Goal: Task Accomplishment & Management: Complete application form

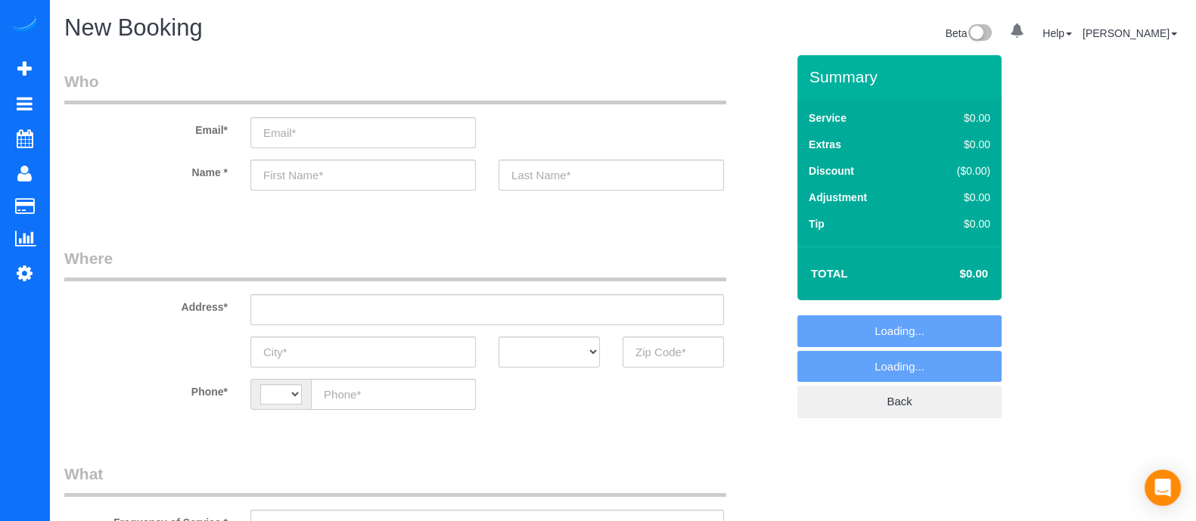
select select "string:[GEOGRAPHIC_DATA]"
select select "object:1287"
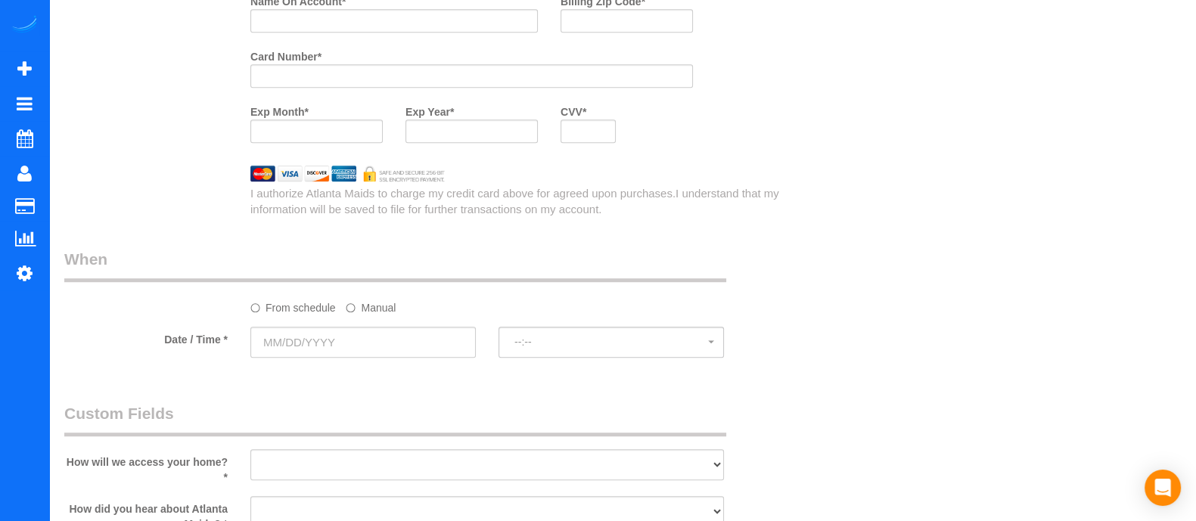
scroll to position [1230, 0]
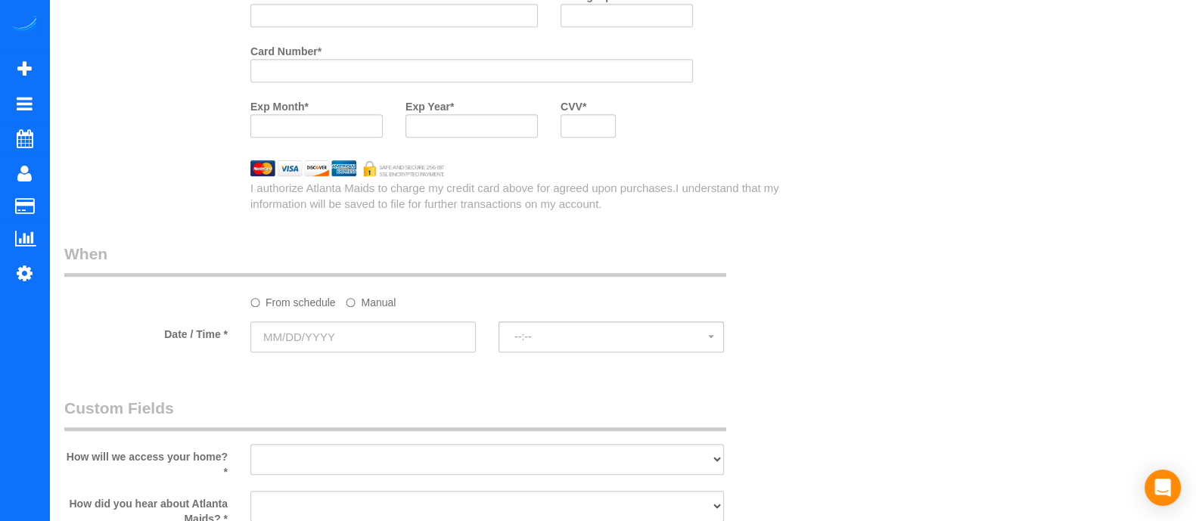
click at [378, 300] on label "Manual" at bounding box center [371, 300] width 50 height 20
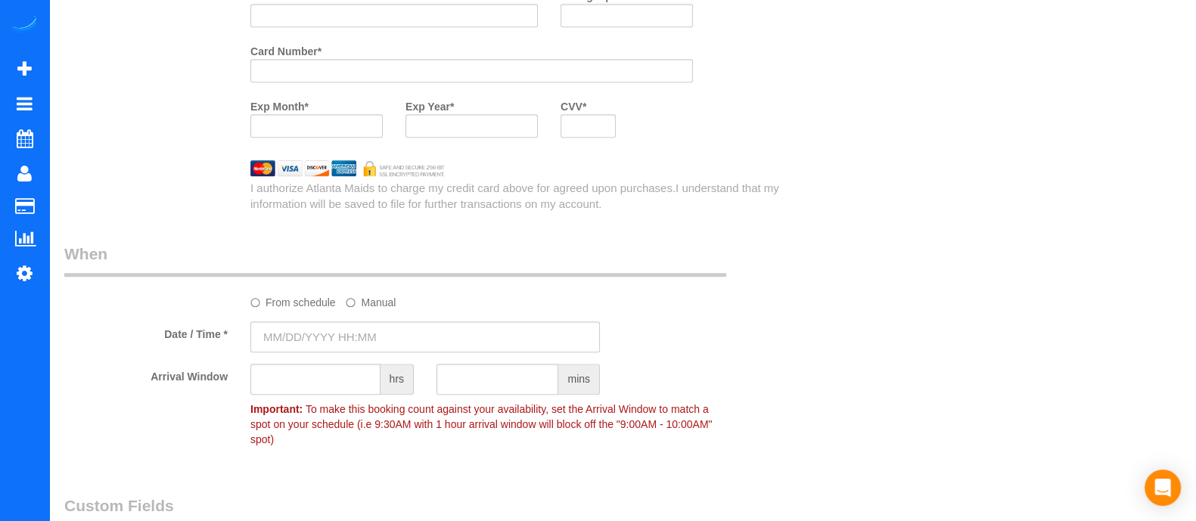
type input "09/19/2025 8:00AM"
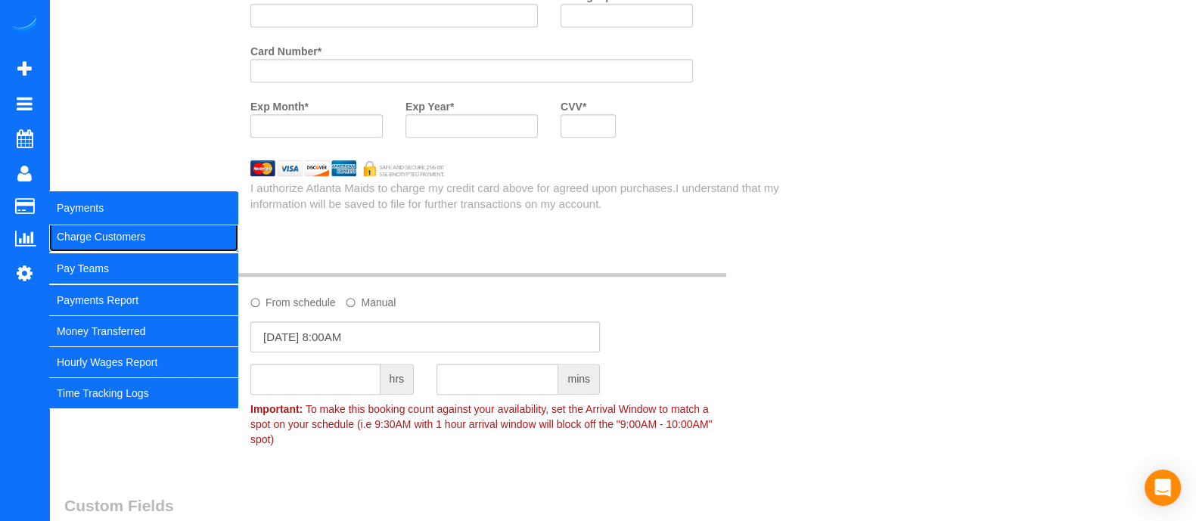
click at [78, 236] on link "Charge Customers" at bounding box center [143, 237] width 189 height 30
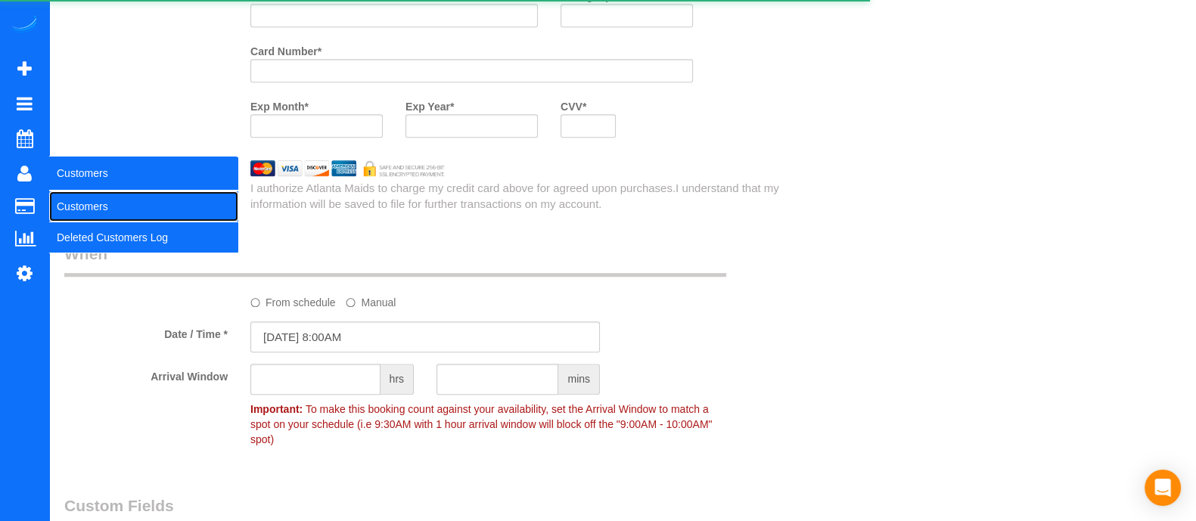
click at [73, 202] on link "Customers" at bounding box center [143, 206] width 189 height 30
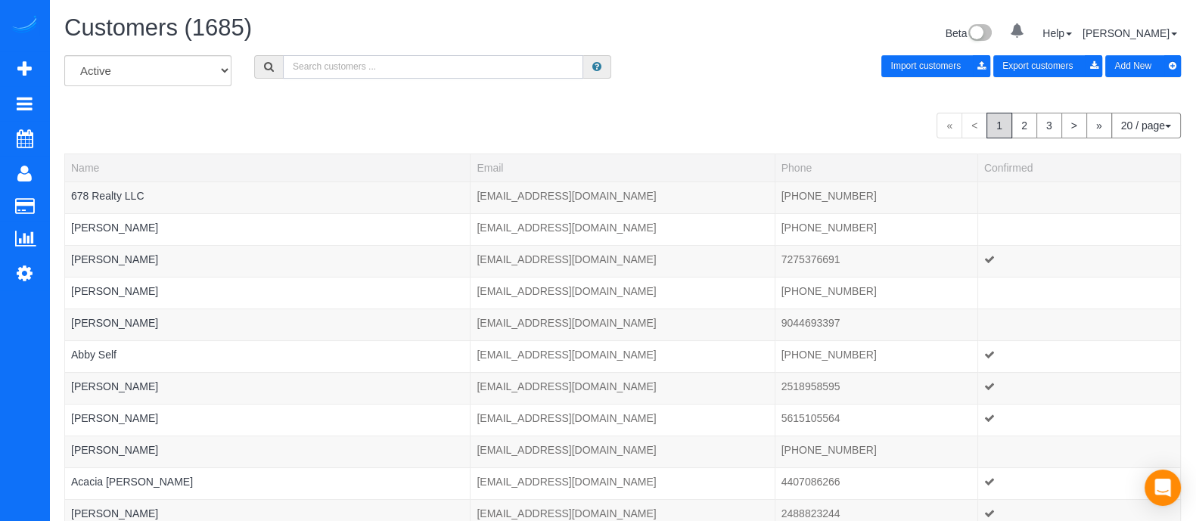
click at [433, 65] on input "text" at bounding box center [433, 66] width 300 height 23
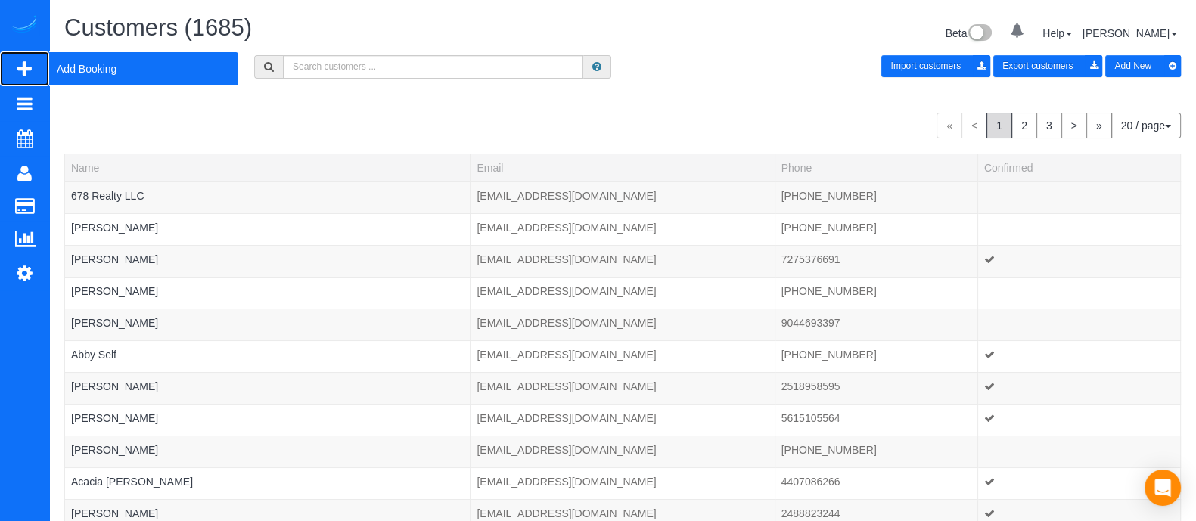
click at [100, 62] on span "Add Booking" at bounding box center [143, 68] width 189 height 35
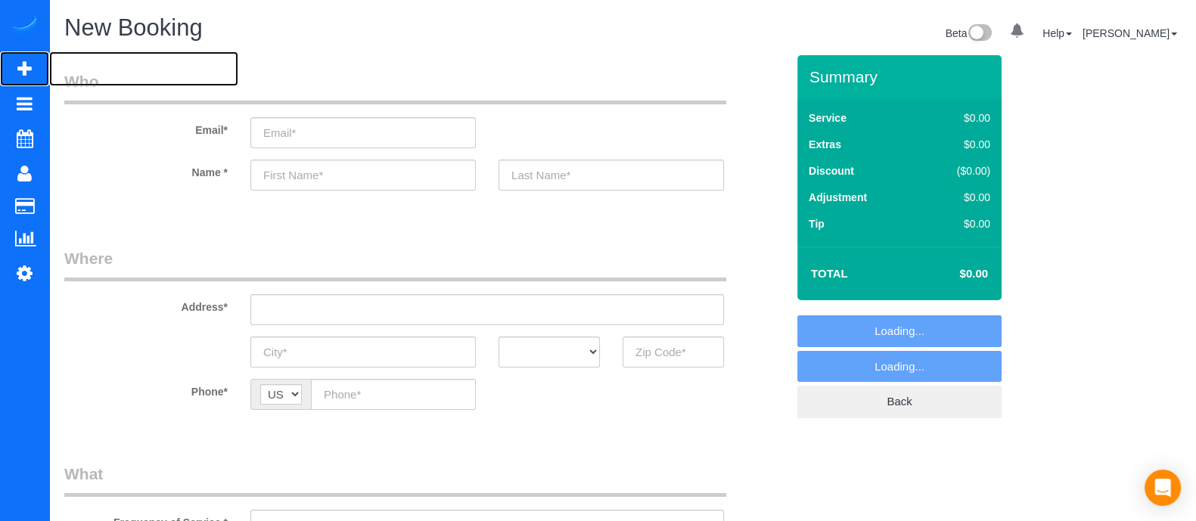
select select "object:1891"
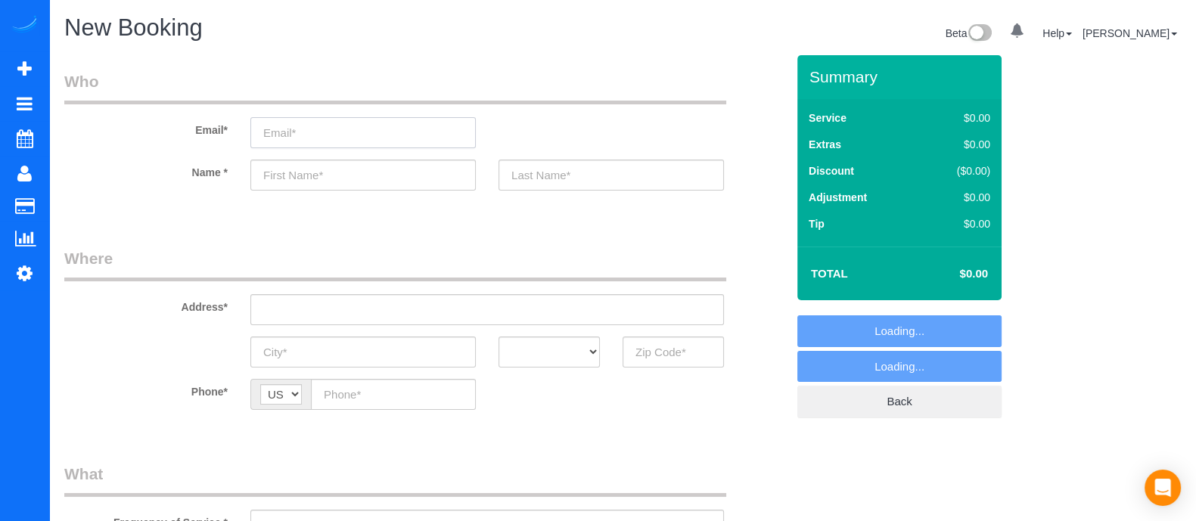
paste input "Mary Carter maggie29@gmail.com"
click at [299, 142] on input "email" at bounding box center [362, 132] width 225 height 31
click at [299, 181] on input "text" at bounding box center [362, 175] width 225 height 31
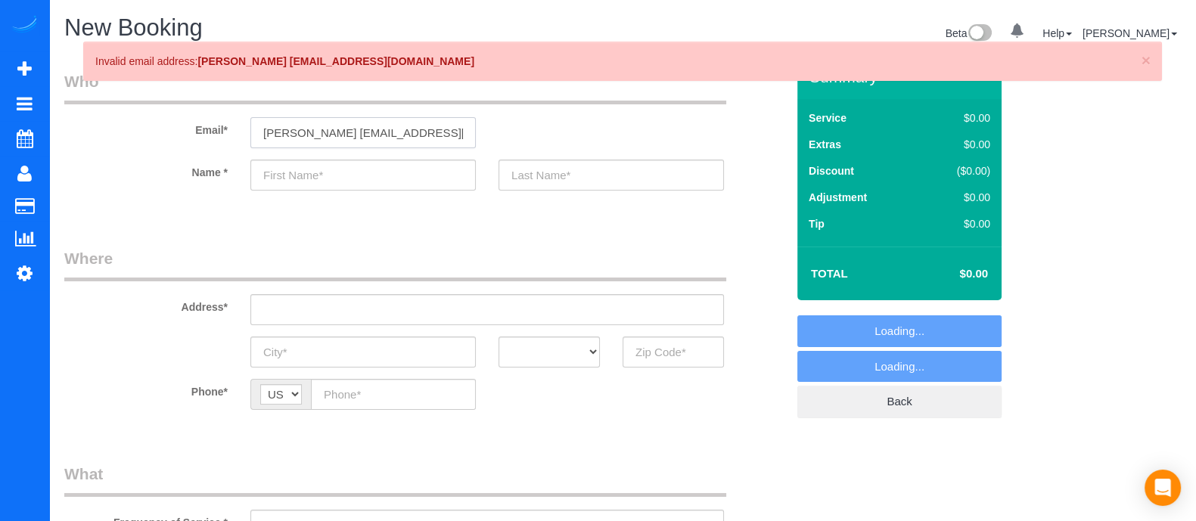
drag, startPoint x: 325, startPoint y: 130, endPoint x: 219, endPoint y: 115, distance: 106.9
click at [219, 115] on div "Email* Mary Carter maggie29@gmail.com" at bounding box center [425, 109] width 744 height 78
type input "[EMAIL_ADDRESS][DOMAIN_NAME]"
paste input "[PERSON_NAME]"
click at [396, 176] on input "[PERSON_NAME]" at bounding box center [362, 175] width 225 height 31
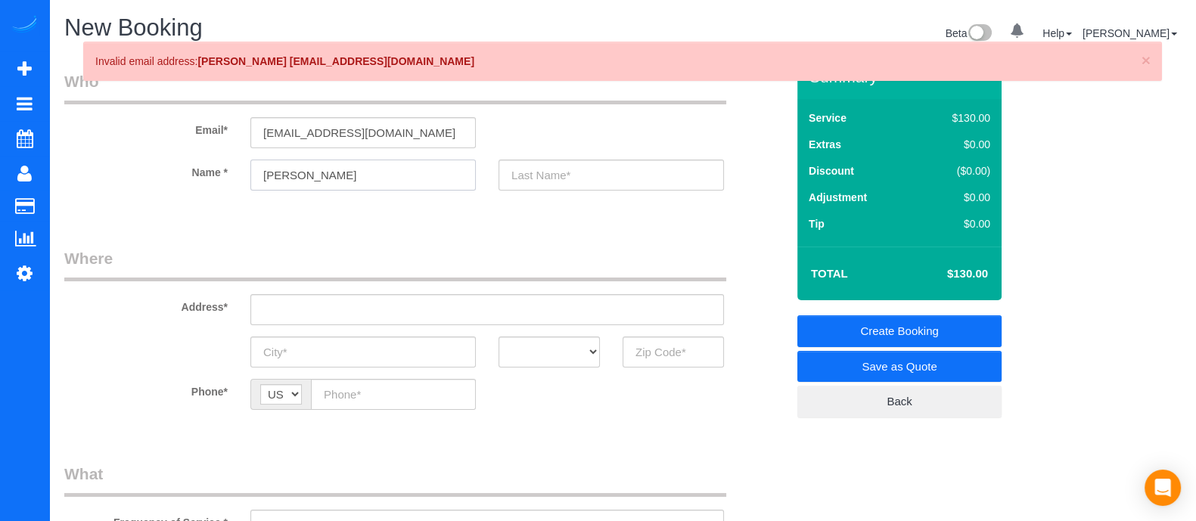
drag, startPoint x: 356, startPoint y: 175, endPoint x: 287, endPoint y: 163, distance: 70.8
click at [287, 163] on input "[PERSON_NAME]" at bounding box center [362, 175] width 225 height 31
type input "[PERSON_NAME]"
paste input "[PERSON_NAME]"
click at [526, 164] on input "[PERSON_NAME]" at bounding box center [610, 175] width 225 height 31
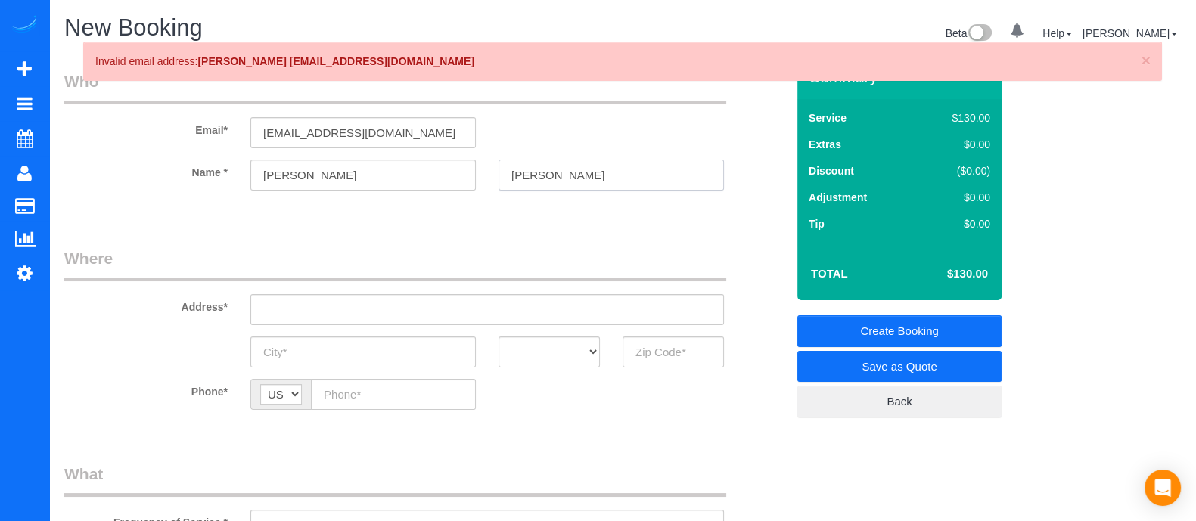
type input "[PERSON_NAME]"
paste input "[STREET_ADDRESS]"
click at [353, 316] on input "[STREET_ADDRESS]" at bounding box center [486, 309] width 473 height 31
click at [389, 308] on input "[STREET_ADDRESS]" at bounding box center [486, 309] width 473 height 31
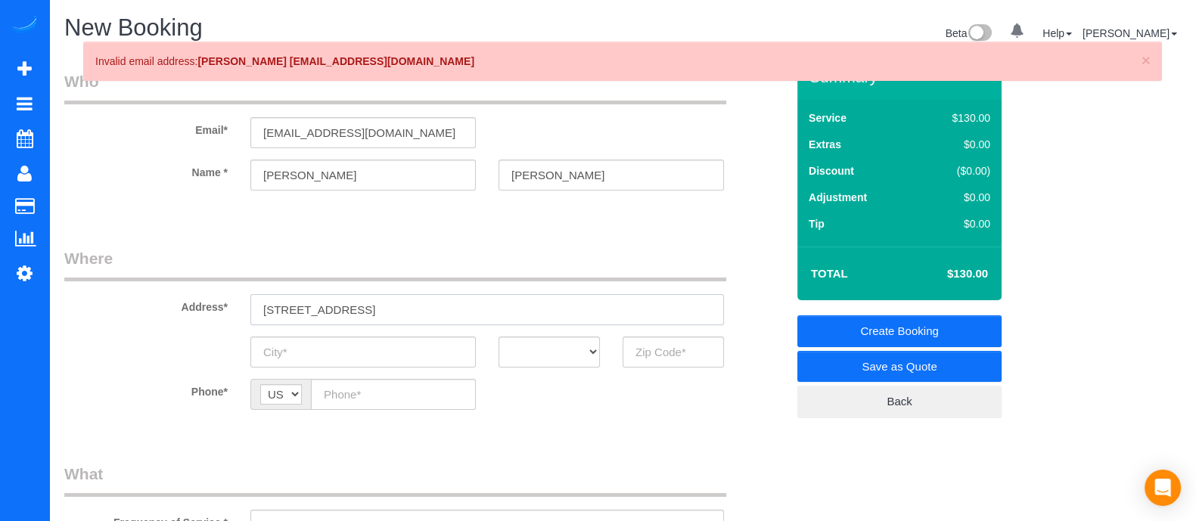
type input "[STREET_ADDRESS]"
paste input "[GEOGRAPHIC_DATA]"
click at [365, 349] on input "[GEOGRAPHIC_DATA]" at bounding box center [362, 352] width 225 height 31
type input "[GEOGRAPHIC_DATA]"
click at [520, 353] on select "AK AL AR AZ CA CO CT DC DE FL GA HI IA ID IL IN KS KY LA MA MD ME MI MN MO MS M…" at bounding box center [548, 352] width 101 height 31
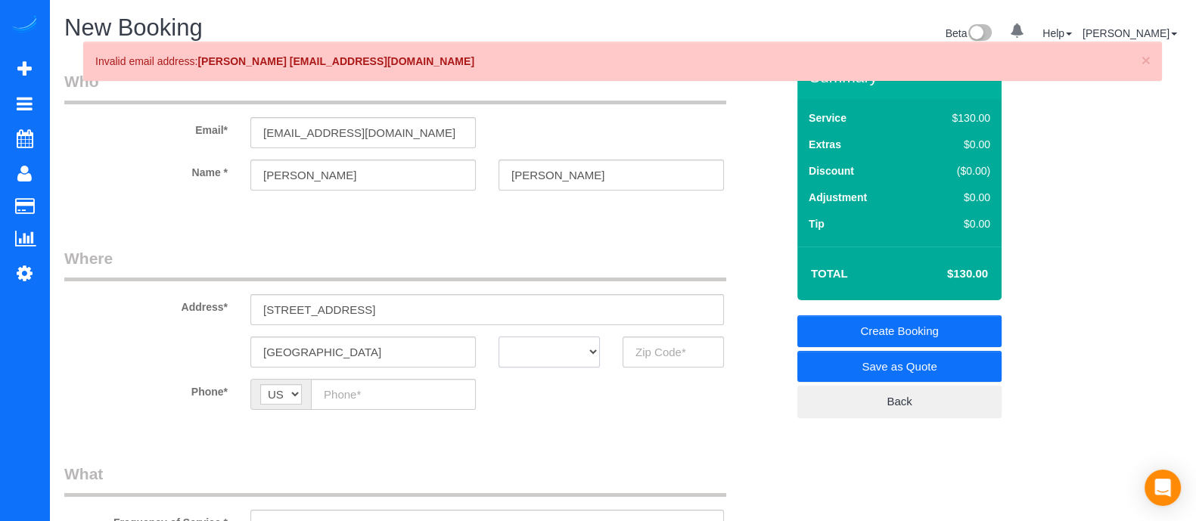
select select "GA"
click at [498, 337] on select "AK AL AR AZ CA CO CT DC DE FL GA HI IA ID IL IN KS KY LA MA MD ME MI MN MO MS M…" at bounding box center [548, 352] width 101 height 31
click at [459, 302] on input "[STREET_ADDRESS]" at bounding box center [486, 309] width 473 height 31
paste input "30080"
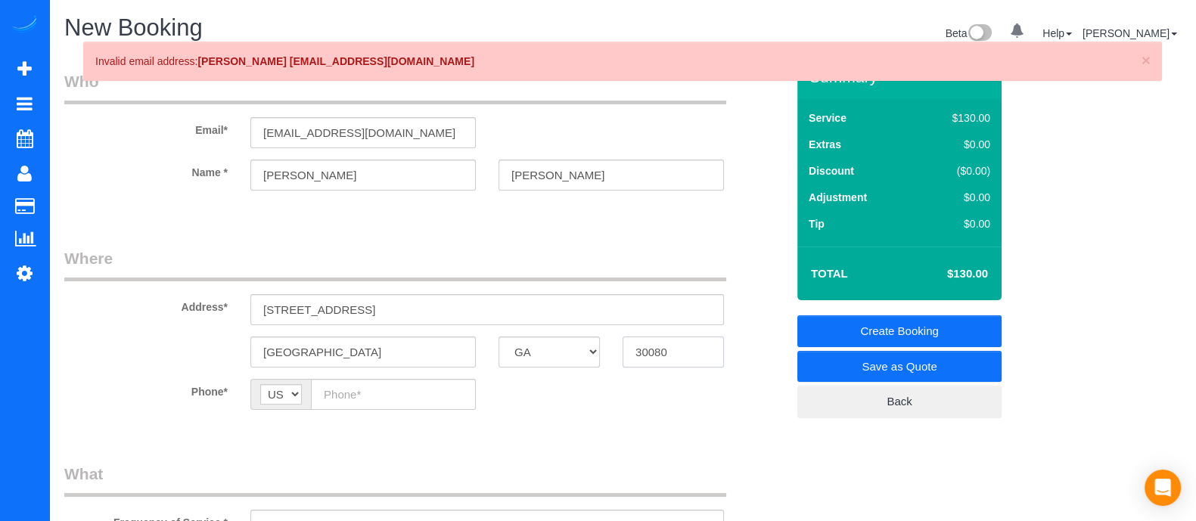
click at [684, 351] on input "30080" at bounding box center [672, 352] width 101 height 31
type input "30080"
paste input "[PHONE_NUMBER]"
click at [411, 393] on input "[PHONE_NUMBER]" at bounding box center [393, 394] width 165 height 31
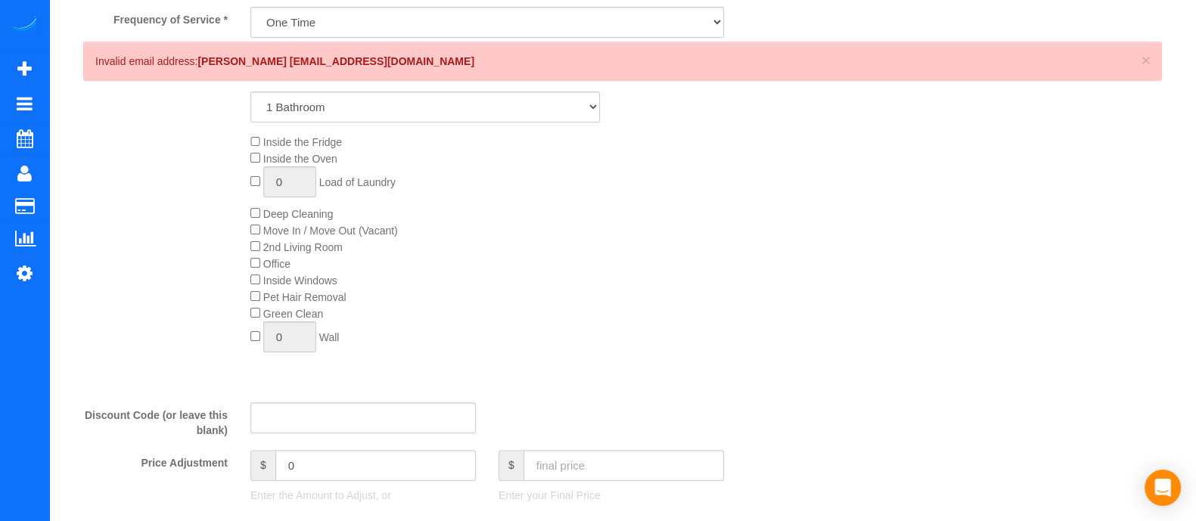
scroll to position [498, 0]
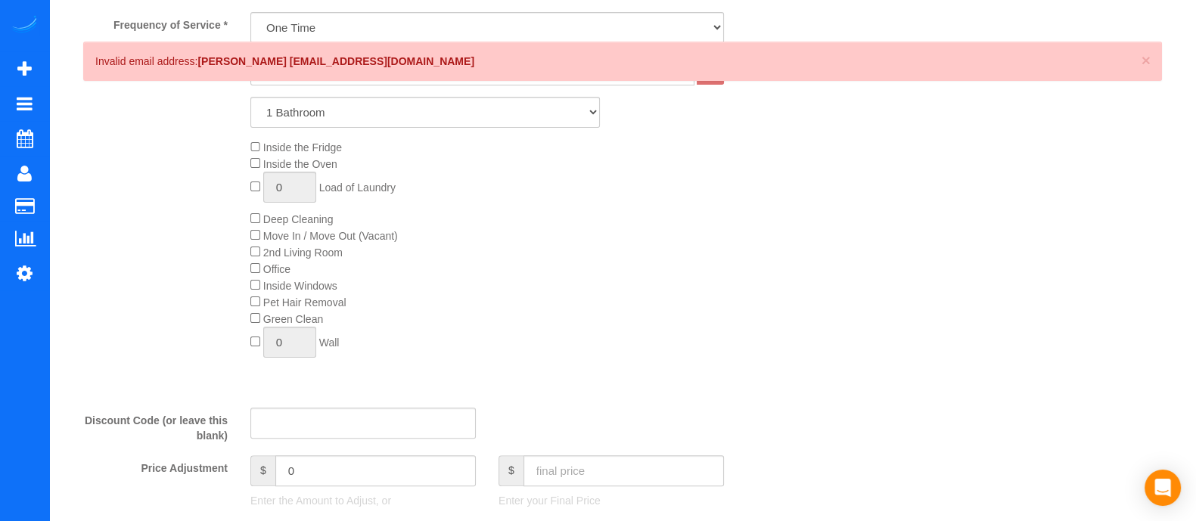
type input "[PHONE_NUMBER]"
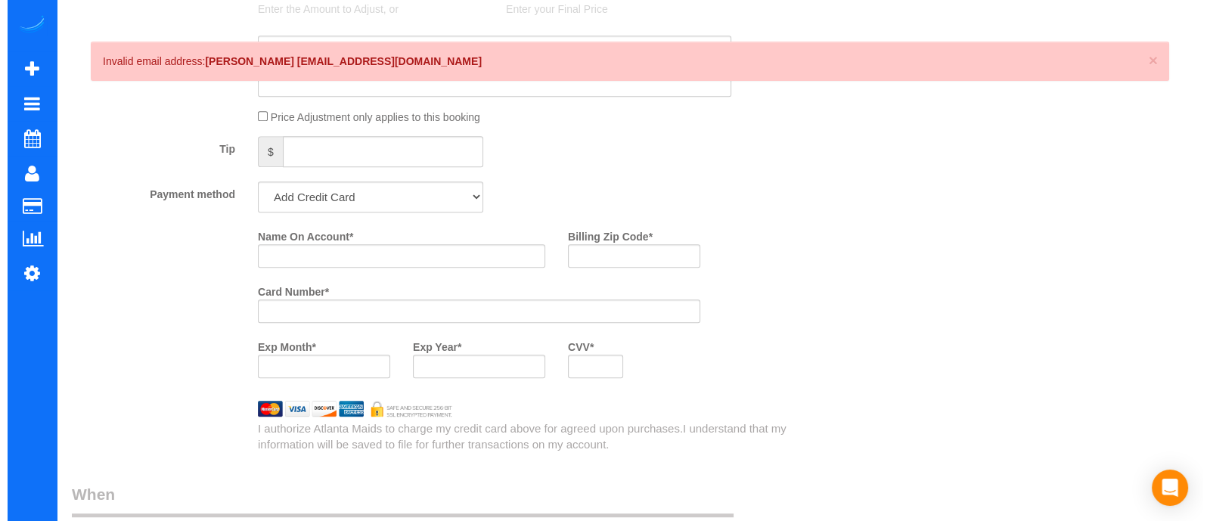
scroll to position [0, 0]
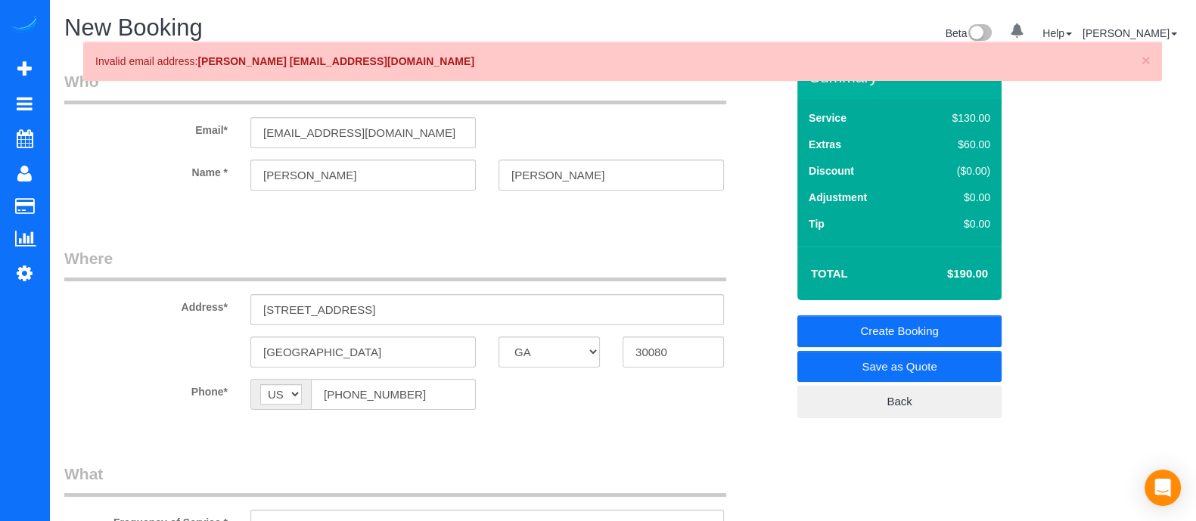
click at [914, 358] on link "Save as Quote" at bounding box center [899, 367] width 204 height 32
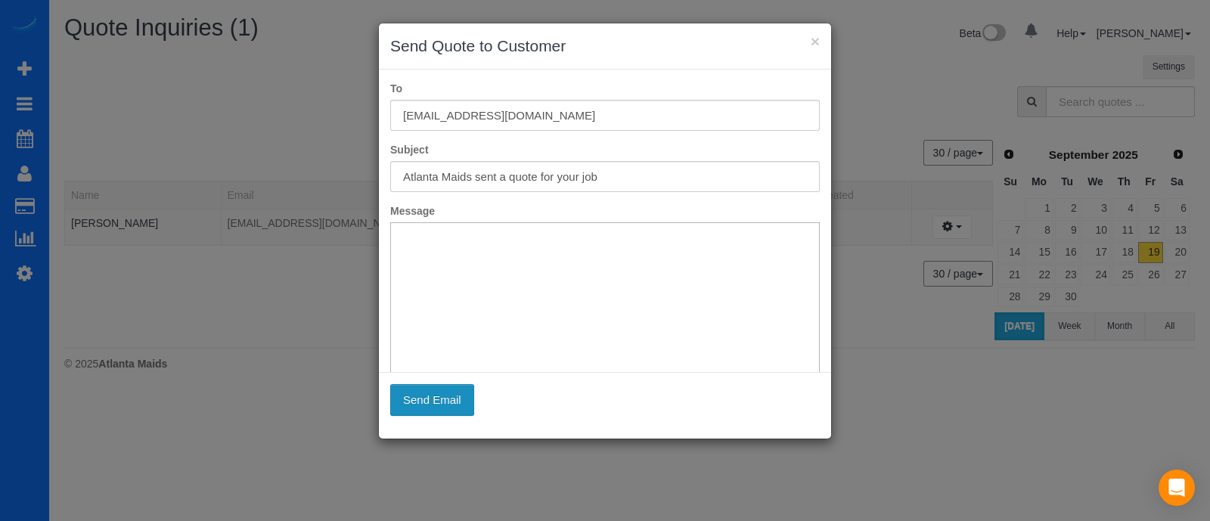
click at [458, 389] on button "Send Email" at bounding box center [432, 400] width 84 height 32
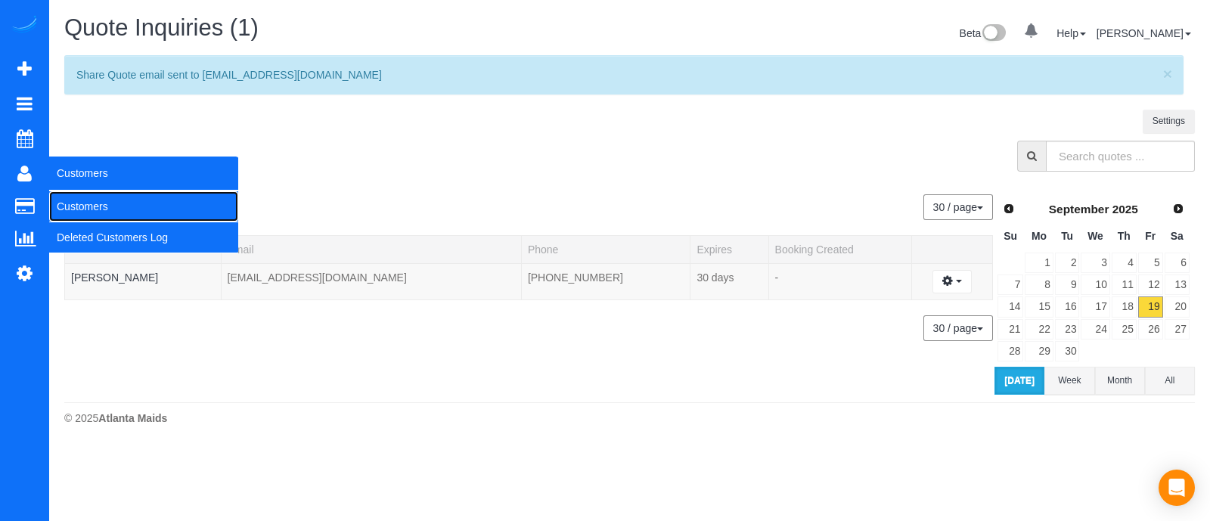
click at [76, 209] on link "Customers" at bounding box center [143, 206] width 189 height 30
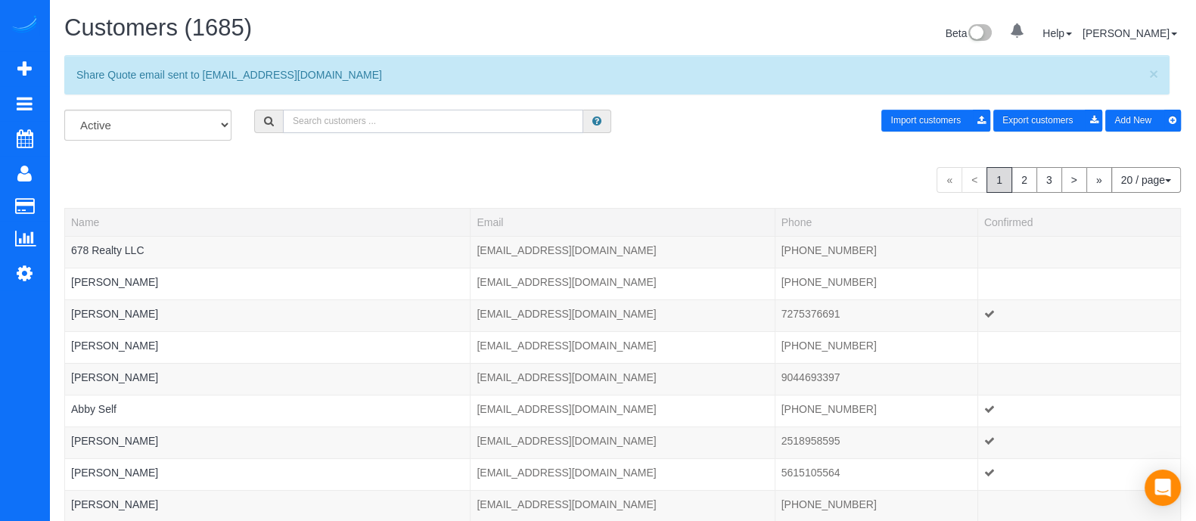
click at [354, 128] on input "text" at bounding box center [433, 121] width 300 height 23
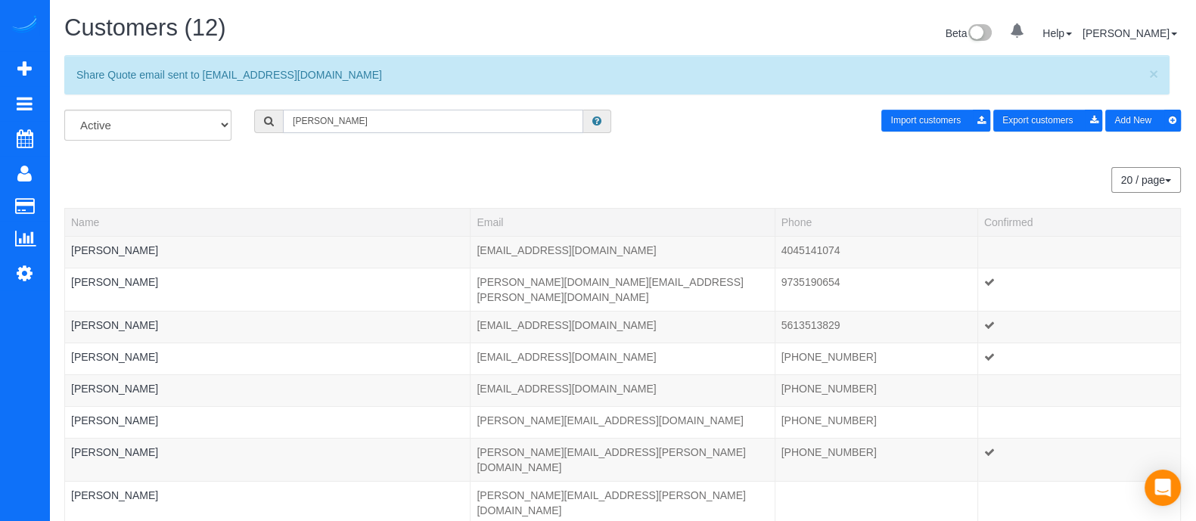
type input "Brian flis"
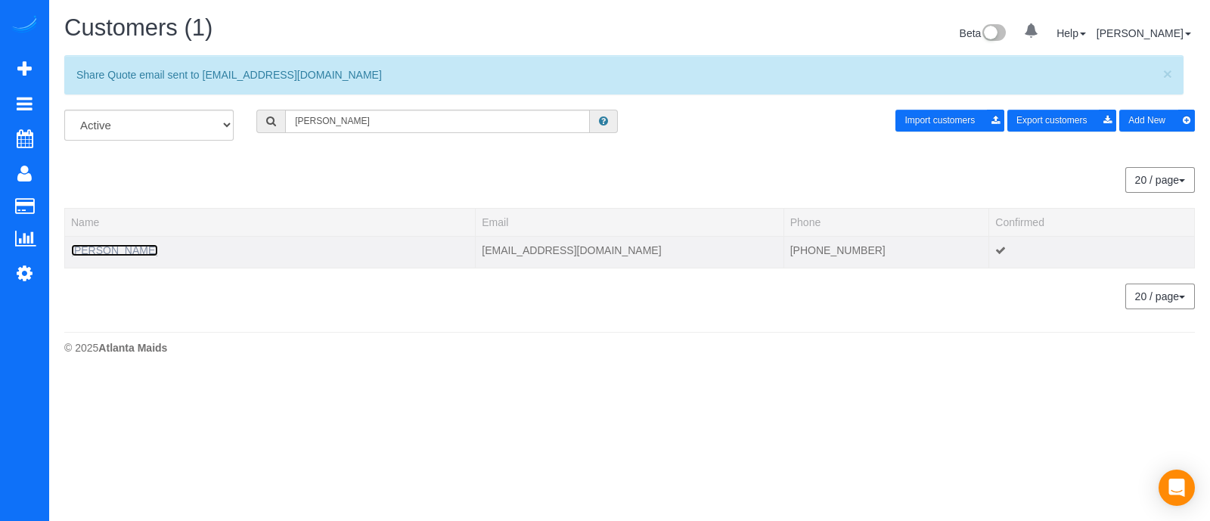
click at [104, 254] on link "Brian Flis" at bounding box center [114, 250] width 87 height 12
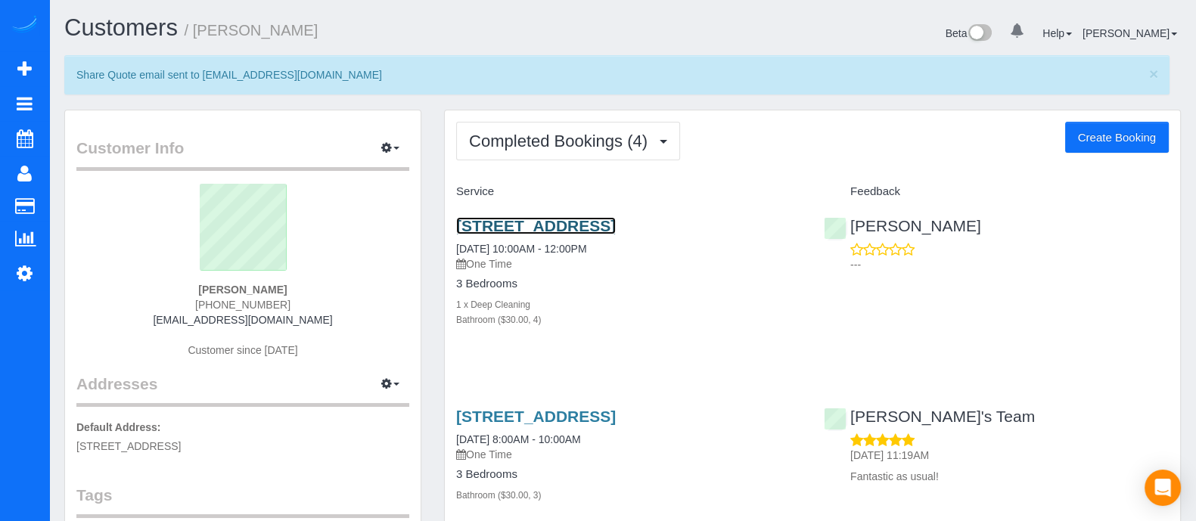
click at [575, 231] on link "4590 Oakhurst Ln, Alpharetta, Ga 30004, Alpharetta, GA 30004" at bounding box center [536, 225] width 160 height 17
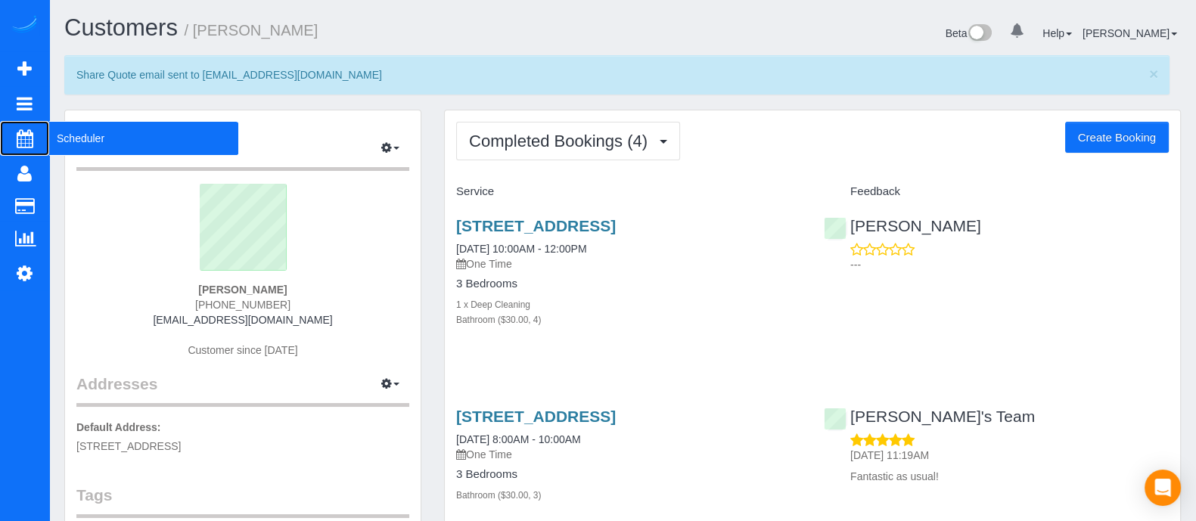
click at [82, 137] on span "Scheduler" at bounding box center [143, 138] width 189 height 35
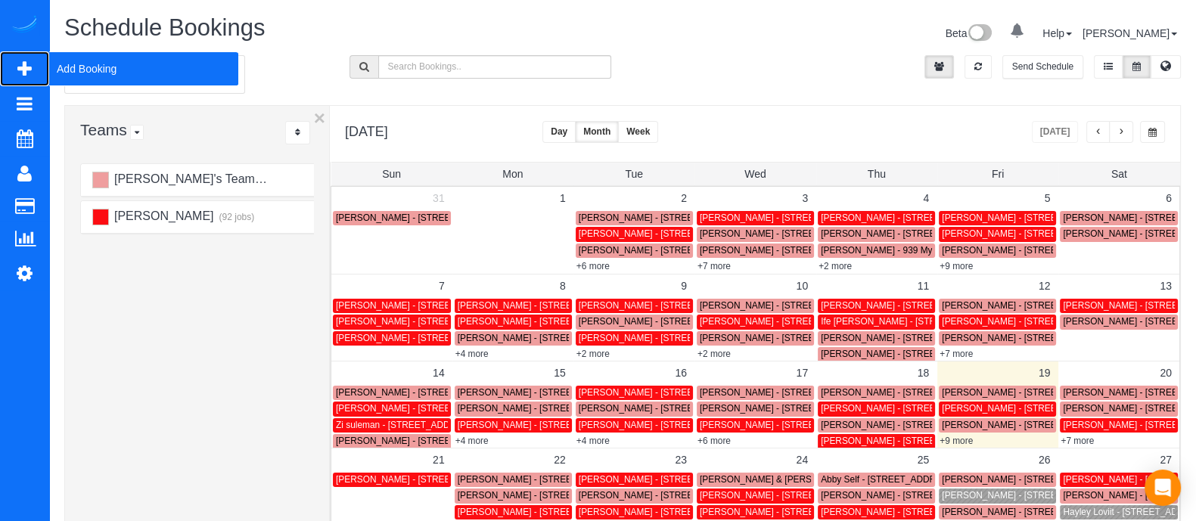
click at [51, 68] on span "Add Booking" at bounding box center [143, 68] width 189 height 35
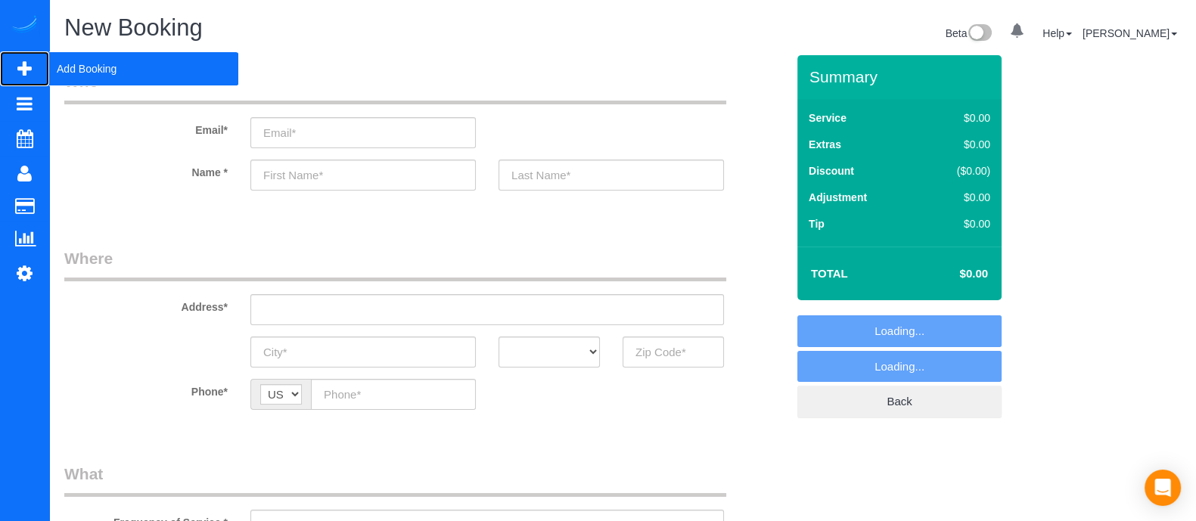
select select "object:3073"
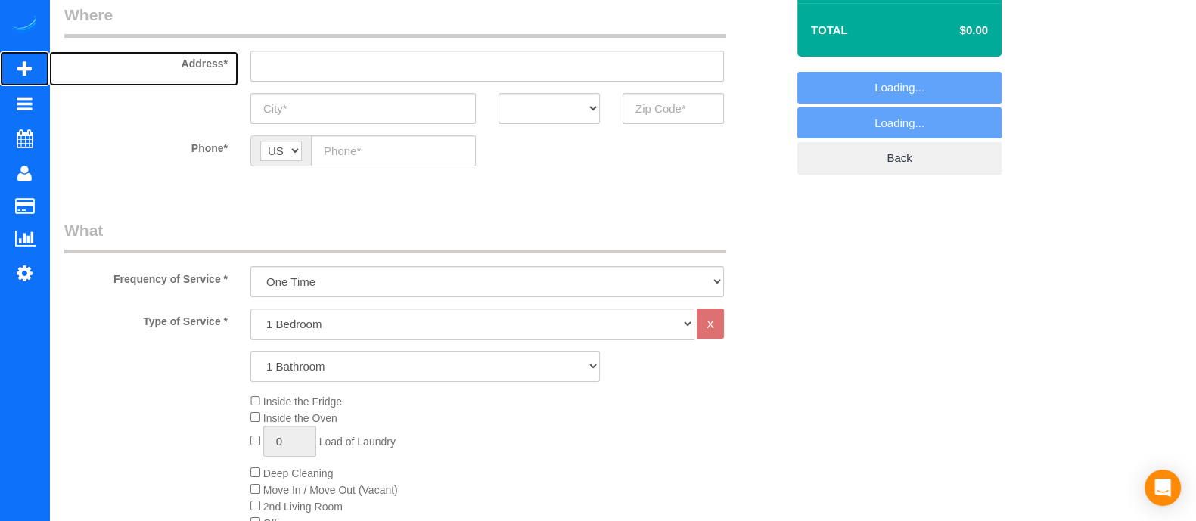
scroll to position [246, 0]
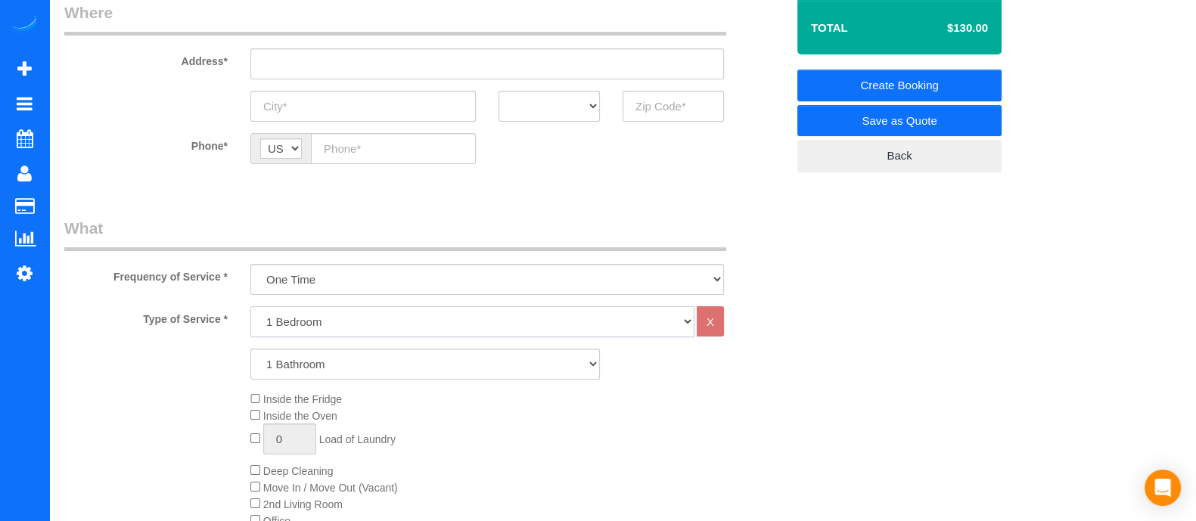
click at [424, 330] on select "1 Bedroom 2 Bedrooms 3 Bedrooms 4 Bedrooms 5 Bedrooms 6 Bedrooms" at bounding box center [472, 321] width 444 height 31
select select "2"
click at [250, 306] on select "1 Bedroom 2 Bedrooms 3 Bedrooms 4 Bedrooms 5 Bedrooms 6 Bedrooms" at bounding box center [472, 321] width 444 height 31
click at [397, 369] on select "1 Bathroom 2 Bathrooms 3 Bathrooms 4 Bathrooms 5 Bathrooms 6 Bathrooms" at bounding box center [424, 364] width 349 height 31
select select "2"
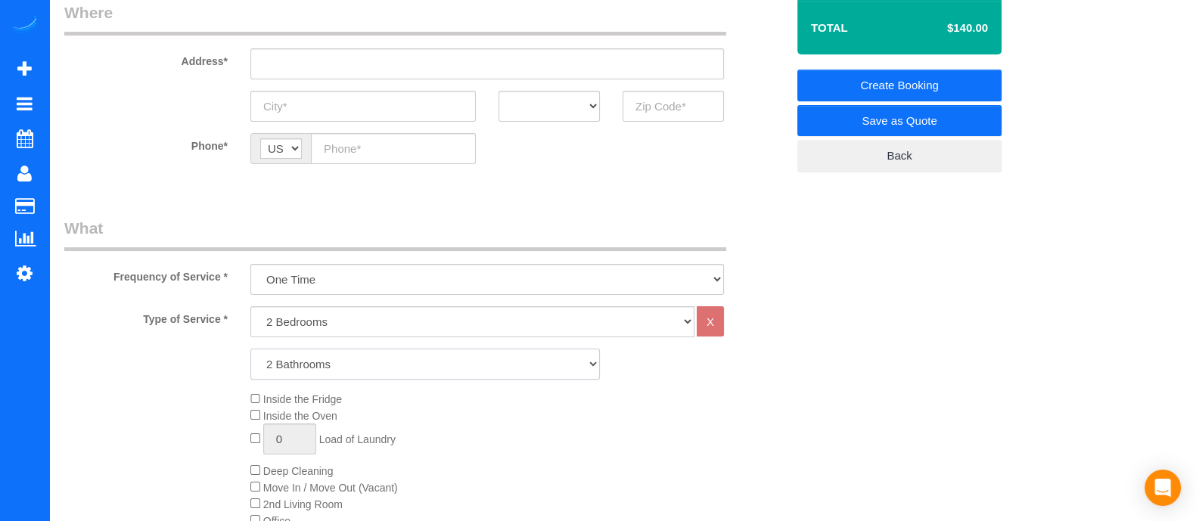
click at [250, 349] on select "1 Bathroom 2 Bathrooms 3 Bathrooms 4 Bathrooms 5 Bathrooms 6 Bathrooms" at bounding box center [424, 364] width 349 height 31
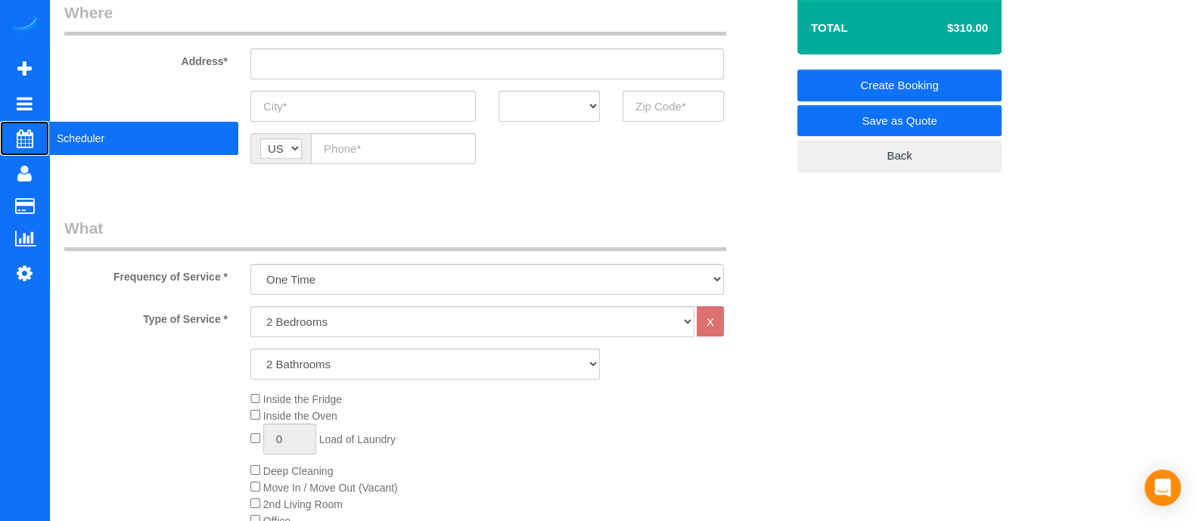
click at [50, 149] on span "Scheduler" at bounding box center [143, 138] width 189 height 35
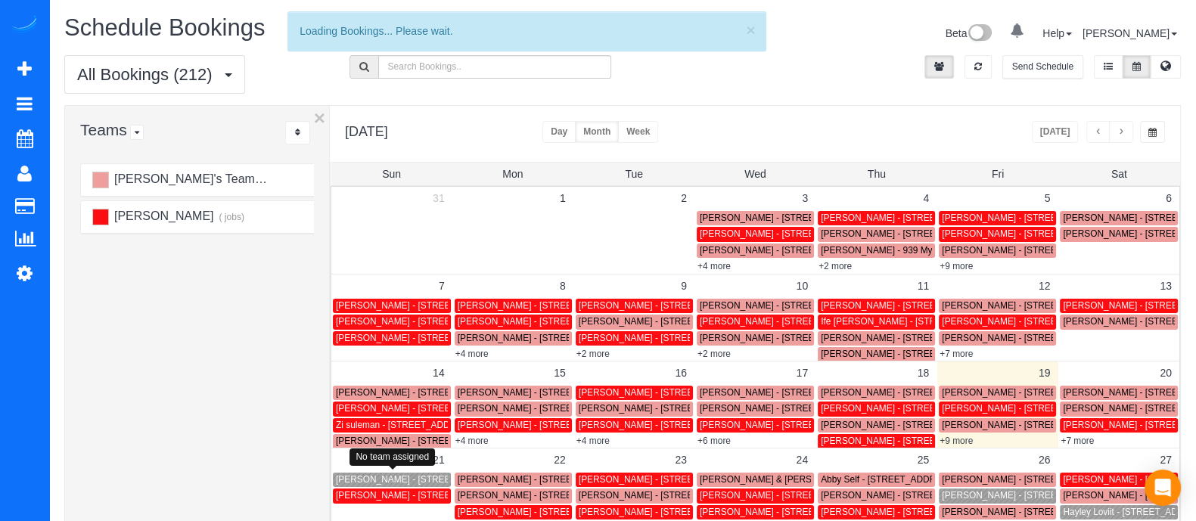
click at [406, 478] on span "Mary Carter - 3350 Concord Cir Se Smyrna, Ga 30080, Smyrna, GA 30080" at bounding box center [421, 479] width 171 height 11
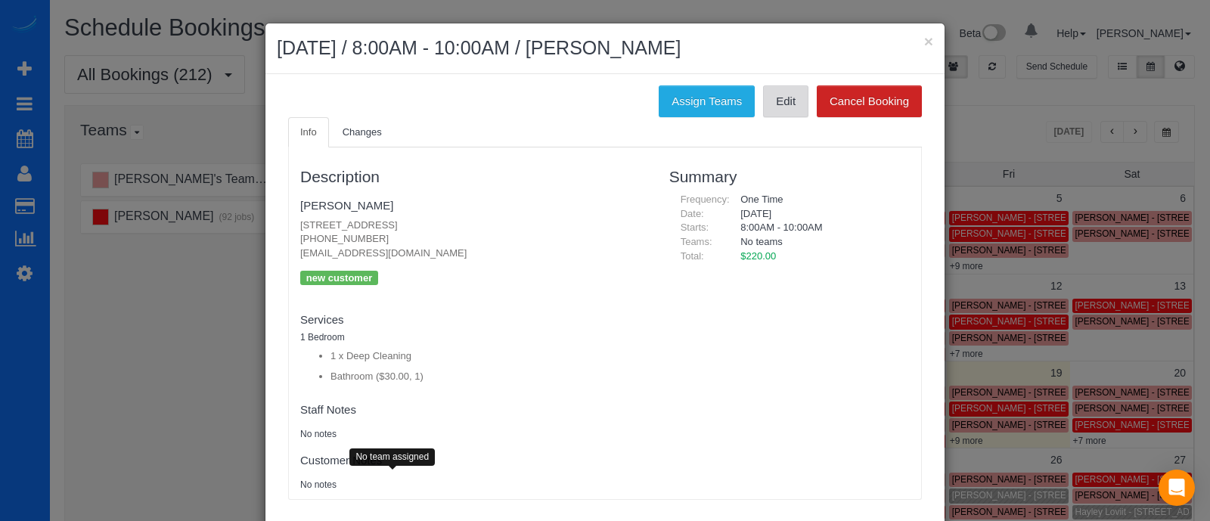
click at [786, 109] on link "Edit" at bounding box center [785, 101] width 45 height 32
click at [924, 43] on button "×" at bounding box center [928, 41] width 9 height 16
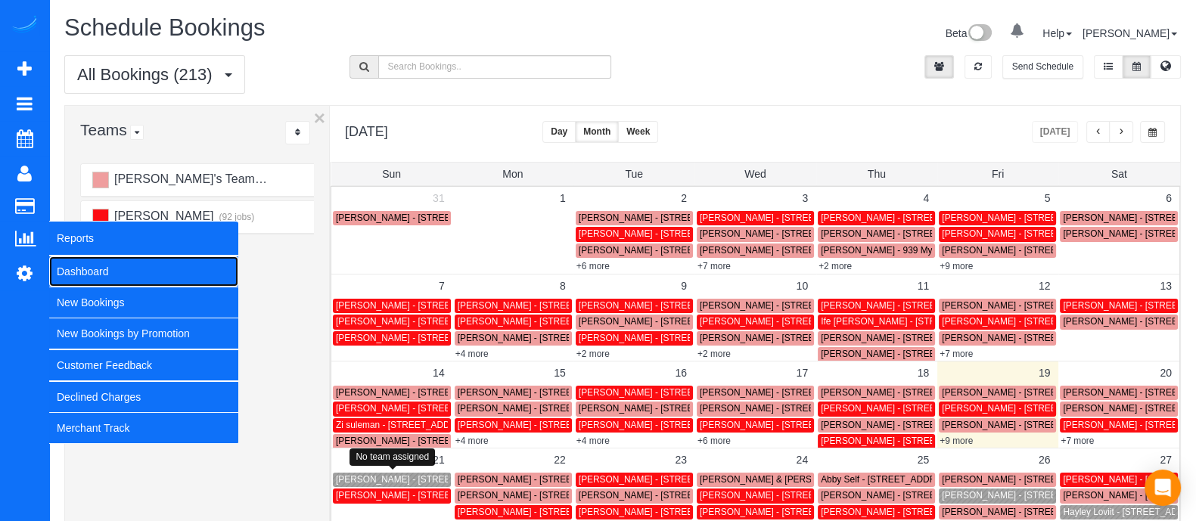
click at [87, 268] on link "Dashboard" at bounding box center [143, 271] width 189 height 30
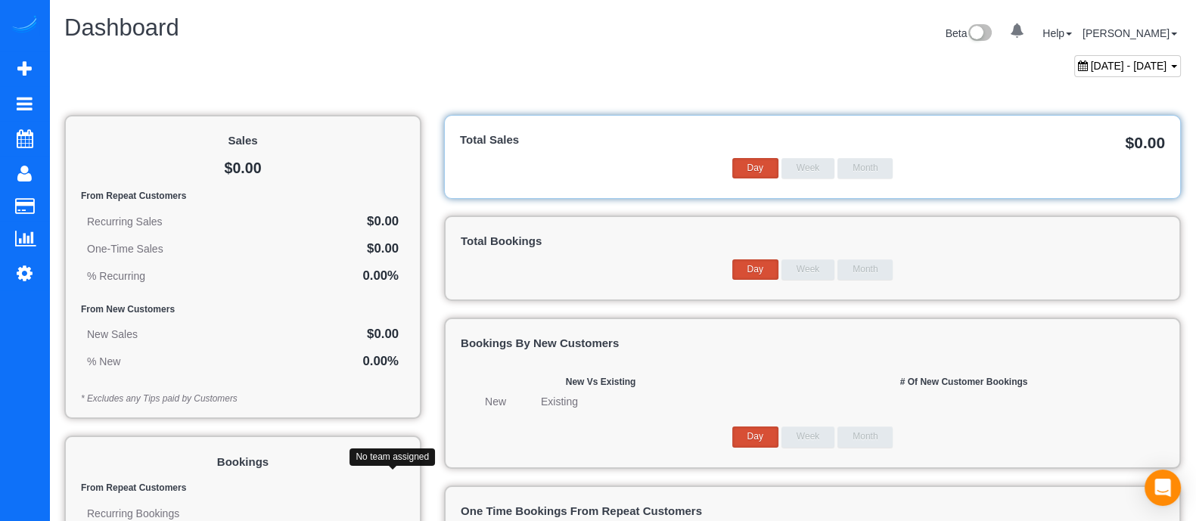
click at [1100, 62] on span "August 19, 2025 - September 19, 2025" at bounding box center [1129, 66] width 76 height 12
type input "**********"
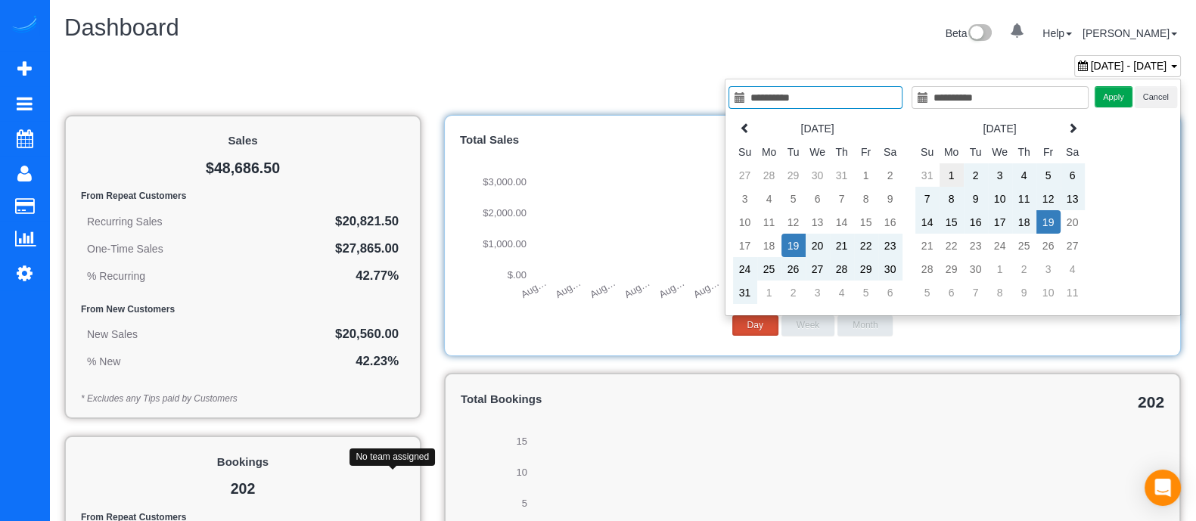
type input "**********"
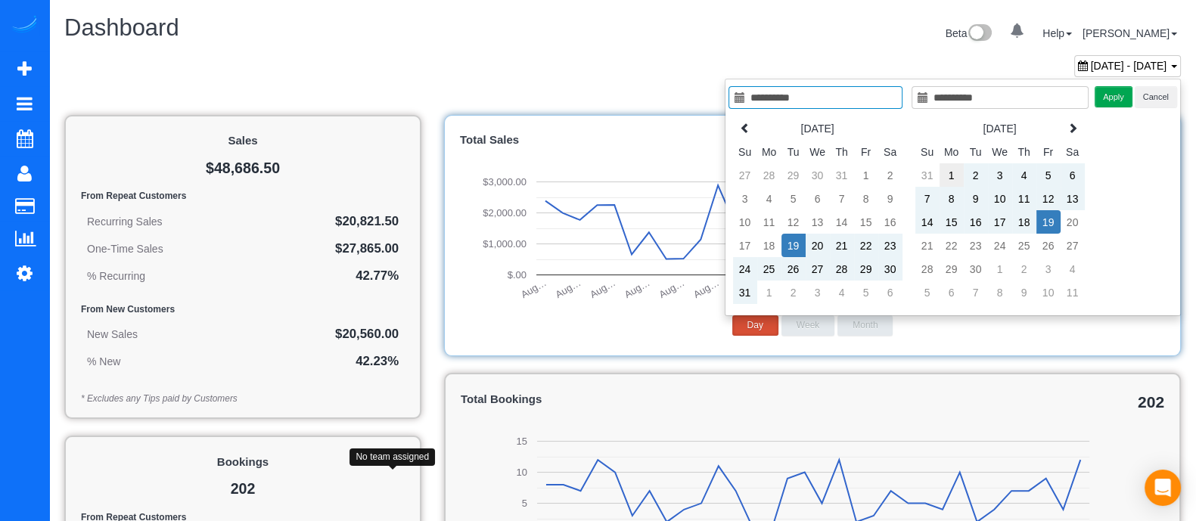
click at [951, 172] on td "1" at bounding box center [951, 174] width 24 height 23
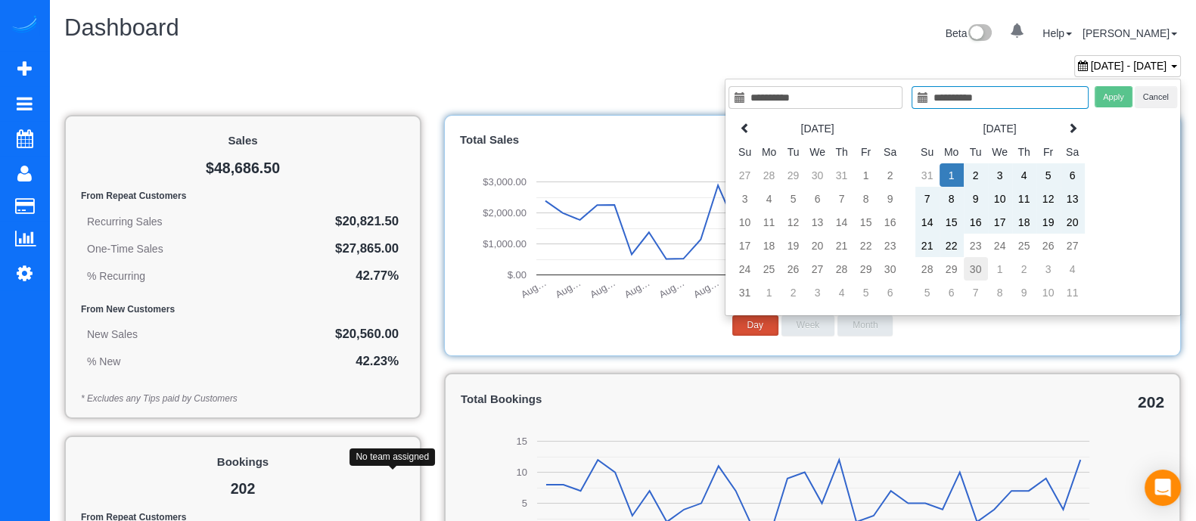
type input "**********"
click at [977, 259] on td "30" at bounding box center [975, 268] width 24 height 23
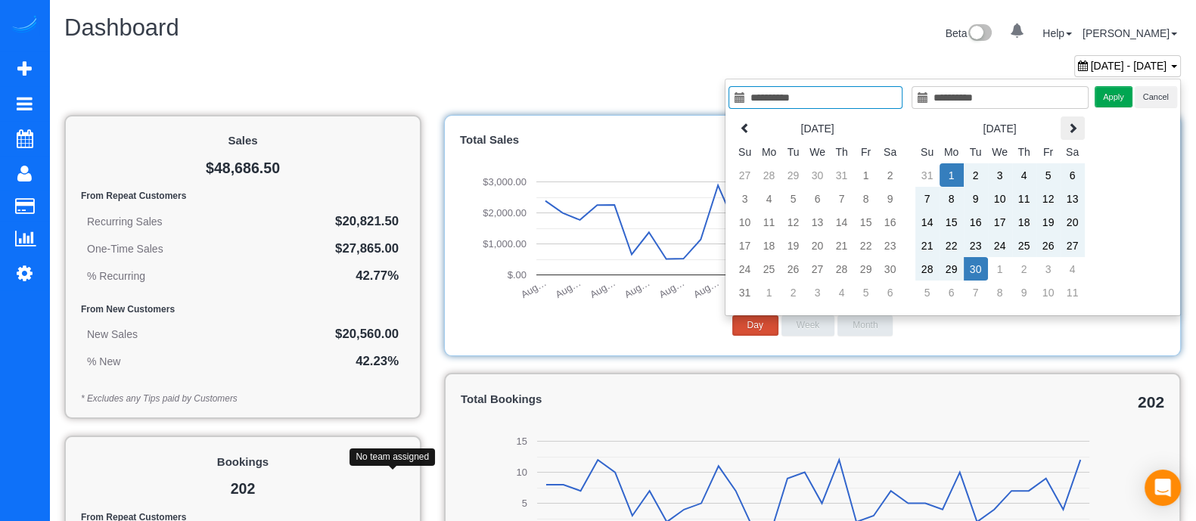
type input "**********"
click at [1104, 96] on button "Apply" at bounding box center [1113, 97] width 38 height 22
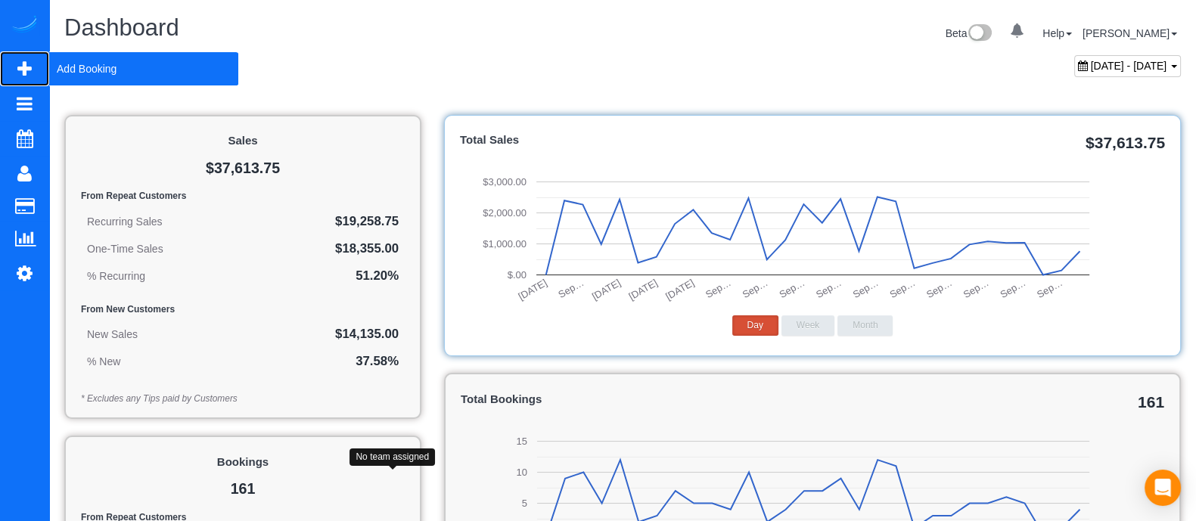
click at [91, 77] on span "Add Booking" at bounding box center [143, 68] width 189 height 35
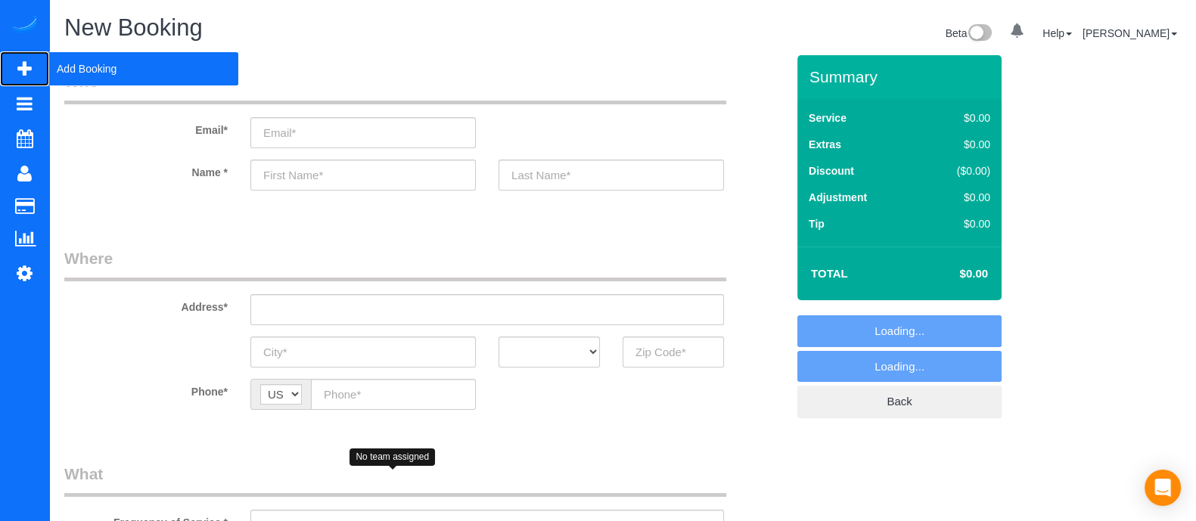
select select "object:3940"
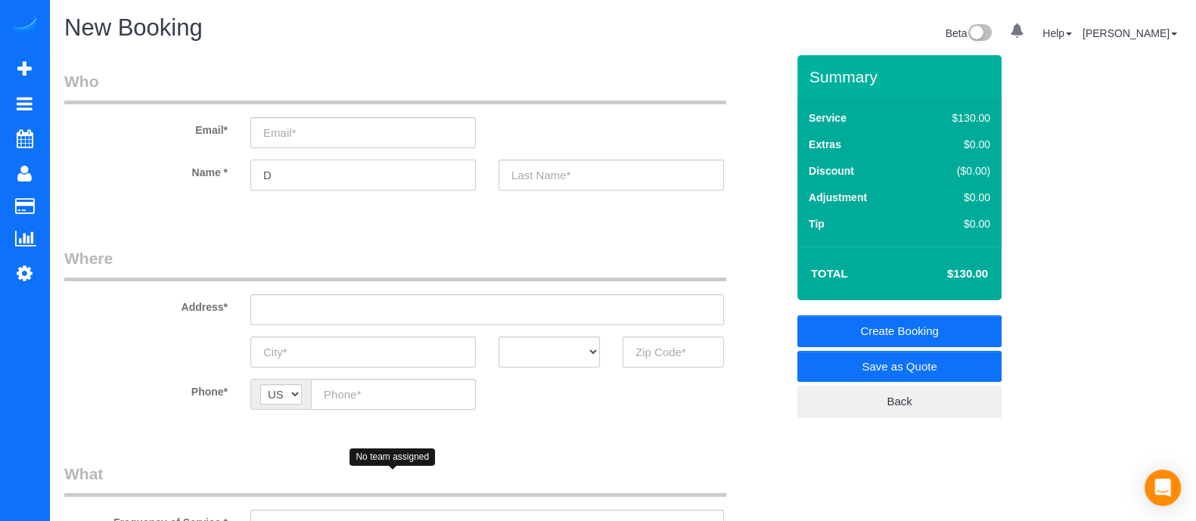
click at [305, 172] on input "D" at bounding box center [362, 175] width 225 height 31
type input "Daniel"
click at [663, 361] on input "text" at bounding box center [672, 352] width 101 height 31
click at [647, 352] on input "30350" at bounding box center [672, 352] width 101 height 31
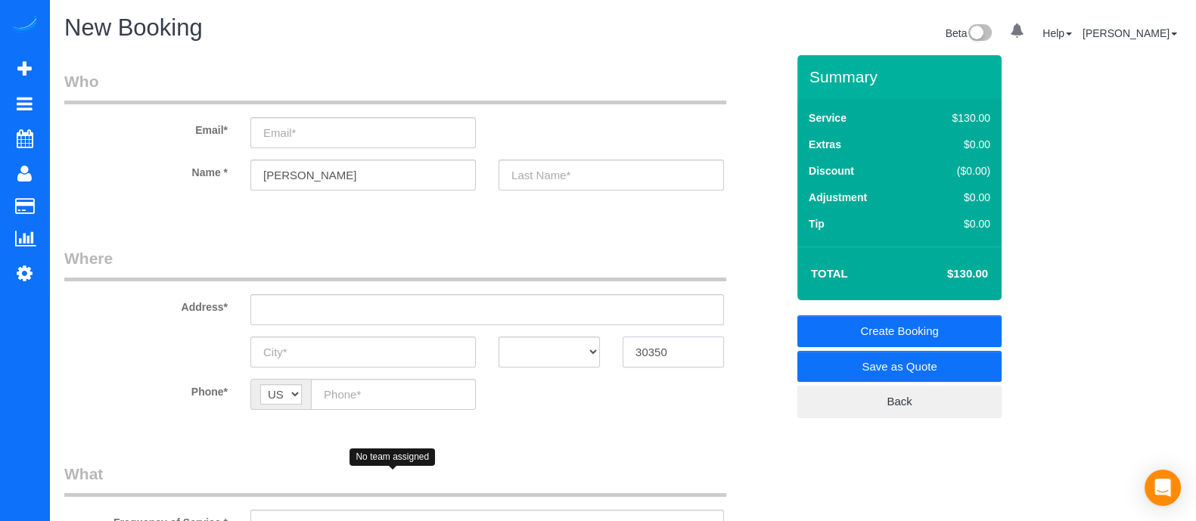
type input "30350"
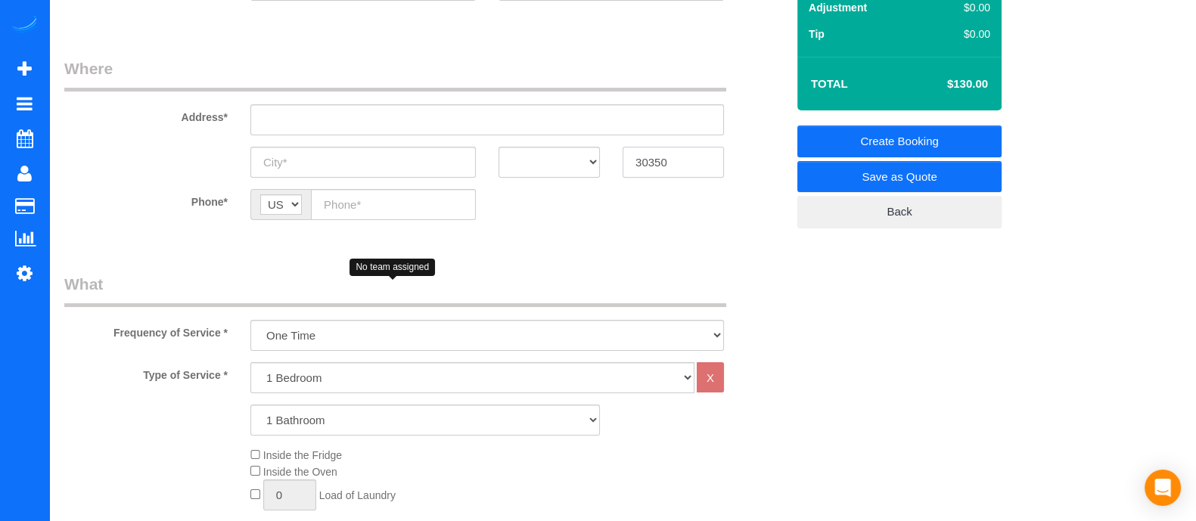
scroll to position [199, 0]
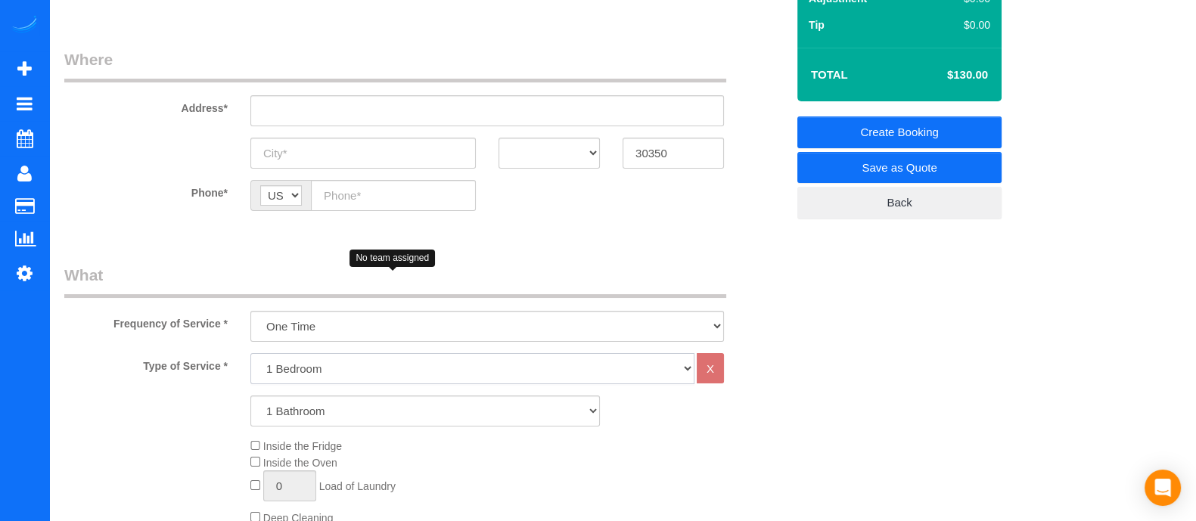
click at [349, 359] on select "1 Bedroom 2 Bedrooms 3 Bedrooms 4 Bedrooms 5 Bedrooms 6 Bedrooms" at bounding box center [472, 368] width 444 height 31
select select "5"
click at [250, 353] on select "1 Bedroom 2 Bedrooms 3 Bedrooms 4 Bedrooms 5 Bedrooms 6 Bedrooms" at bounding box center [472, 368] width 444 height 31
drag, startPoint x: 284, startPoint y: 409, endPoint x: 297, endPoint y: 328, distance: 82.1
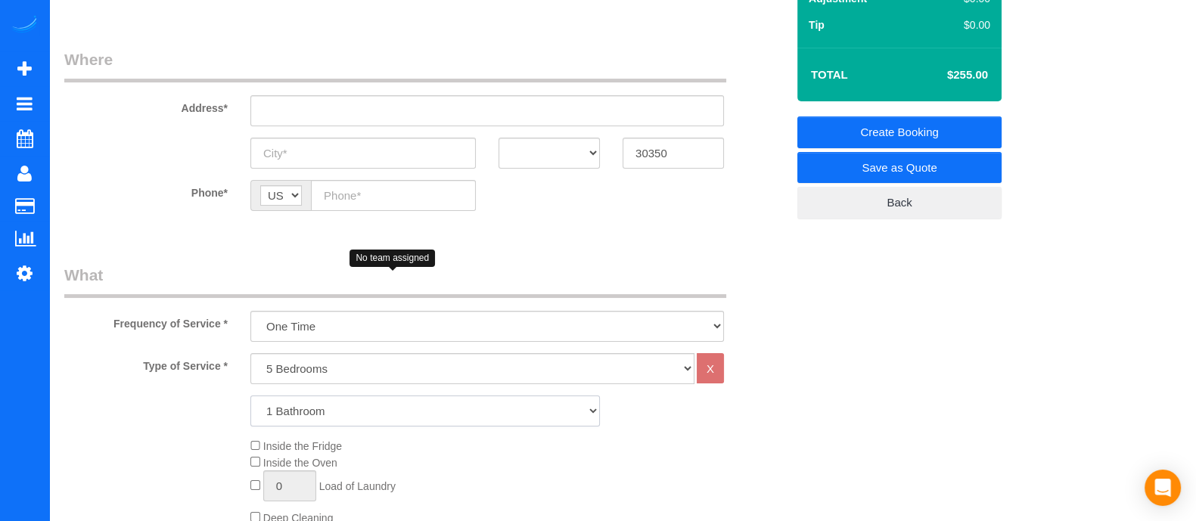
select select "4"
click at [250, 396] on select "1 Bathroom 2 Bathrooms 3 Bathrooms 4 Bathrooms 5 Bathrooms 6 Bathrooms" at bounding box center [424, 411] width 349 height 31
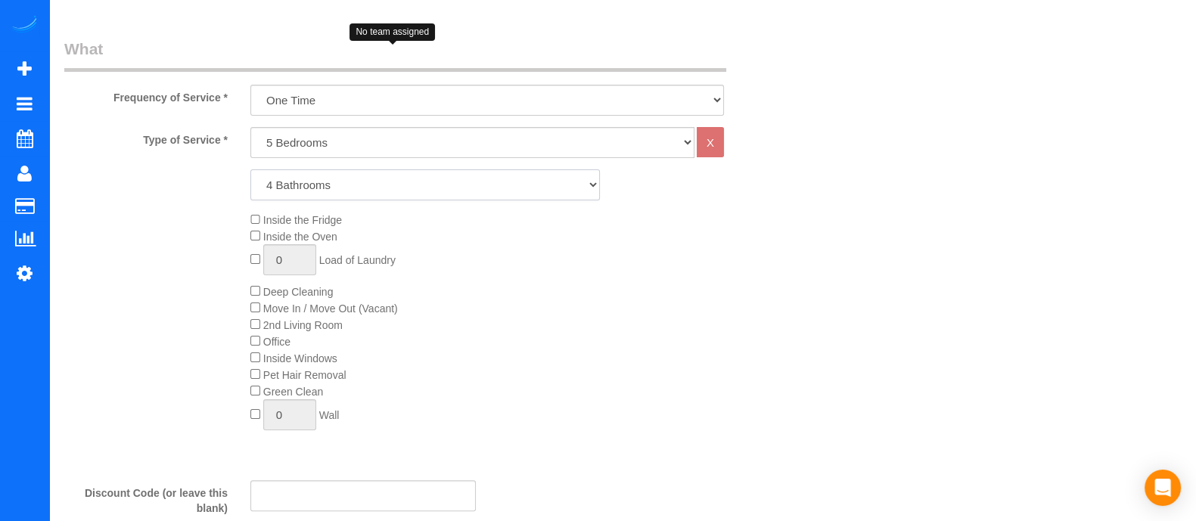
scroll to position [413, 0]
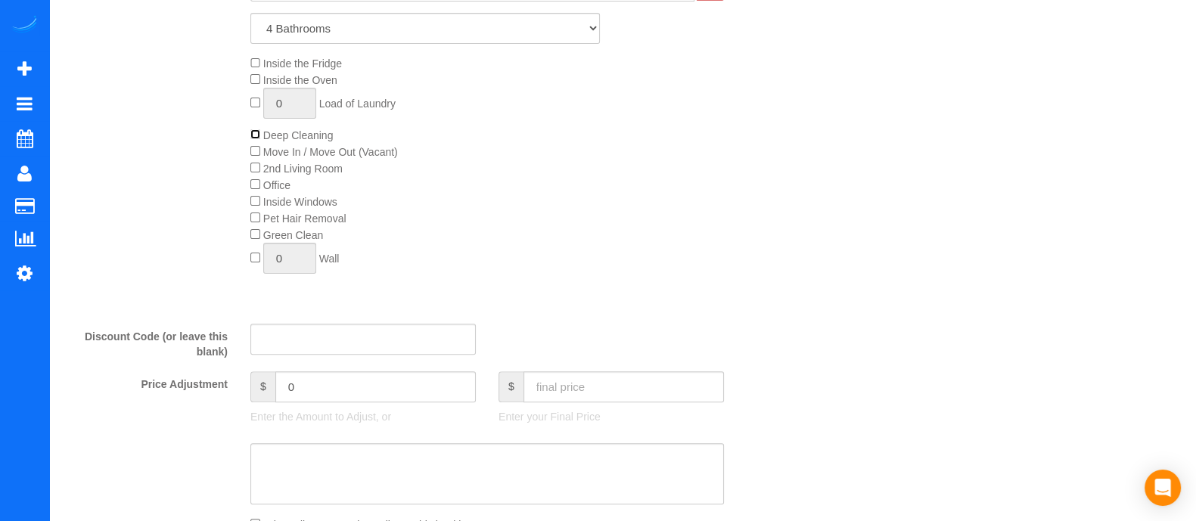
scroll to position [585, 0]
click at [335, 396] on input "0" at bounding box center [375, 383] width 200 height 31
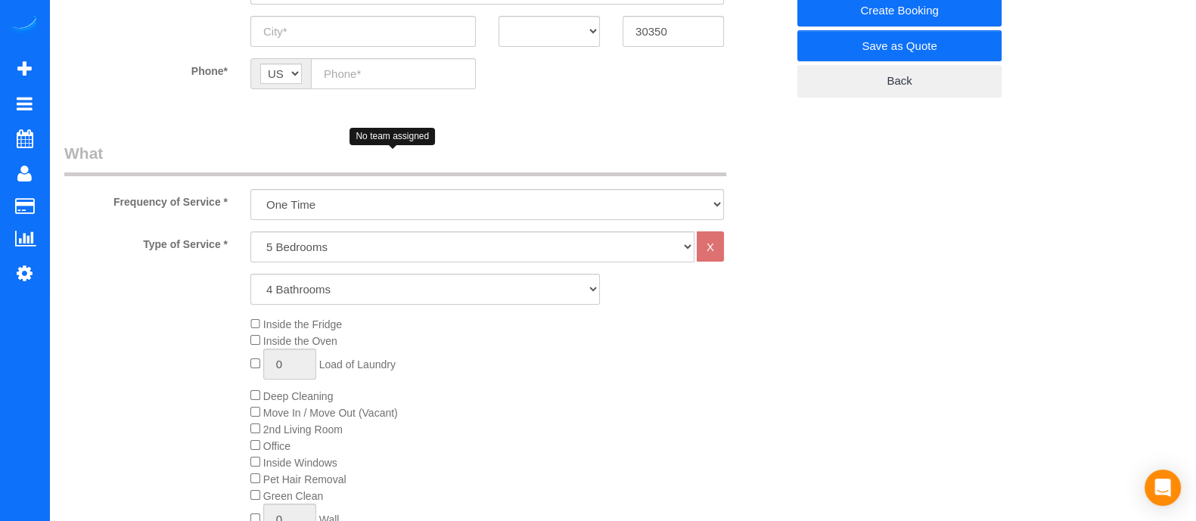
scroll to position [0, 0]
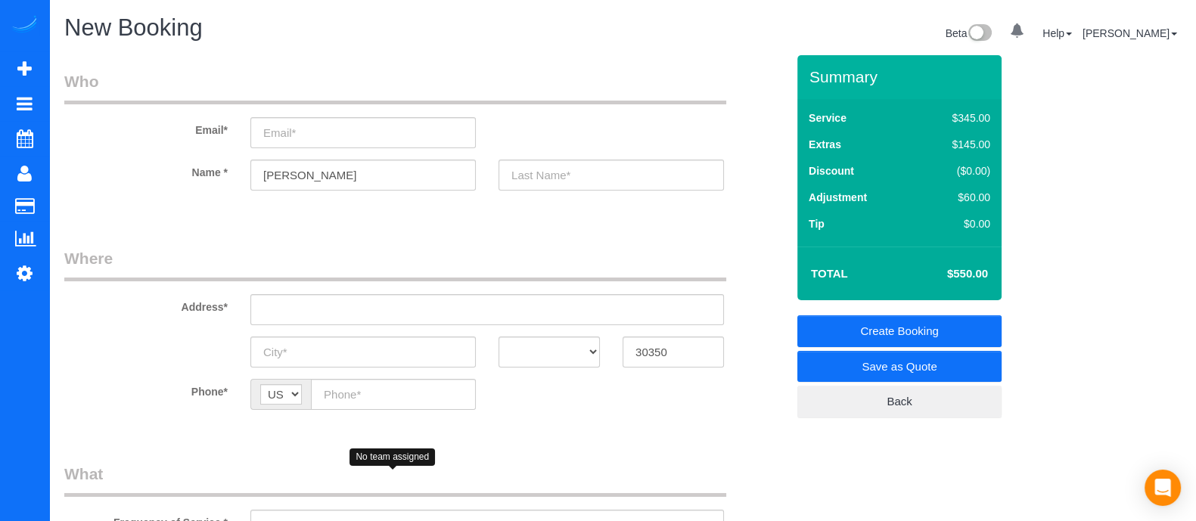
type input "60"
click at [412, 130] on input "email" at bounding box center [362, 132] width 225 height 31
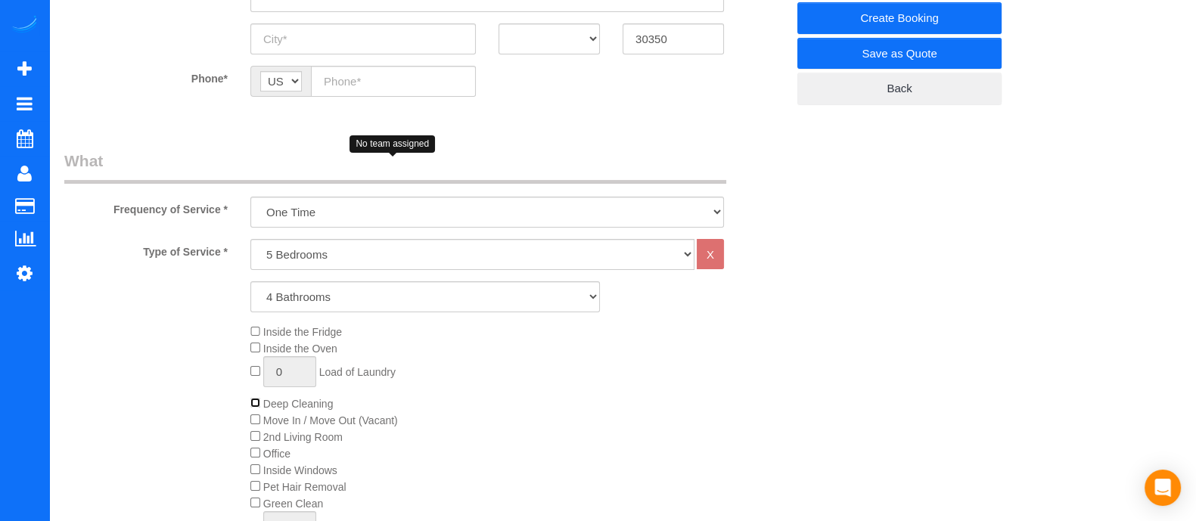
scroll to position [134, 0]
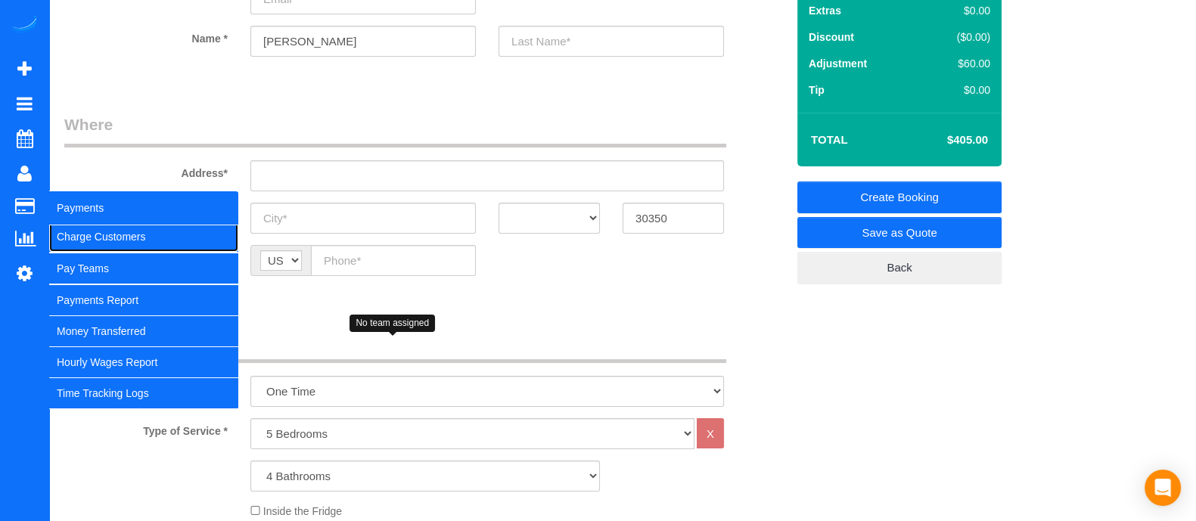
click at [110, 228] on link "Charge Customers" at bounding box center [143, 237] width 189 height 30
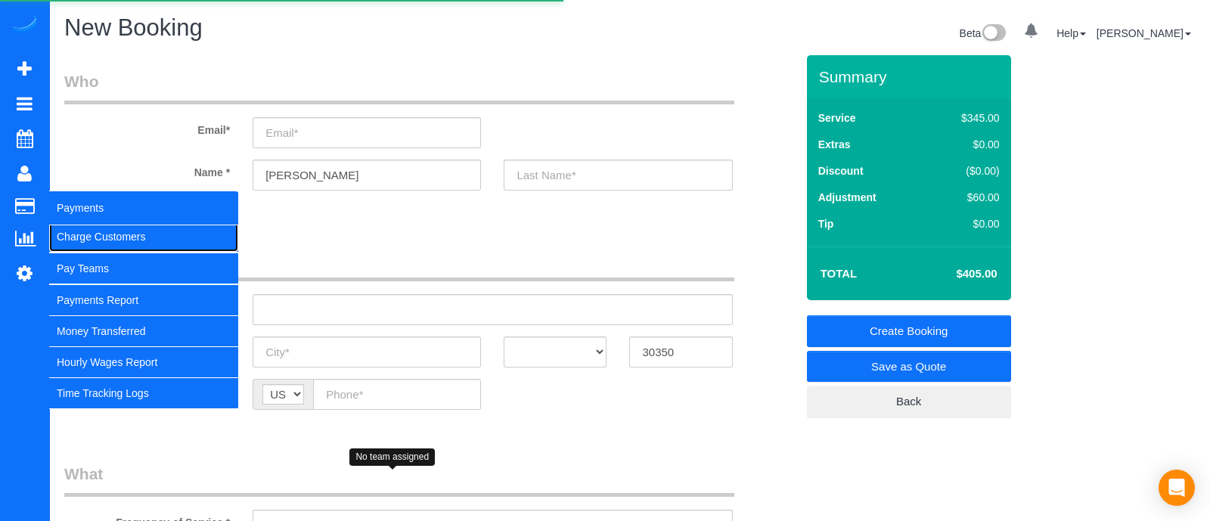
select select
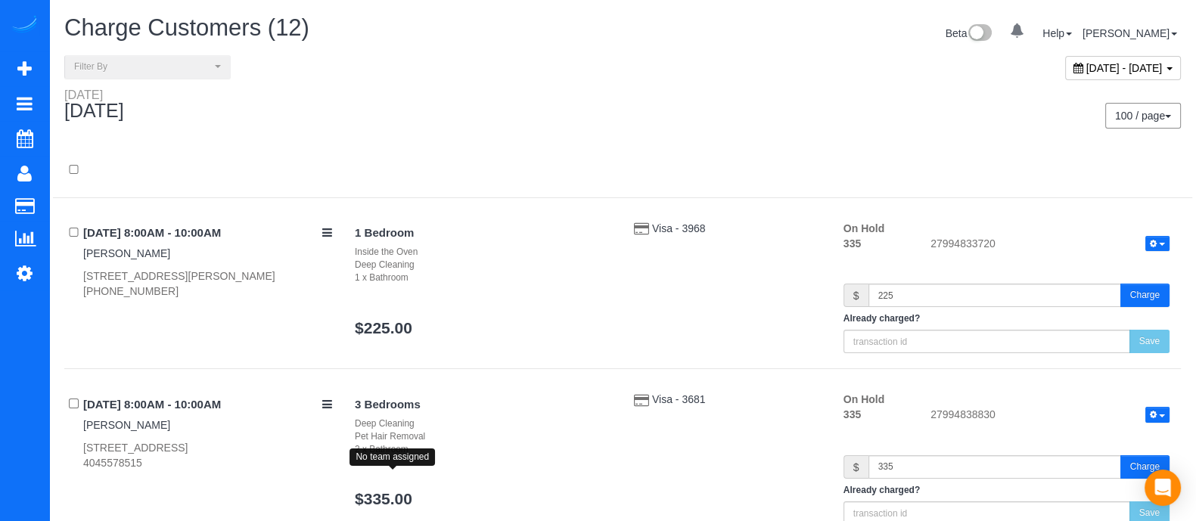
click at [1135, 65] on span "September 19, 2025 - September 19, 2025" at bounding box center [1124, 68] width 76 height 12
type input "**********"
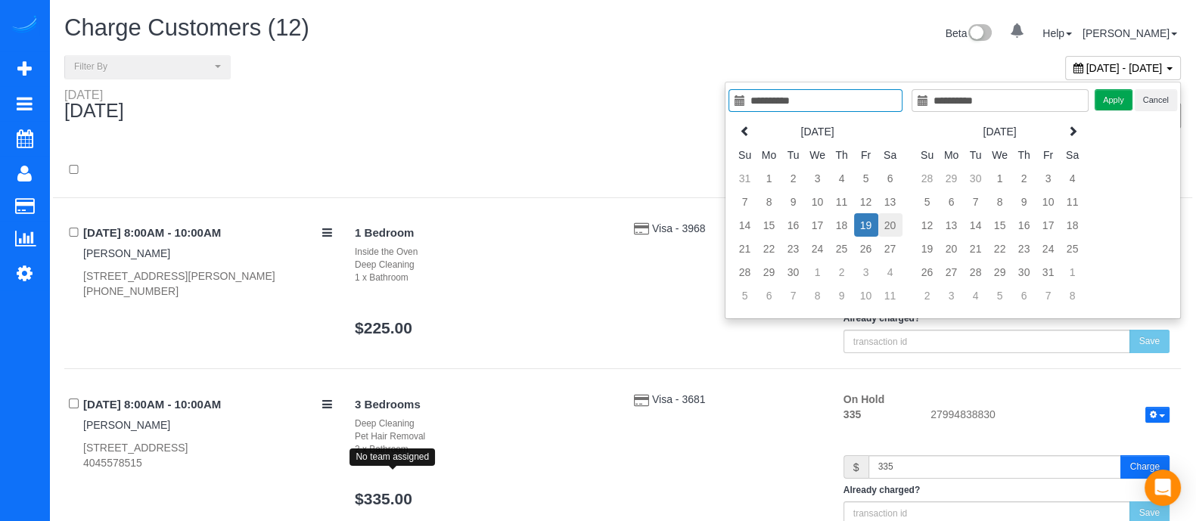
type input "**********"
click at [892, 224] on td "20" at bounding box center [890, 224] width 24 height 23
type input "**********"
click at [892, 224] on td "20" at bounding box center [890, 224] width 24 height 23
type input "**********"
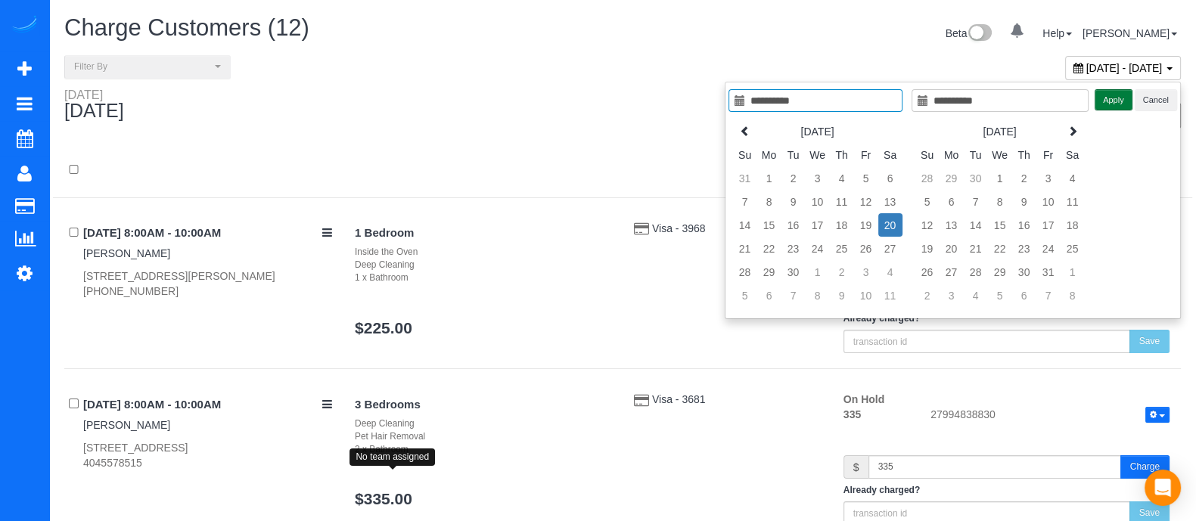
click at [1108, 100] on button "Apply" at bounding box center [1113, 100] width 38 height 22
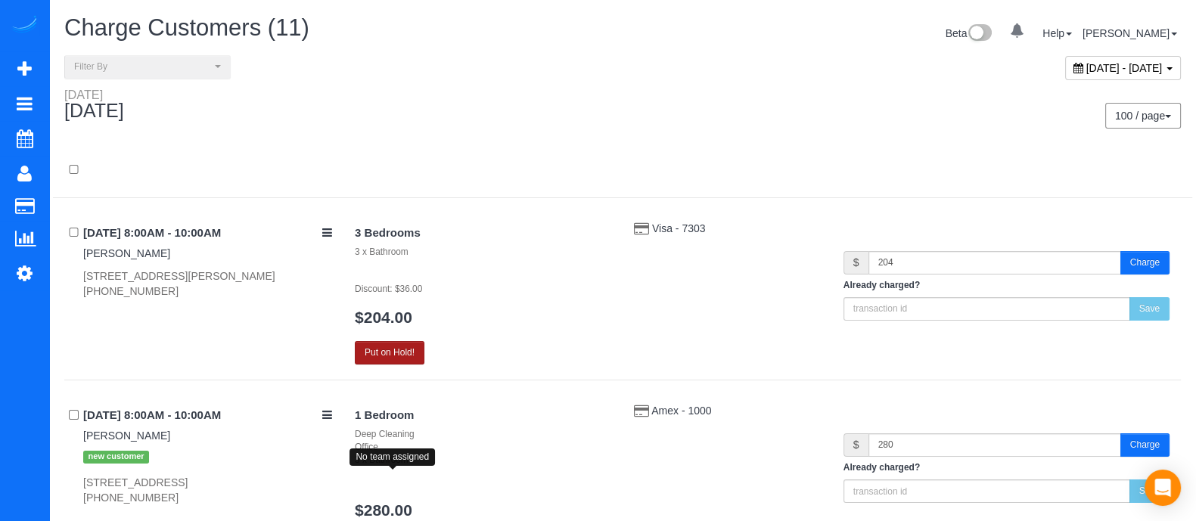
click at [418, 343] on button "Put on Hold!" at bounding box center [390, 352] width 70 height 23
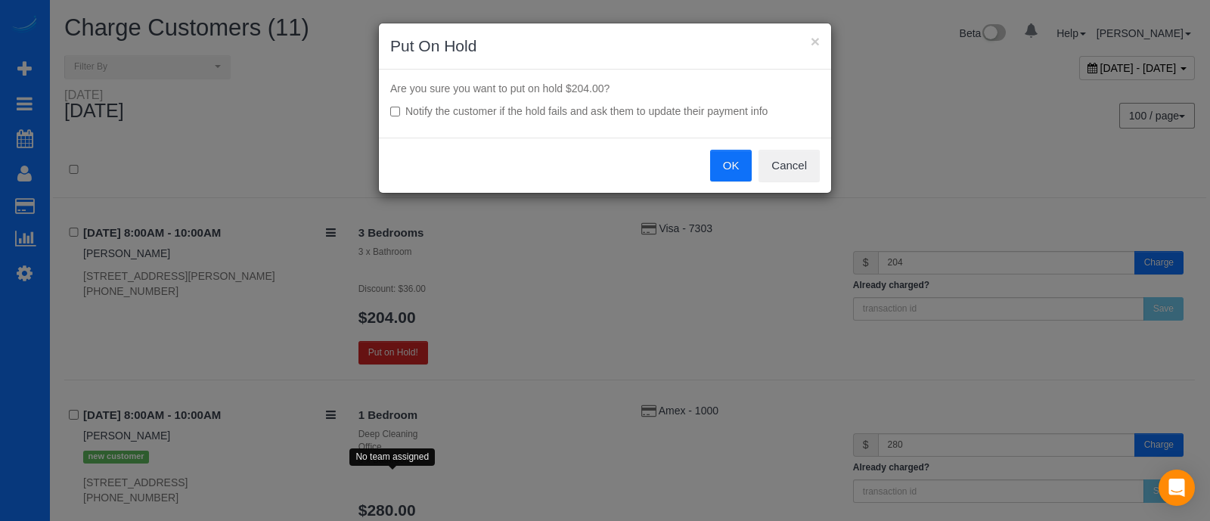
click at [726, 169] on button "OK" at bounding box center [731, 166] width 42 height 32
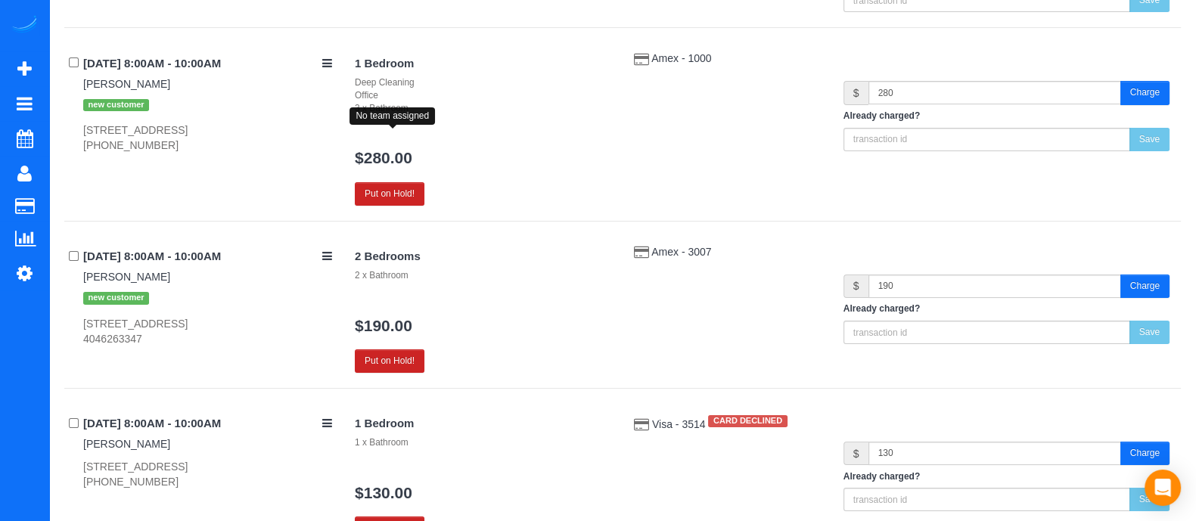
scroll to position [338, 0]
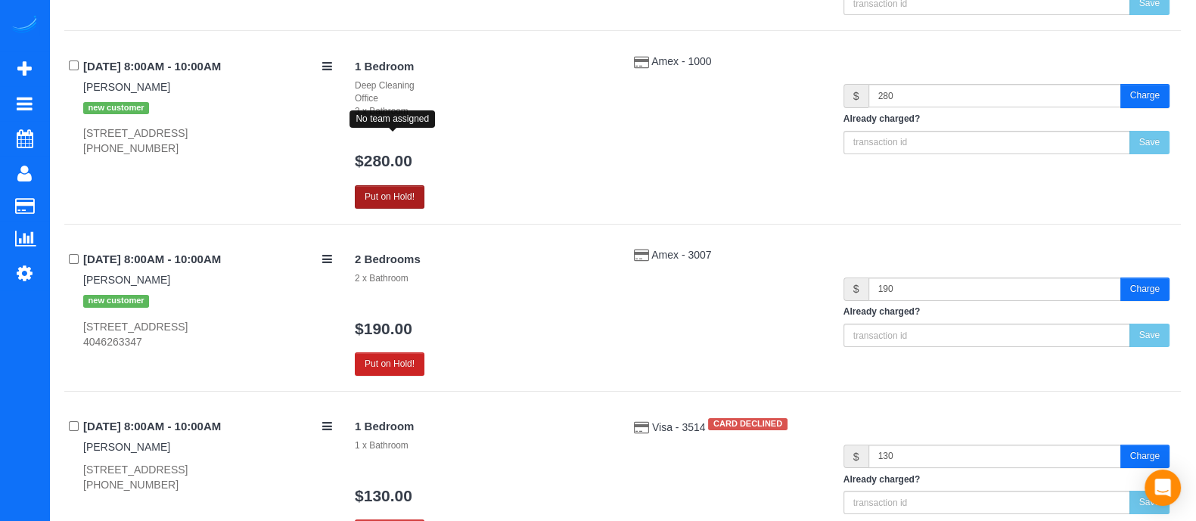
click at [404, 185] on button "Put on Hold!" at bounding box center [390, 196] width 70 height 23
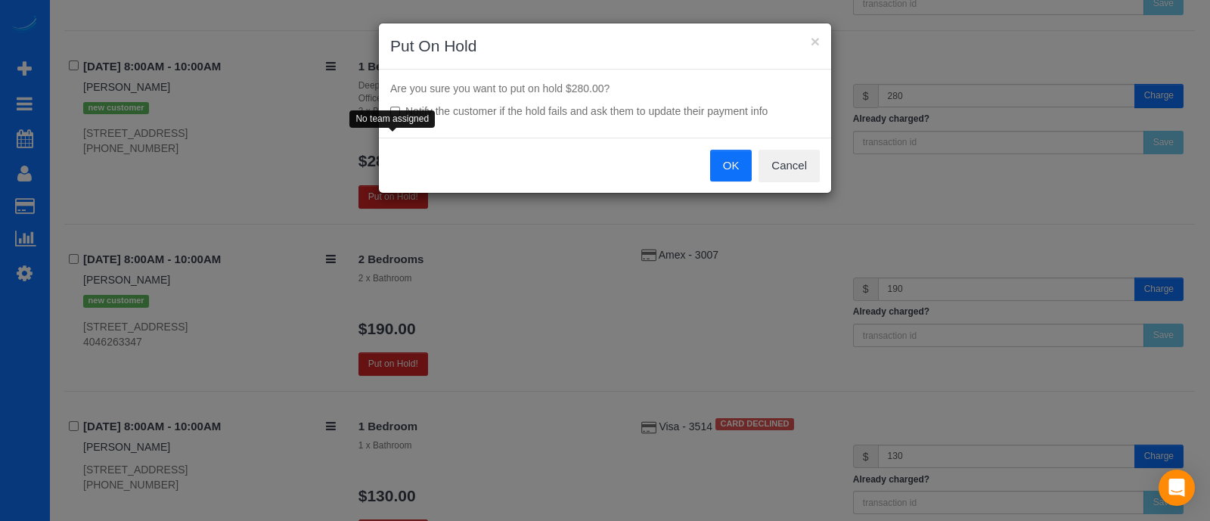
click at [724, 155] on button "OK" at bounding box center [731, 166] width 42 height 32
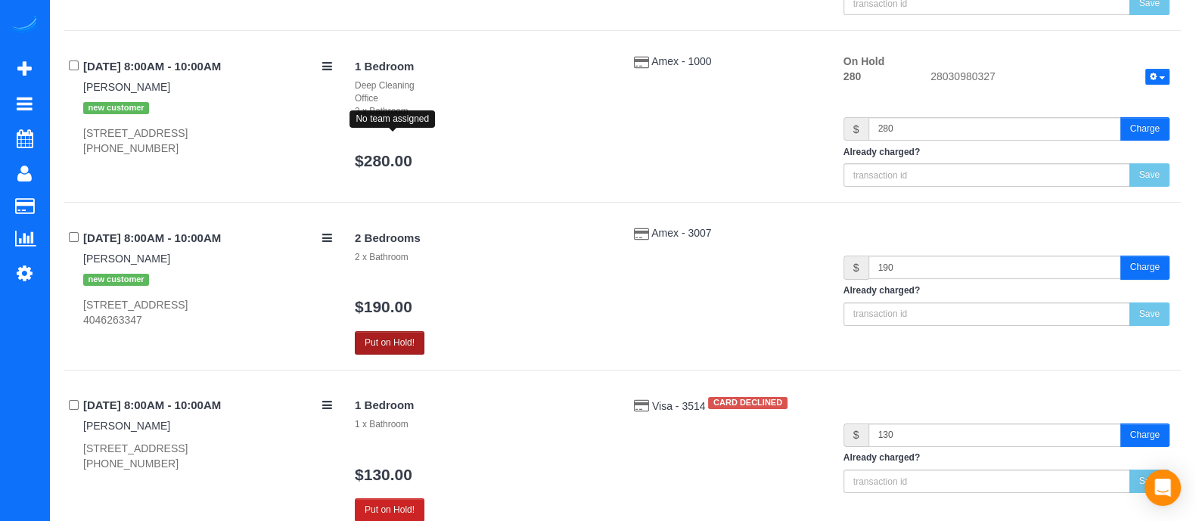
click at [392, 334] on button "Put on Hold!" at bounding box center [390, 342] width 70 height 23
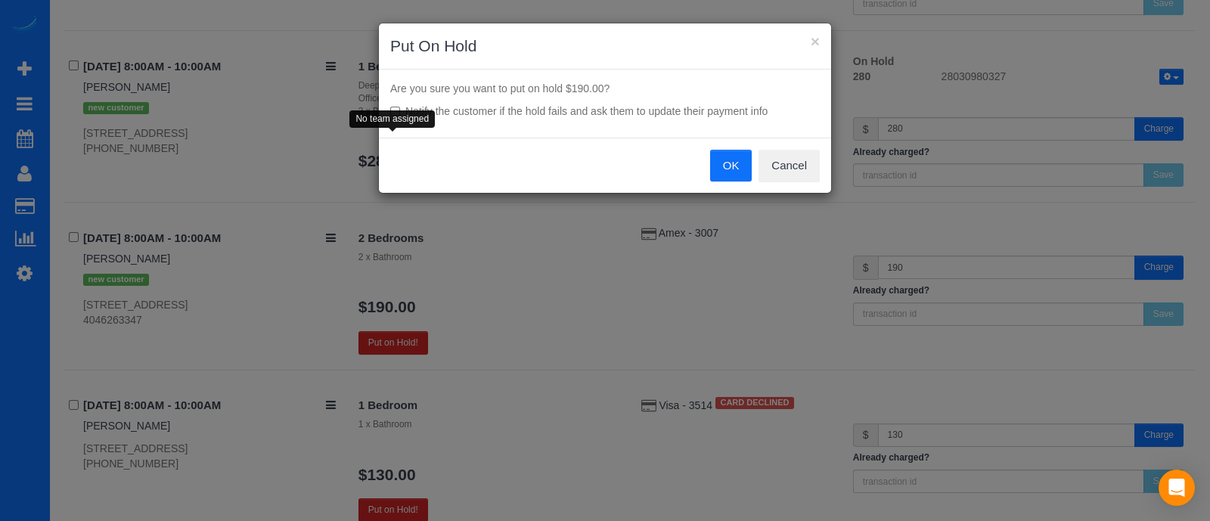
click at [732, 169] on button "OK" at bounding box center [731, 166] width 42 height 32
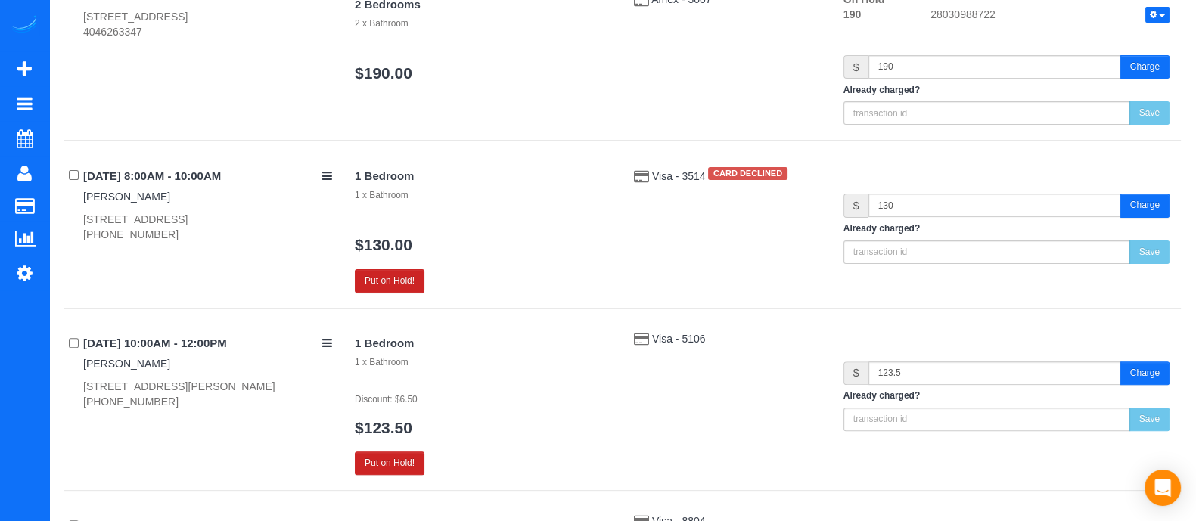
scroll to position [647, 0]
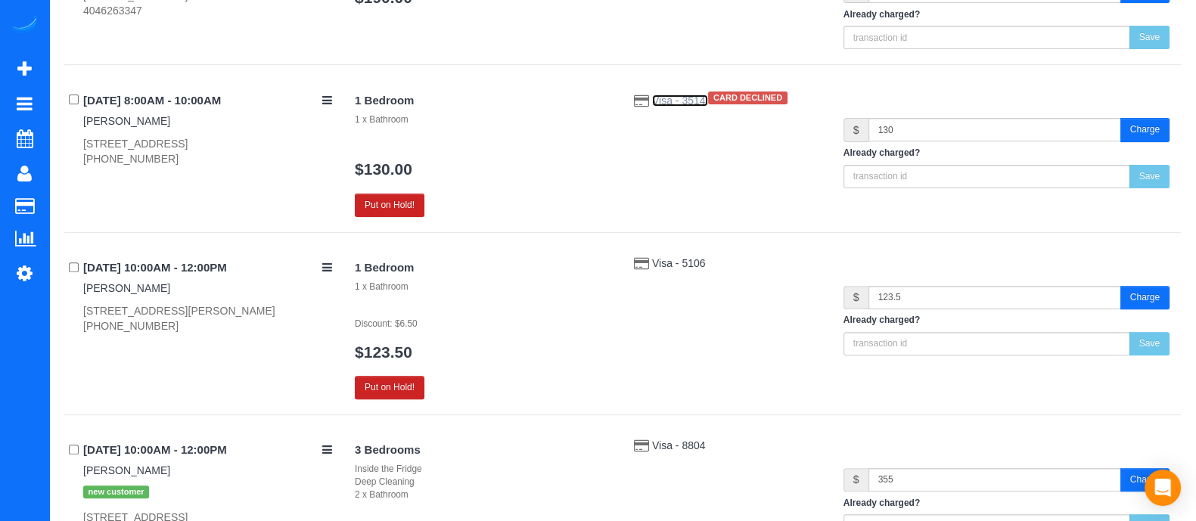
click at [683, 96] on span "Visa - 3514" at bounding box center [680, 101] width 56 height 12
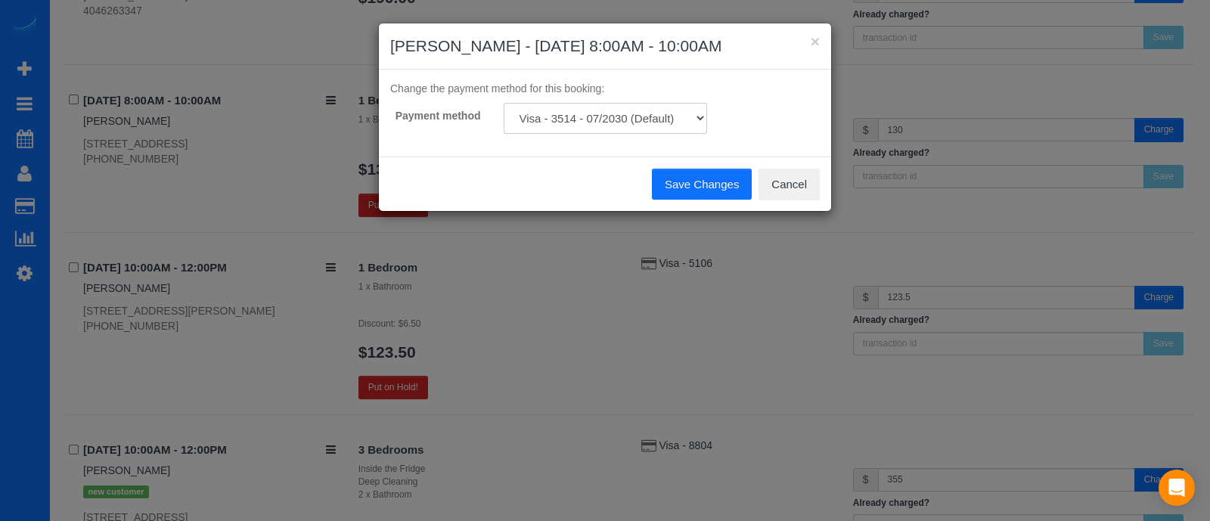
click at [682, 109] on select "Visa - 3514 - 07/2030 (Default) Add Credit Card ─────────────── Cash Check Payp…" at bounding box center [605, 118] width 203 height 31
click at [435, 255] on div "× Elatia Abate - 09/20/2025 8:00AM - 10:00AM Change the payment method for this…" at bounding box center [605, 260] width 1210 height 521
click at [363, 206] on div "× Elatia Abate - 09/20/2025 8:00AM - 10:00AM Change the payment method for this…" at bounding box center [605, 260] width 1210 height 521
click at [787, 175] on button "Cancel" at bounding box center [789, 185] width 61 height 32
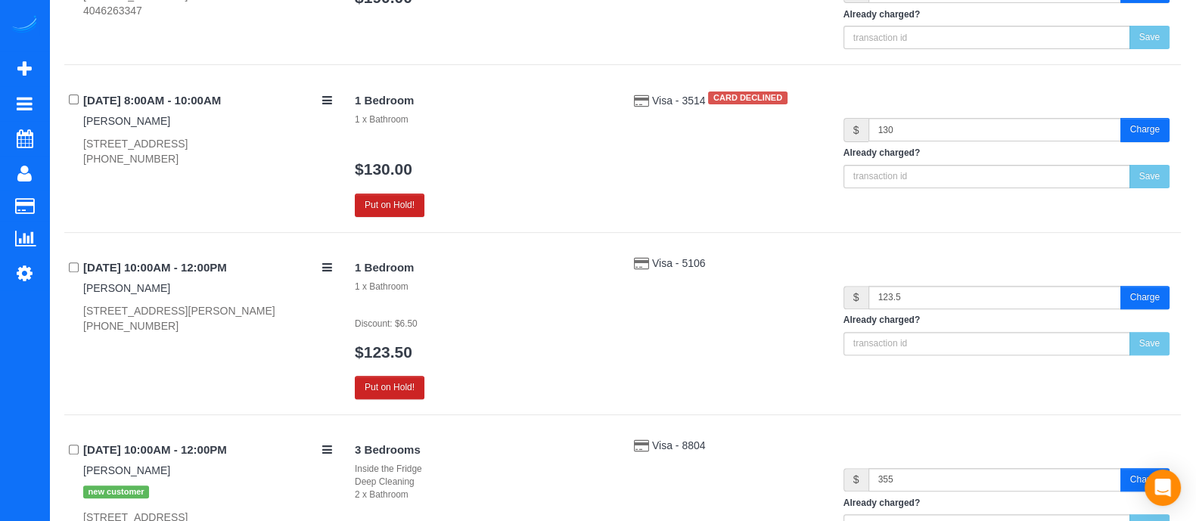
click at [430, 202] on div "Put on Hold!" at bounding box center [483, 205] width 256 height 23
click at [385, 202] on button "Put on Hold!" at bounding box center [390, 205] width 70 height 23
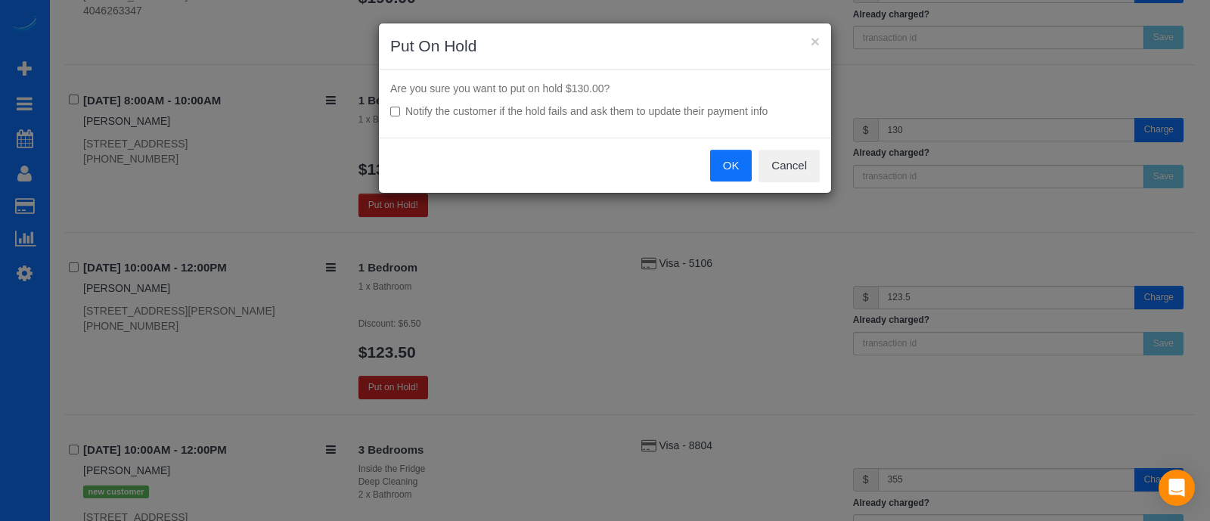
click at [741, 161] on button "OK" at bounding box center [731, 166] width 42 height 32
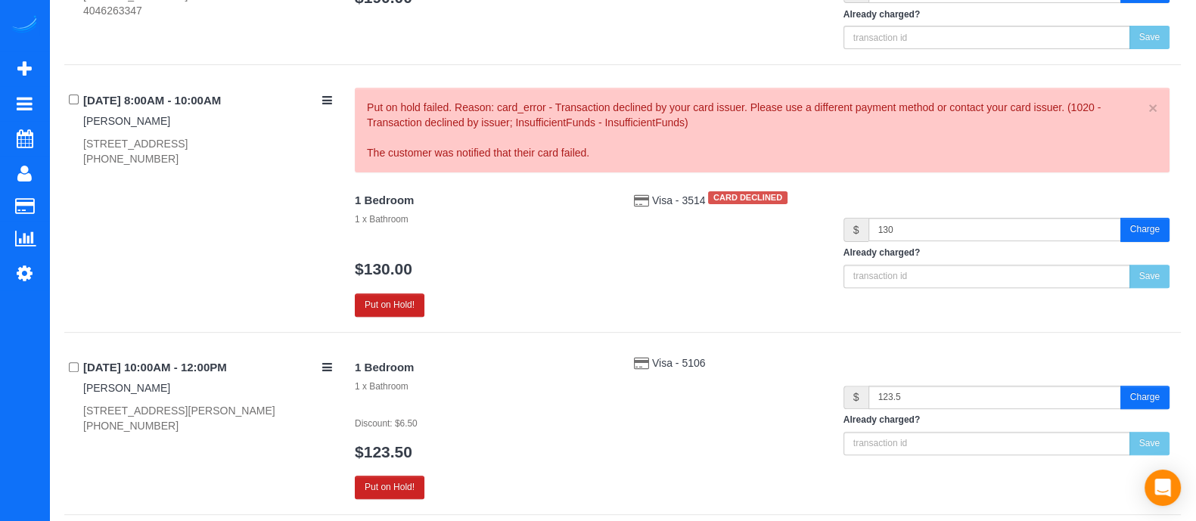
click at [160, 160] on div "556 Seal Pl Neatlanta, Ga 30308,, Atlanta, GA 30308 (917) 834-8494" at bounding box center [207, 151] width 249 height 30
drag, startPoint x: 160, startPoint y: 160, endPoint x: 72, endPoint y: 166, distance: 88.7
click at [72, 166] on div "09/20/2025 8:00AM - 10:00AM Elatia Abate 556 Seal Pl Neatlanta, Ga 30308,, Atla…" at bounding box center [622, 210] width 1116 height 244
copy div "(917) 834-8494"
click at [384, 483] on button "Put on Hold!" at bounding box center [390, 487] width 70 height 23
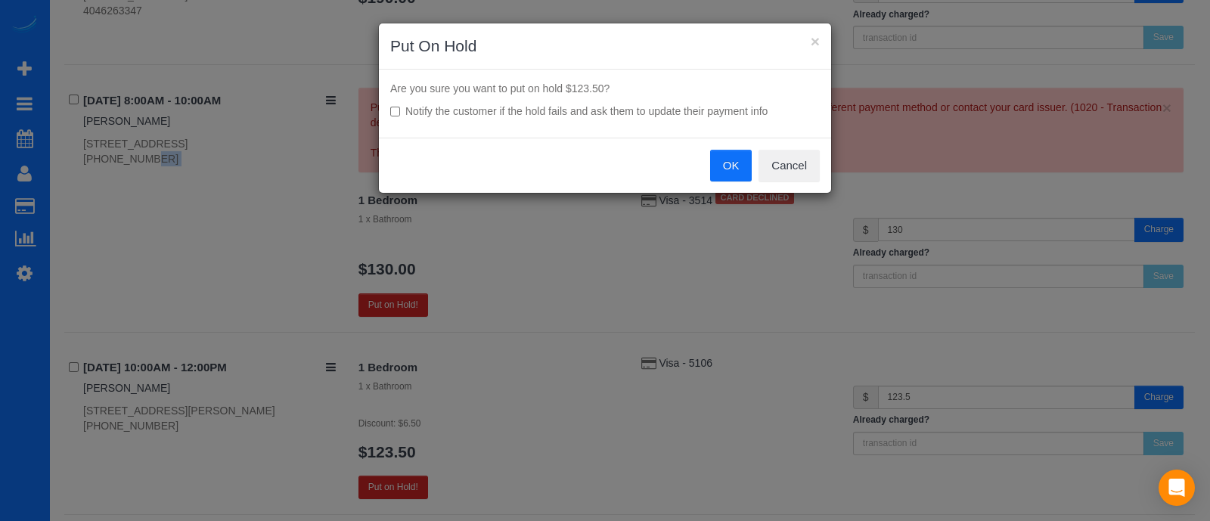
click at [731, 162] on button "OK" at bounding box center [731, 166] width 42 height 32
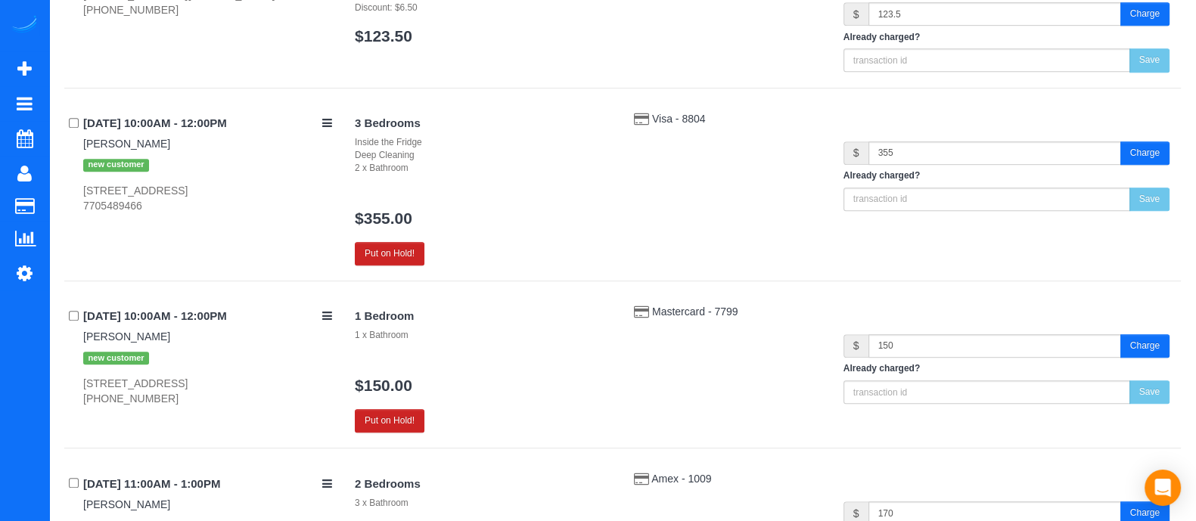
scroll to position [1060, 0]
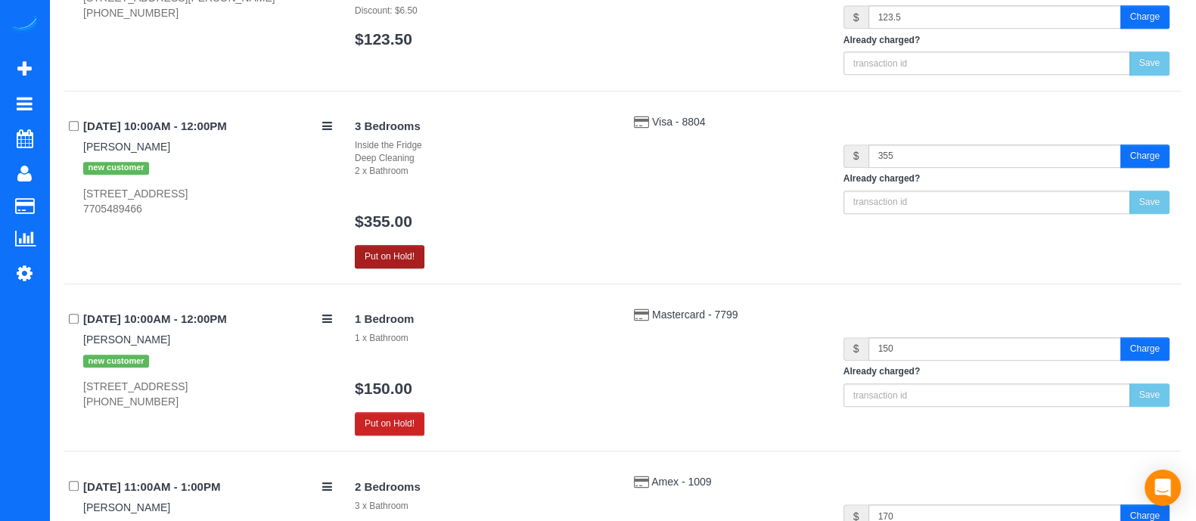
click at [411, 245] on button "Put on Hold!" at bounding box center [390, 256] width 70 height 23
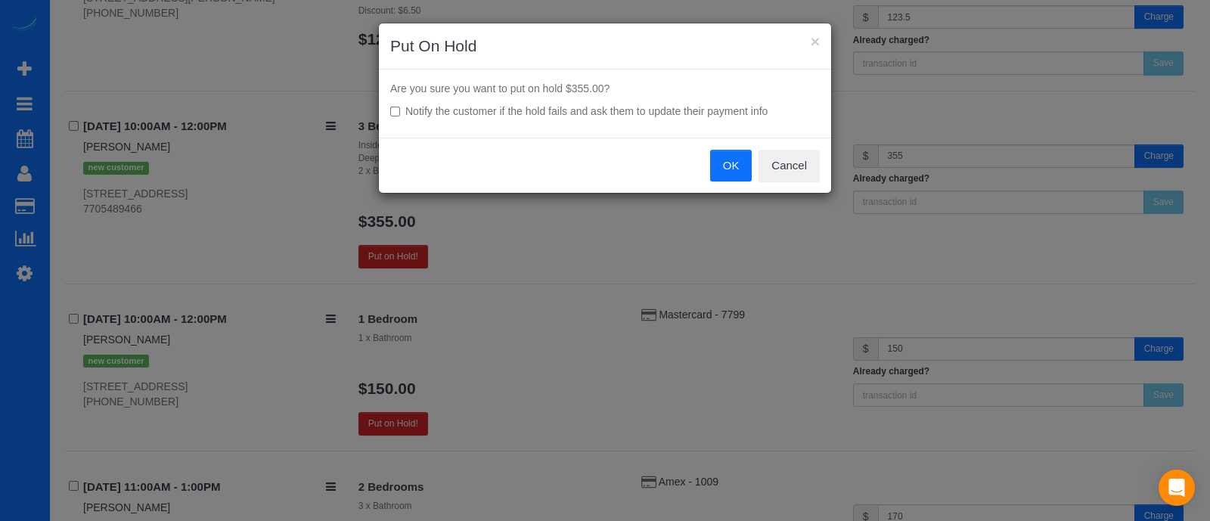
click at [715, 164] on button "OK" at bounding box center [731, 166] width 42 height 32
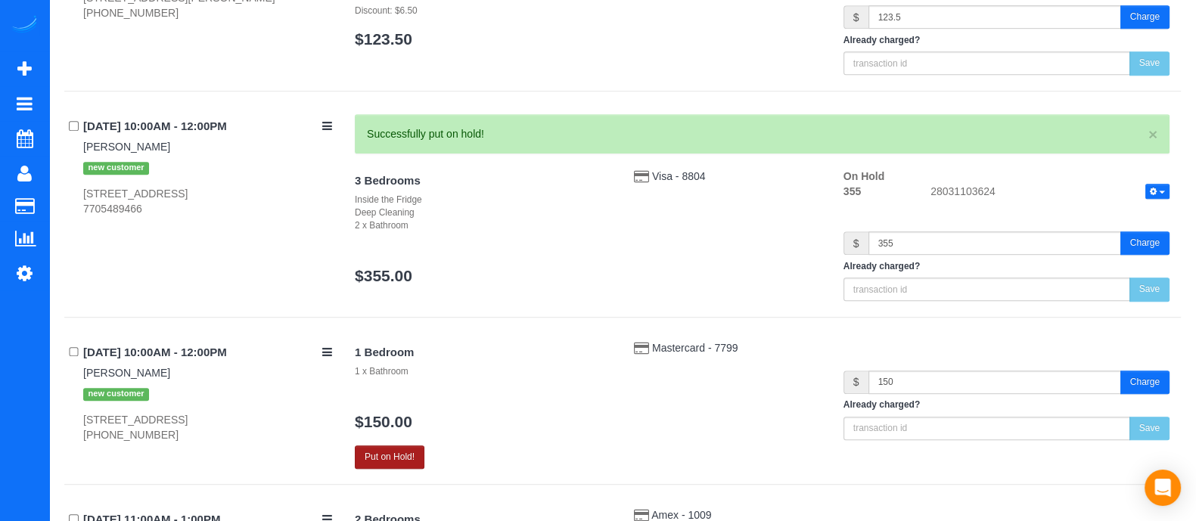
click at [408, 451] on button "Put on Hold!" at bounding box center [390, 456] width 70 height 23
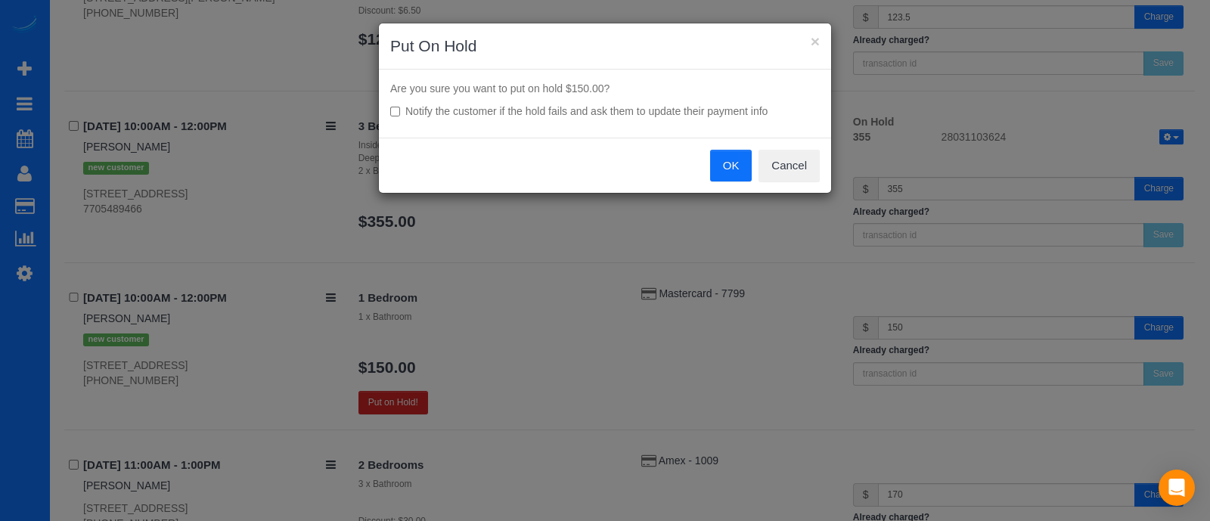
click at [724, 179] on button "OK" at bounding box center [731, 166] width 42 height 32
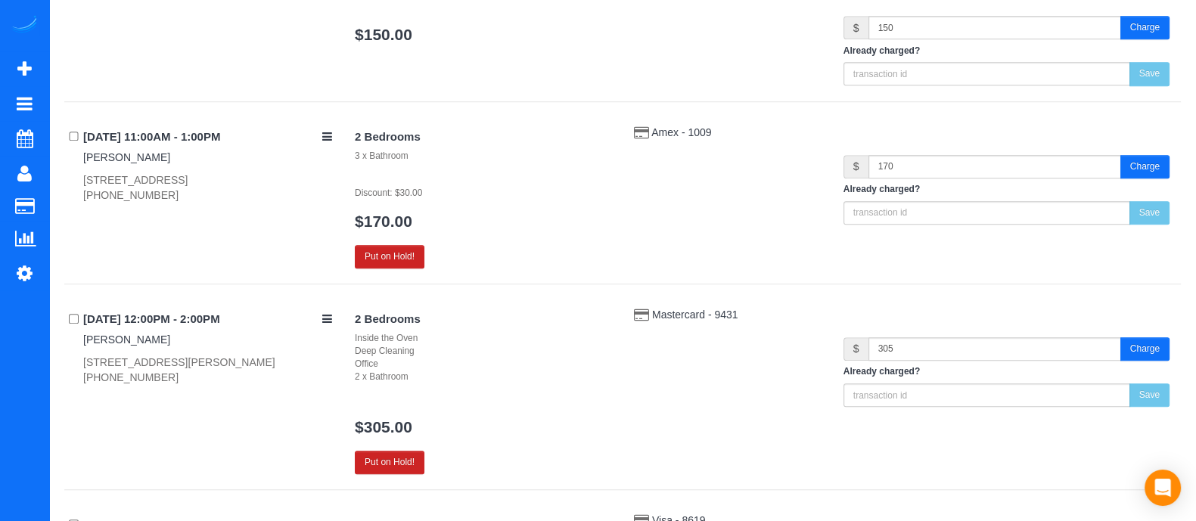
scroll to position [1449, 0]
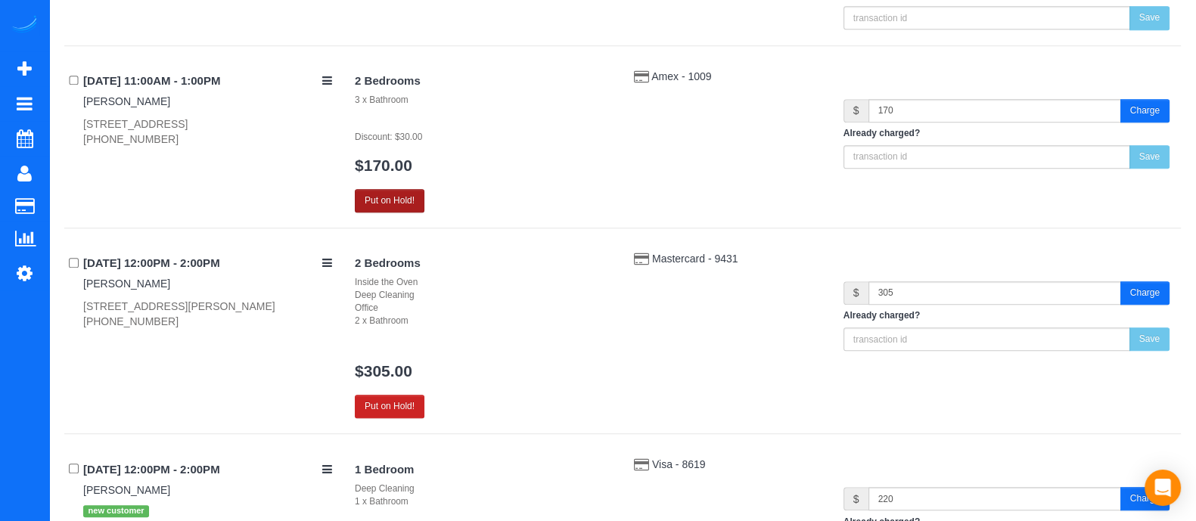
click at [397, 189] on button "Put on Hold!" at bounding box center [390, 200] width 70 height 23
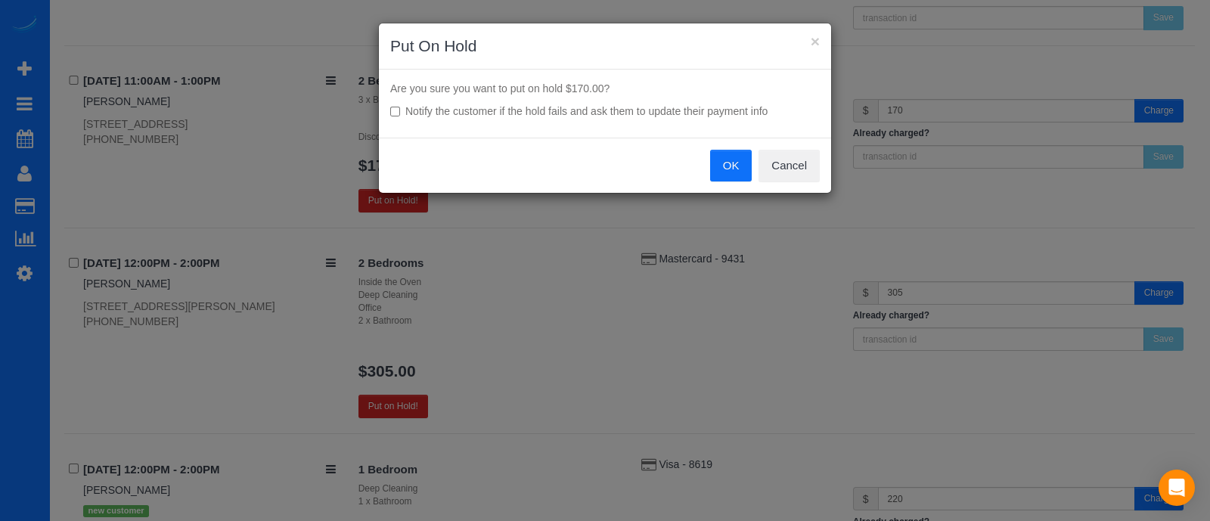
click at [735, 156] on button "OK" at bounding box center [731, 166] width 42 height 32
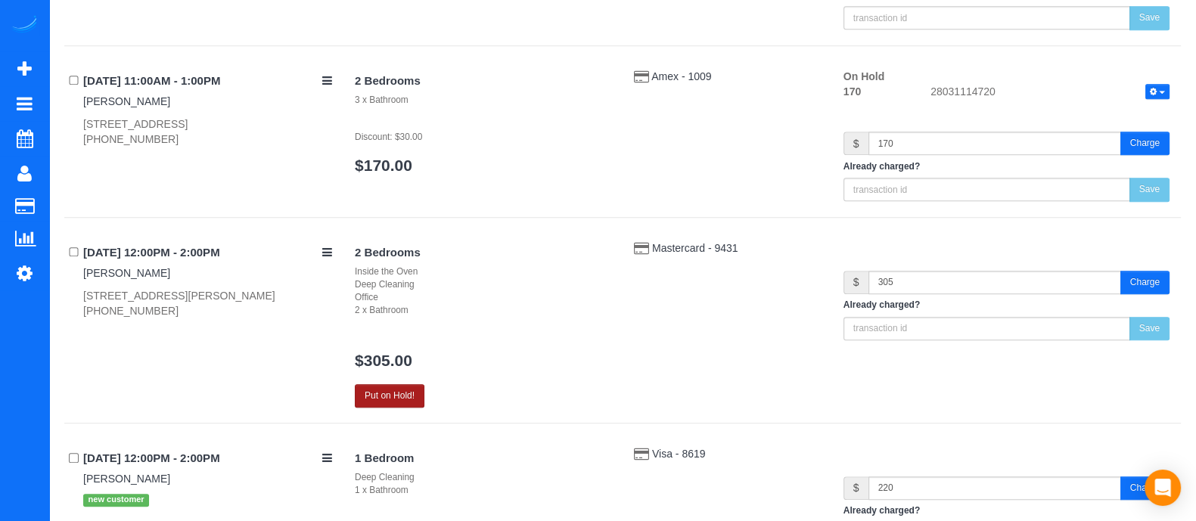
click at [398, 384] on button "Put on Hold!" at bounding box center [390, 395] width 70 height 23
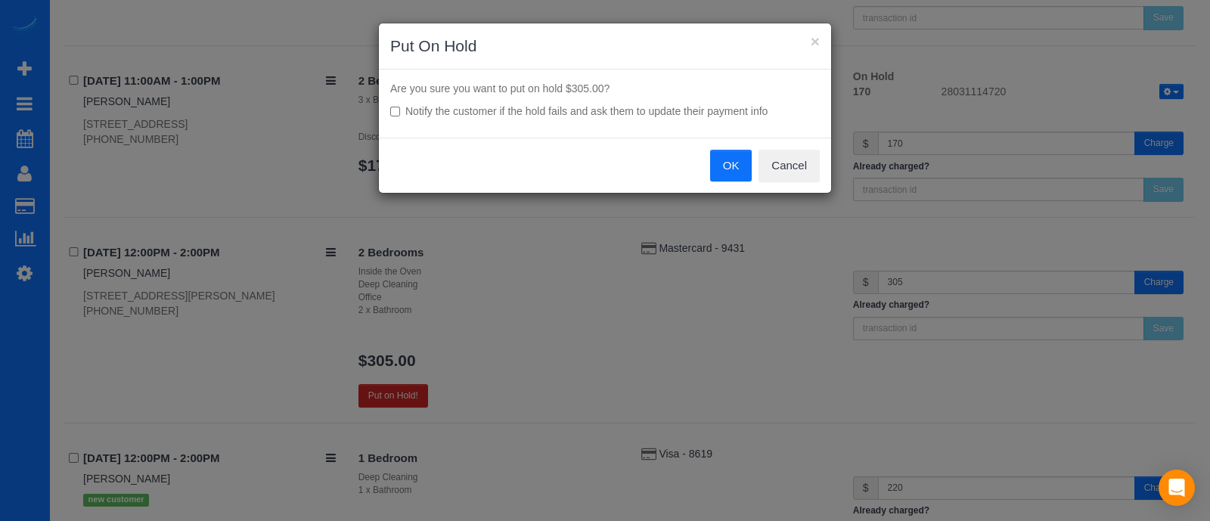
click at [722, 169] on button "OK" at bounding box center [731, 166] width 42 height 32
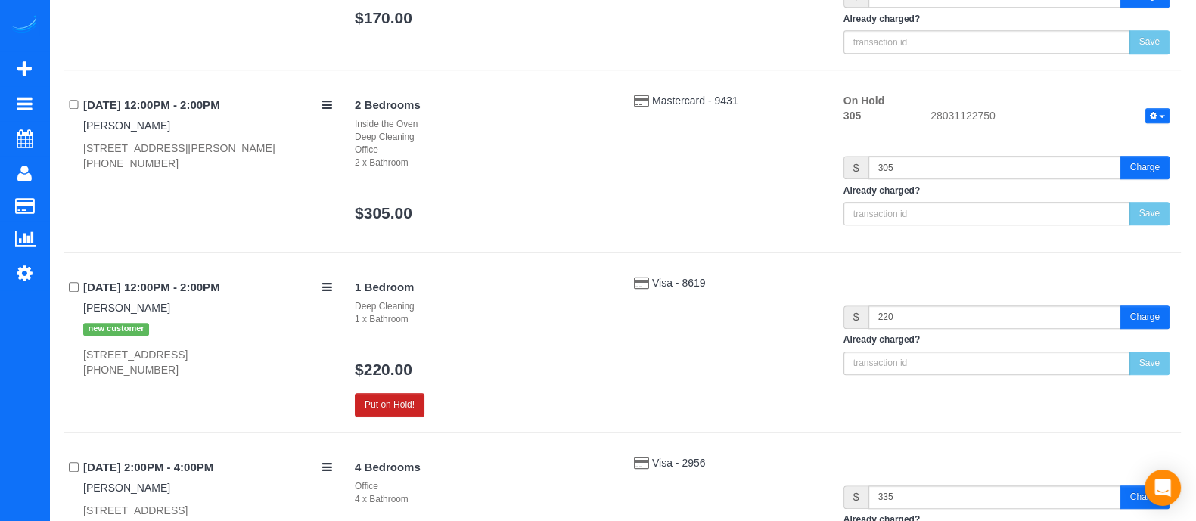
scroll to position [1599, 0]
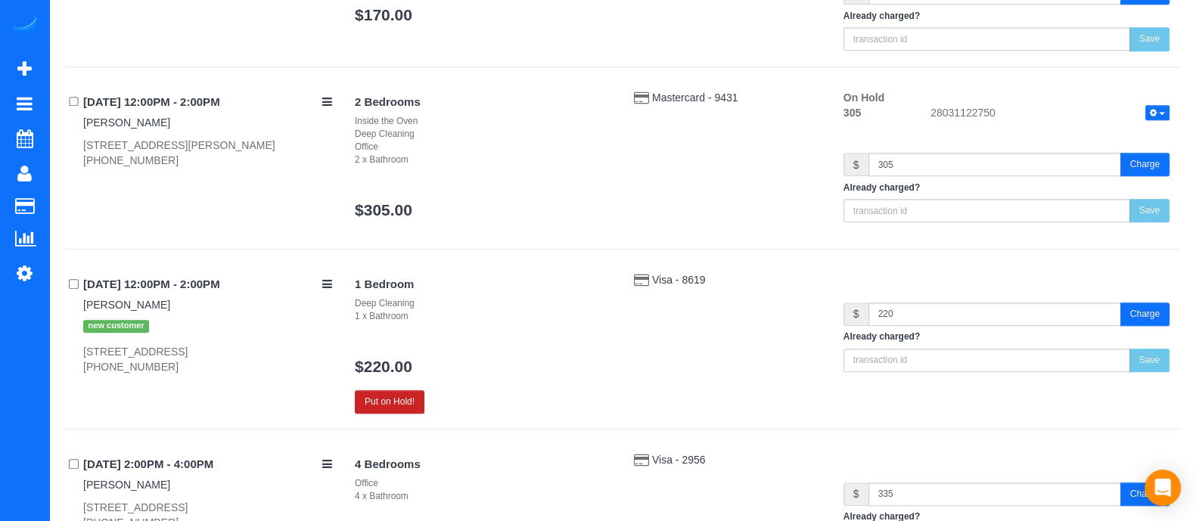
click at [398, 382] on div "1 Bedroom Deep Cleaning 1 x Bathroom $220.00 Put on Hold!" at bounding box center [482, 342] width 279 height 141
click at [397, 395] on button "Put on Hold!" at bounding box center [390, 401] width 70 height 23
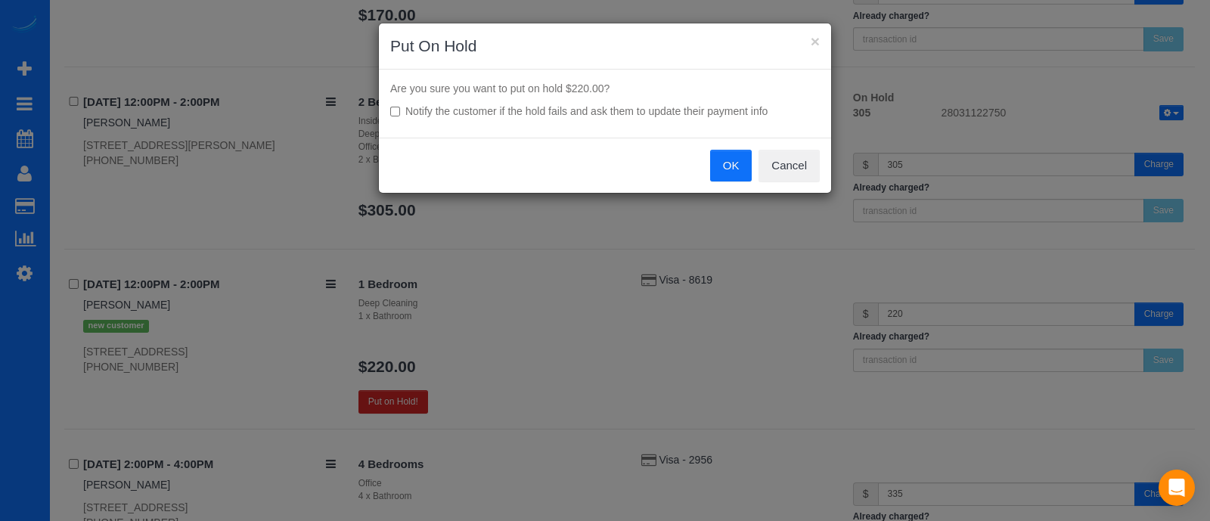
click at [734, 175] on button "OK" at bounding box center [731, 166] width 42 height 32
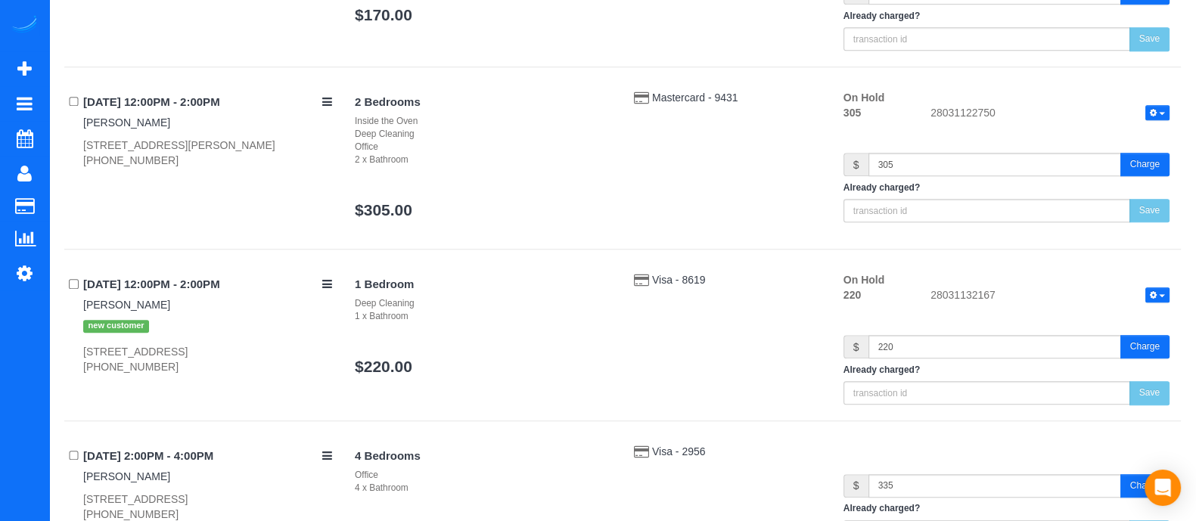
drag, startPoint x: 1195, startPoint y: 386, endPoint x: 1205, endPoint y: 390, distance: 11.2
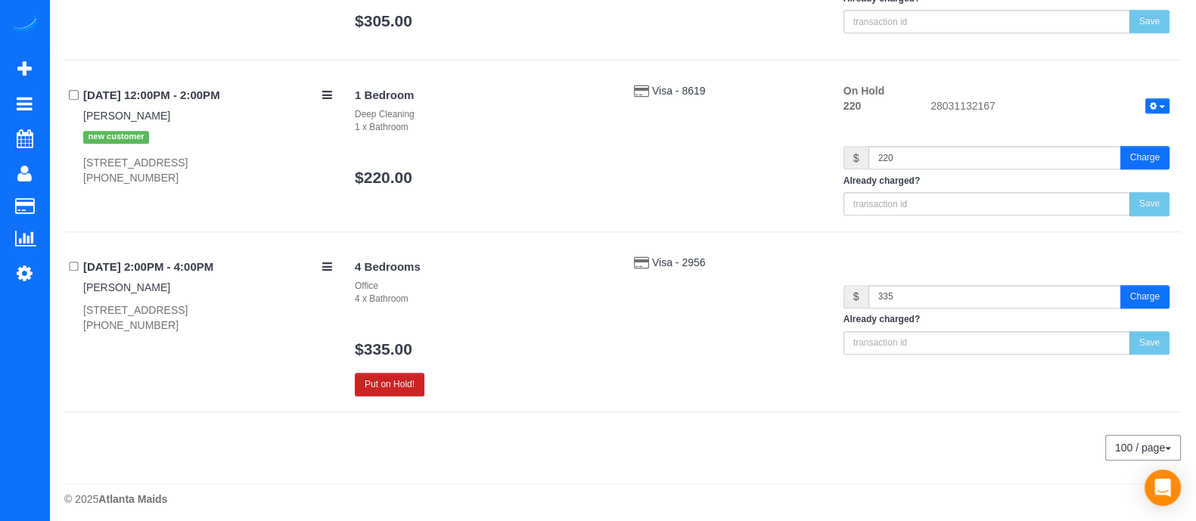
scroll to position [0, 0]
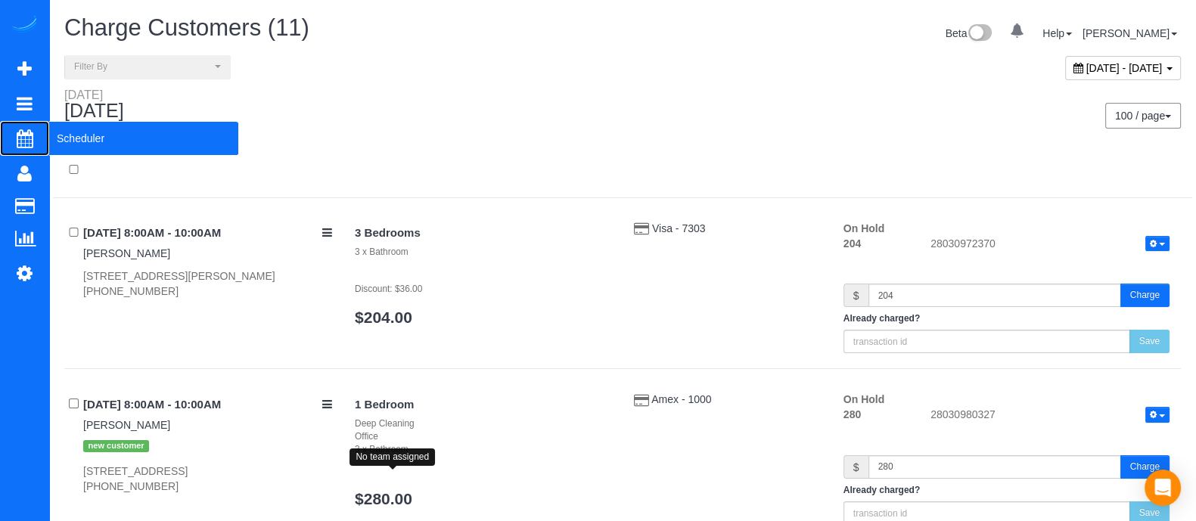
click at [83, 144] on span "Scheduler" at bounding box center [143, 138] width 189 height 35
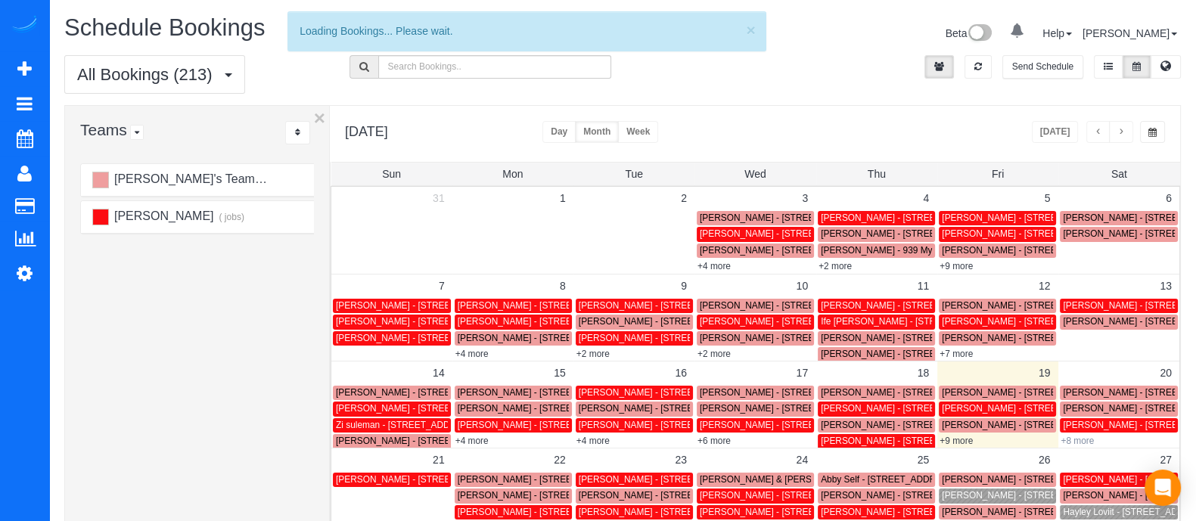
click at [1074, 436] on link "+8 more" at bounding box center [1076, 441] width 33 height 11
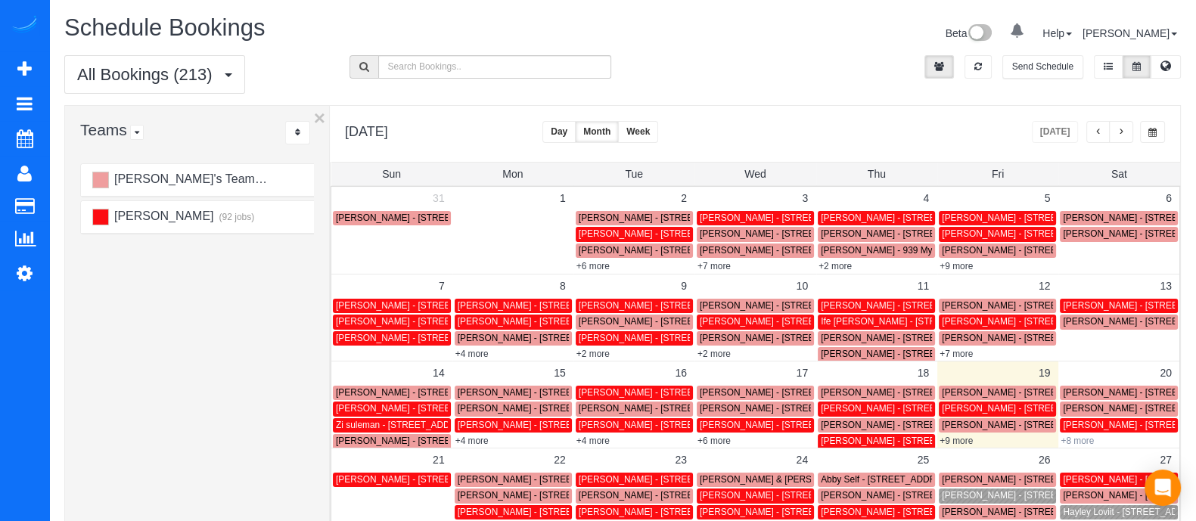
click at [1085, 439] on link "+8 more" at bounding box center [1076, 441] width 33 height 11
click at [576, 130] on button "Day" at bounding box center [558, 132] width 33 height 22
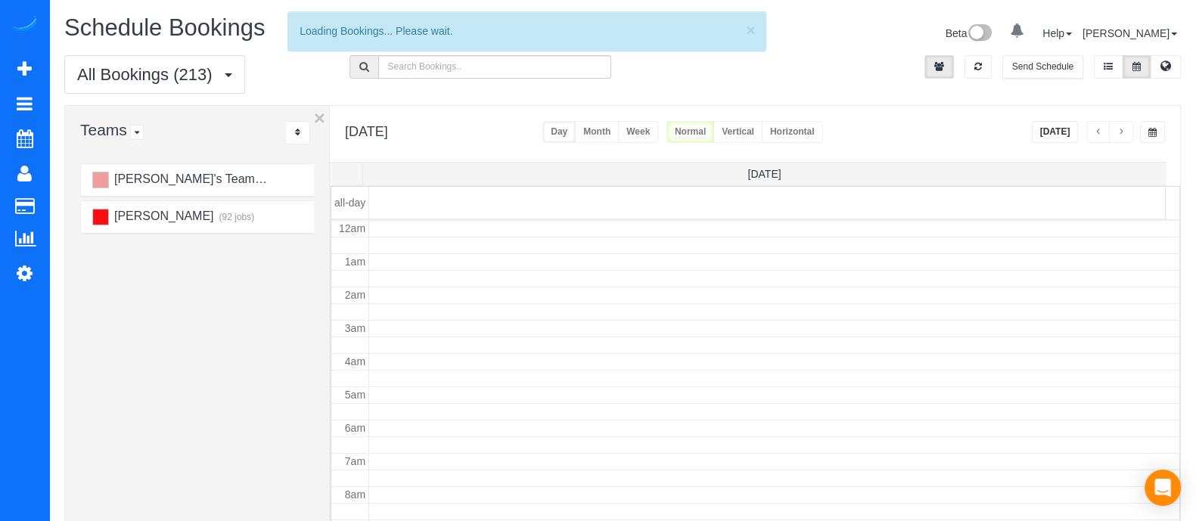
scroll to position [199, 0]
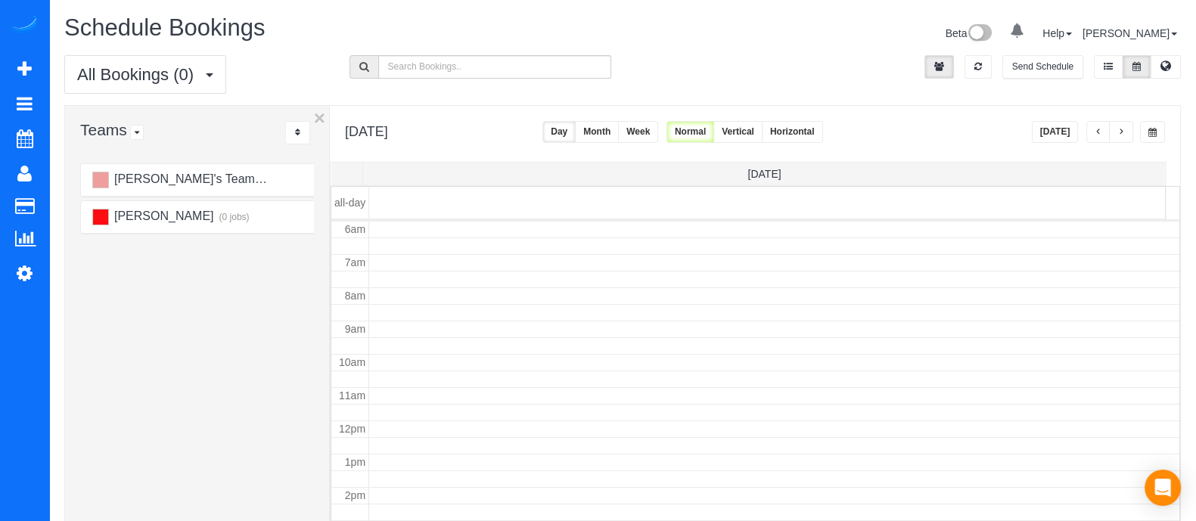
click at [576, 132] on button "Day" at bounding box center [558, 132] width 33 height 22
click at [1061, 130] on button "Today" at bounding box center [1055, 132] width 47 height 22
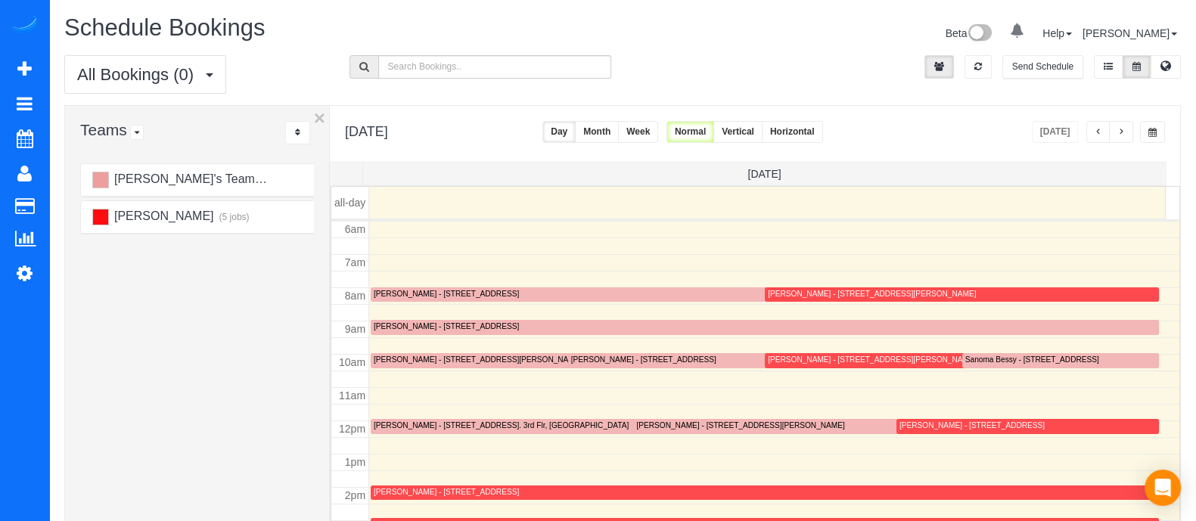
click at [1125, 129] on button "button" at bounding box center [1121, 132] width 24 height 22
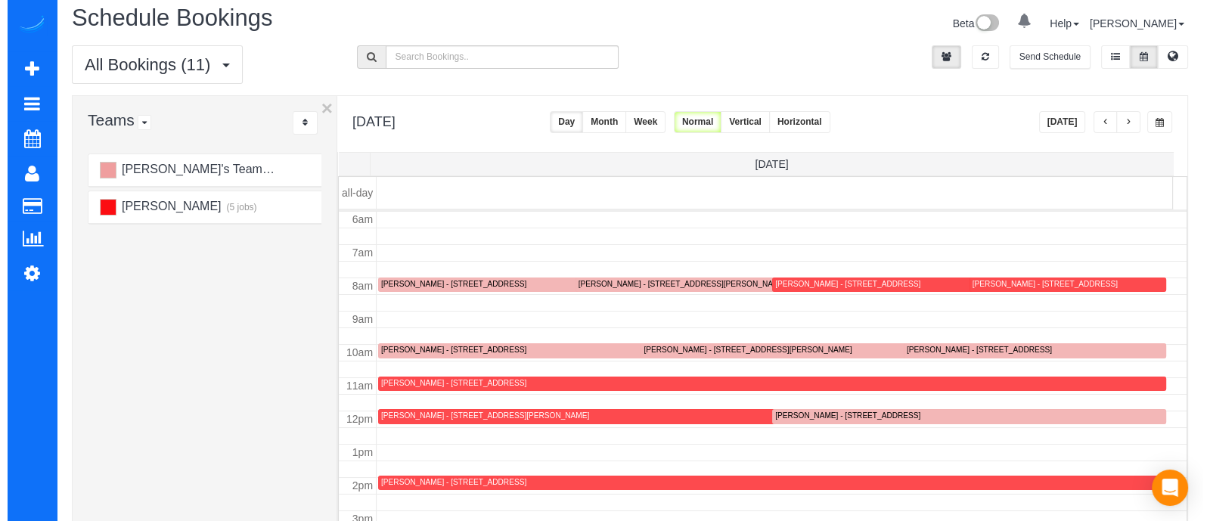
scroll to position [13, 0]
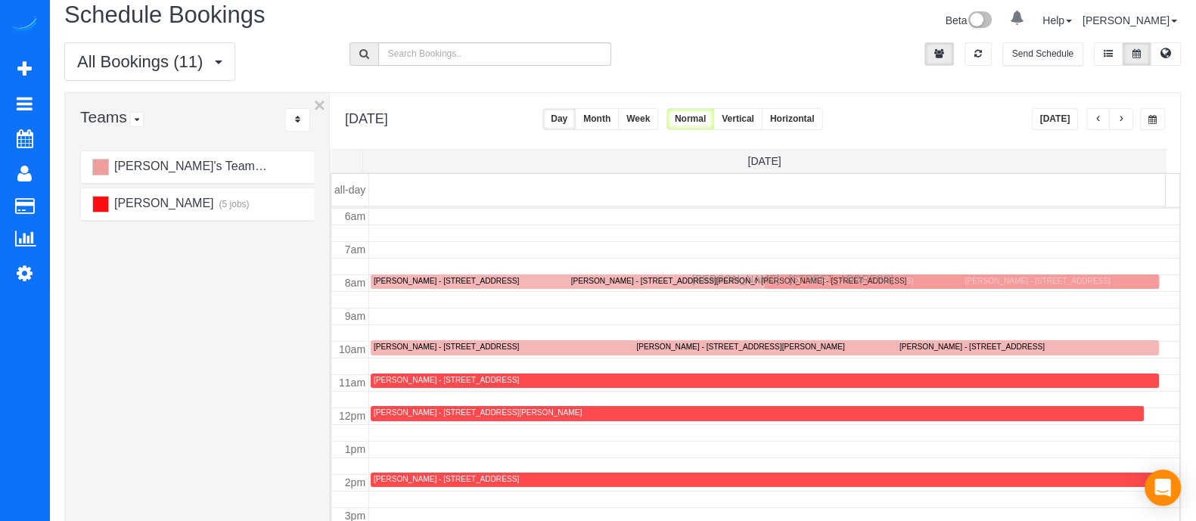
drag, startPoint x: 810, startPoint y: 405, endPoint x: 696, endPoint y: 277, distance: 171.4
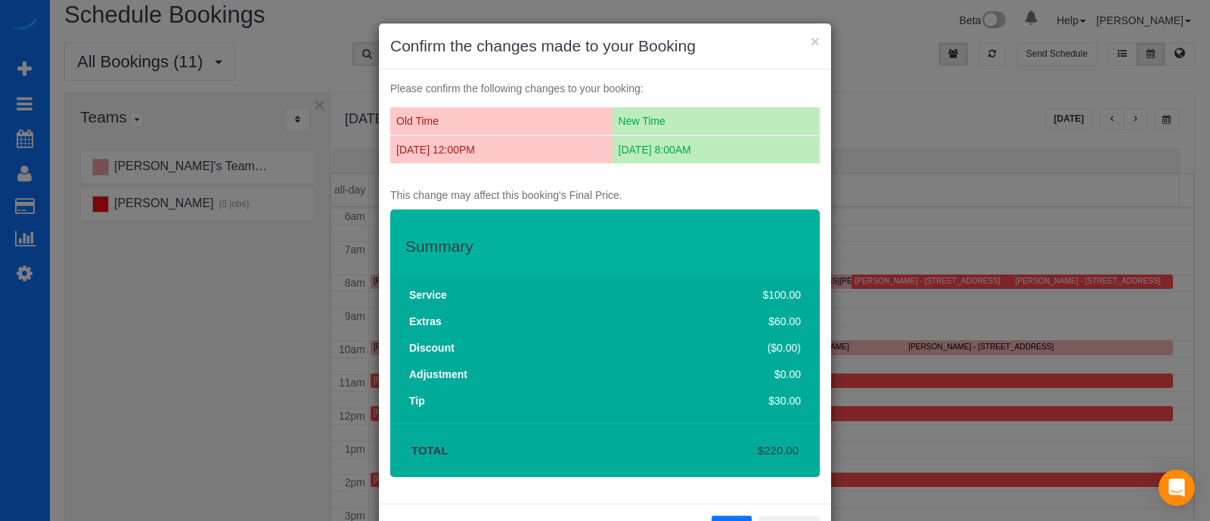
scroll to position [59, 0]
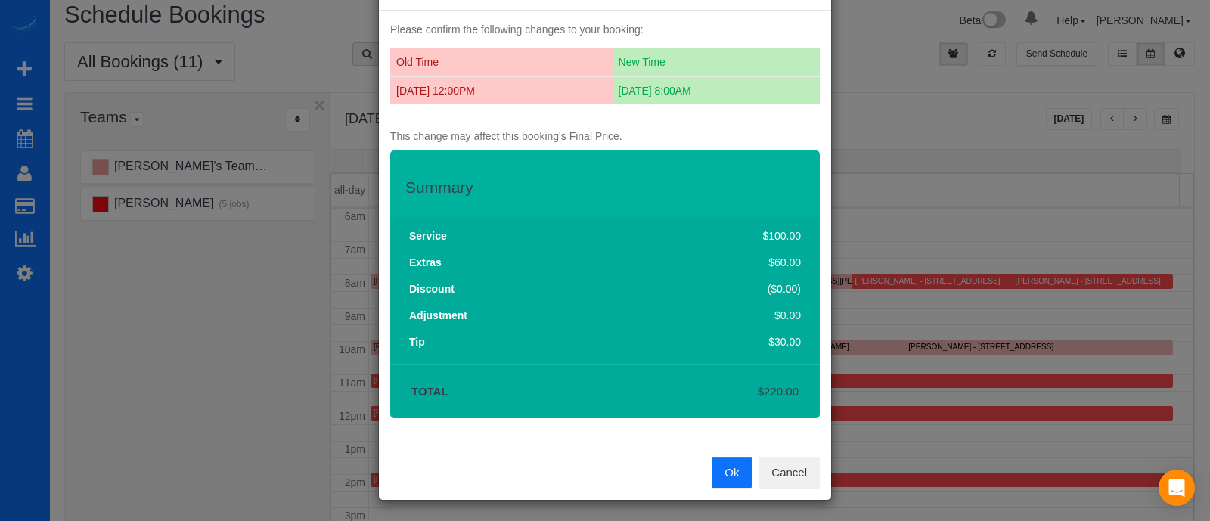
click at [725, 462] on button "Ok" at bounding box center [732, 473] width 40 height 32
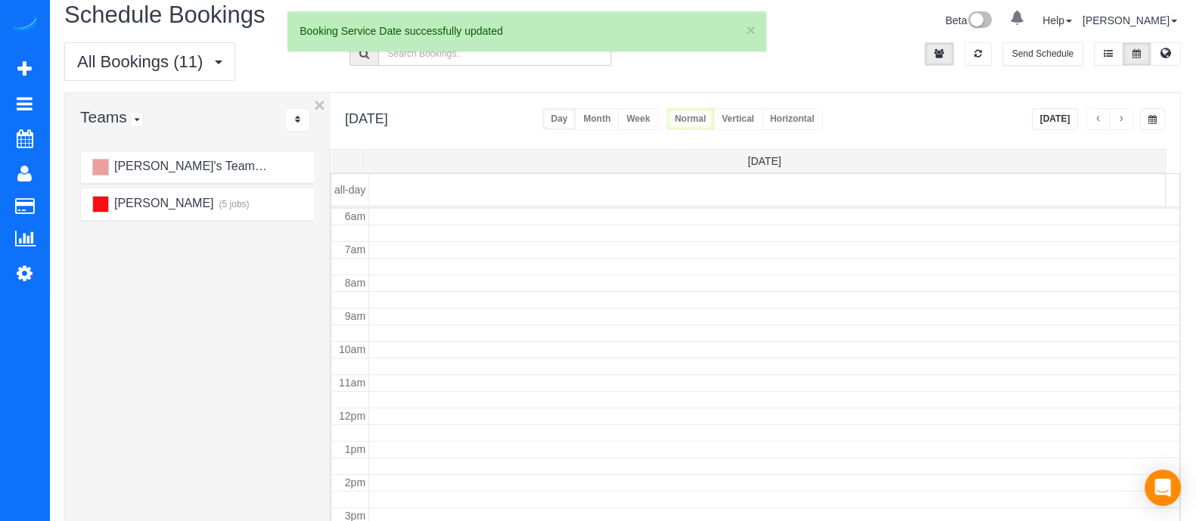
click at [725, 281] on td at bounding box center [774, 283] width 811 height 17
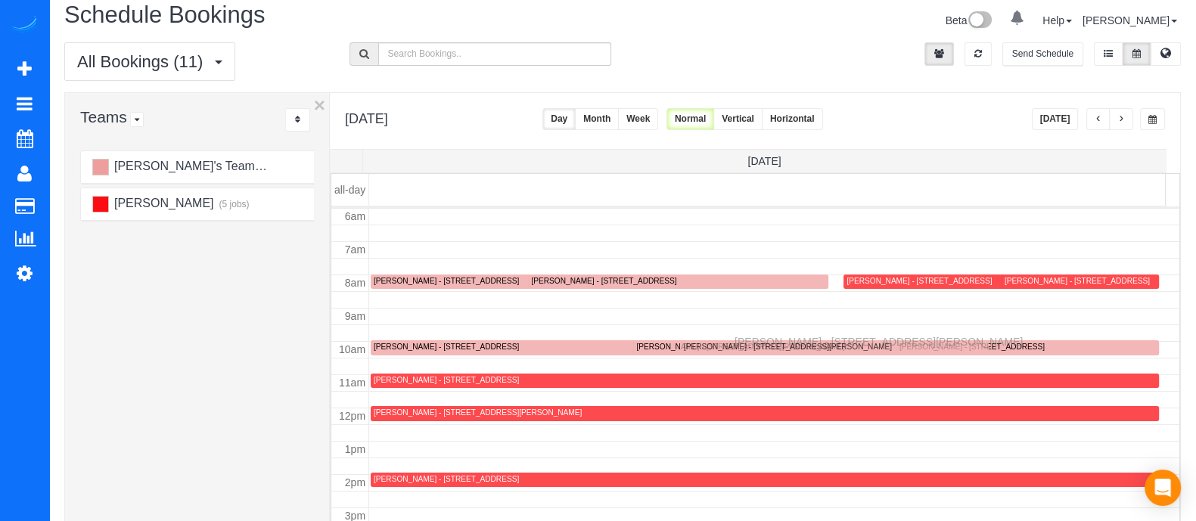
drag, startPoint x: 725, startPoint y: 281, endPoint x: 738, endPoint y: 335, distance: 55.2
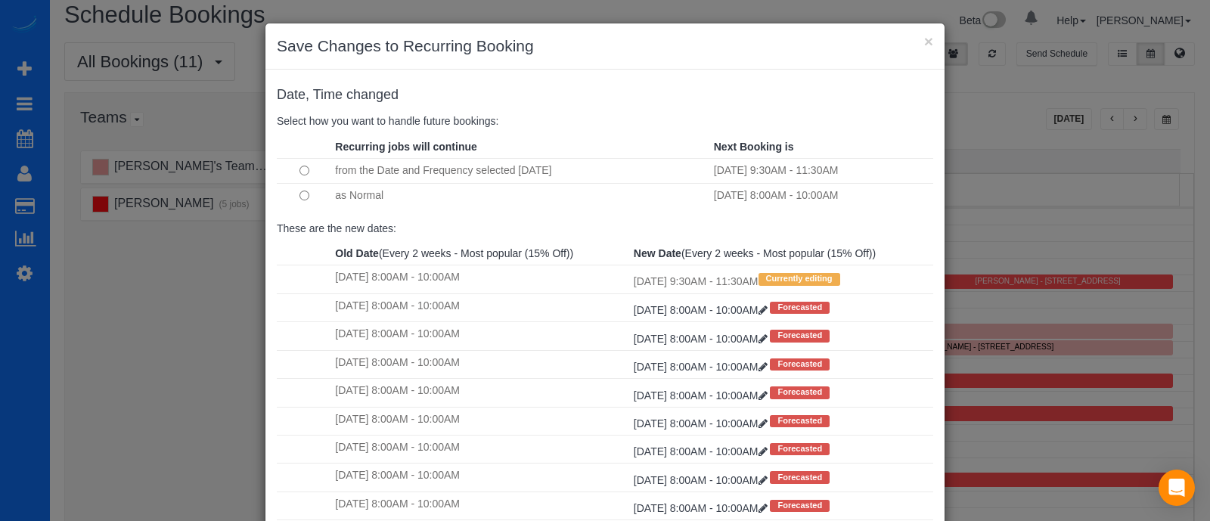
scroll to position [155, 0]
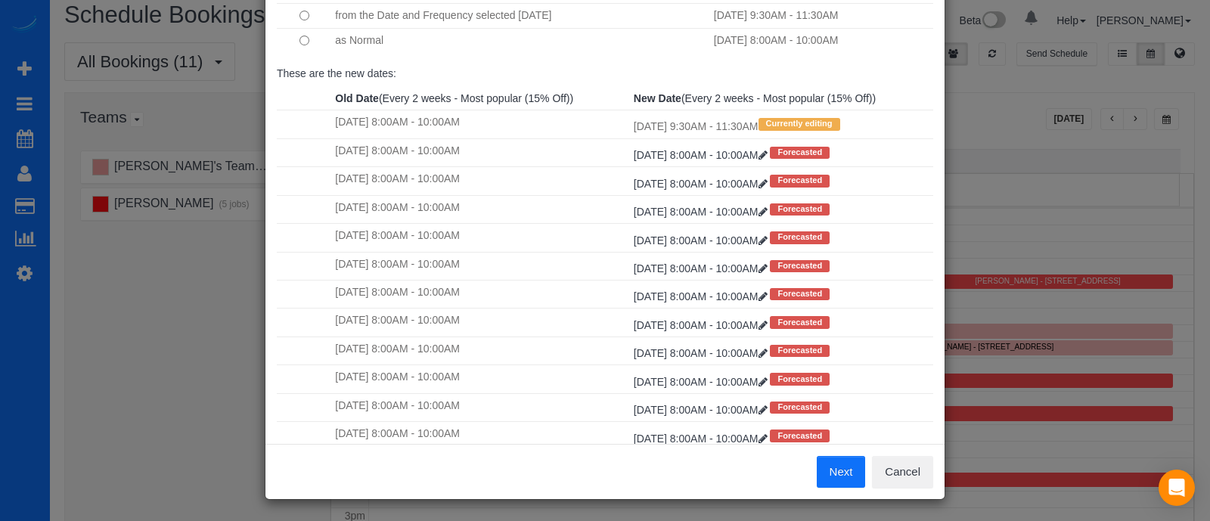
click at [838, 474] on button "Next" at bounding box center [841, 472] width 49 height 32
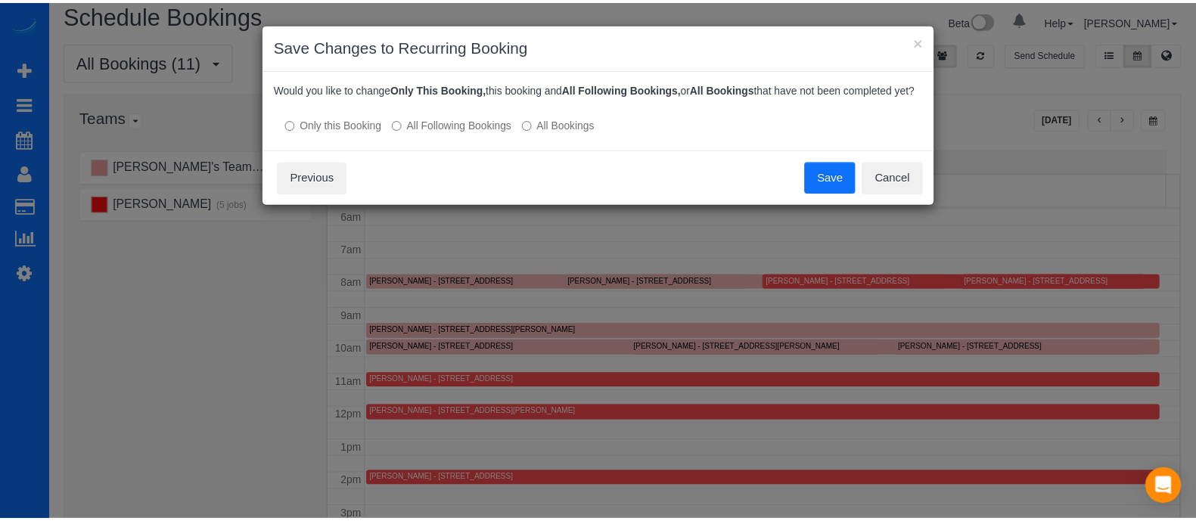
scroll to position [0, 0]
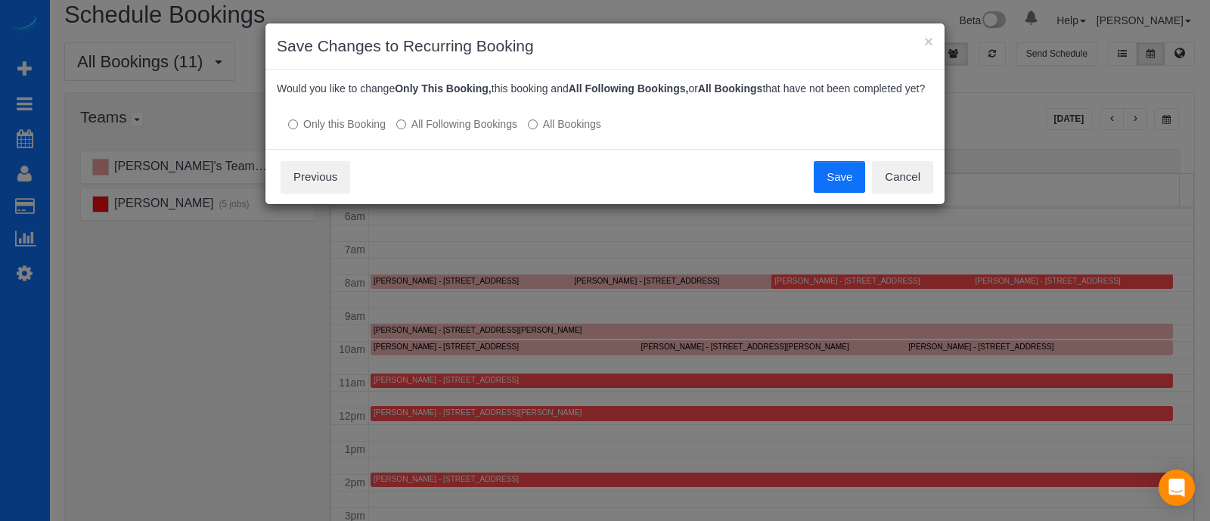
click at [834, 166] on button "Save" at bounding box center [839, 177] width 51 height 32
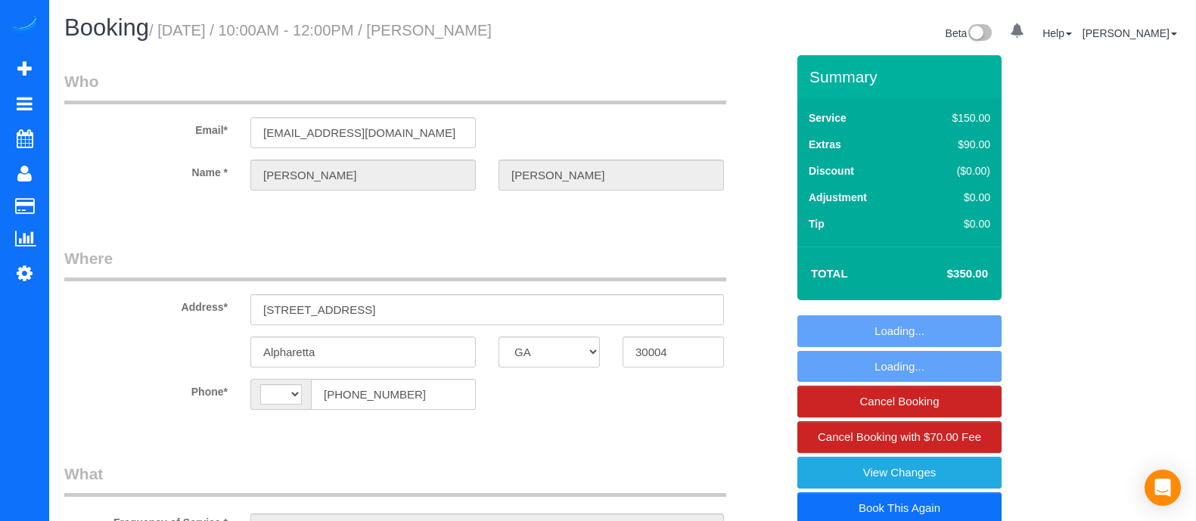
select select "GA"
select select "string:fspay-1276be49-360d-45f2-9ff1-f40d5b91c0f0"
select select "number:3"
select select "number:6"
select select "string:[GEOGRAPHIC_DATA]"
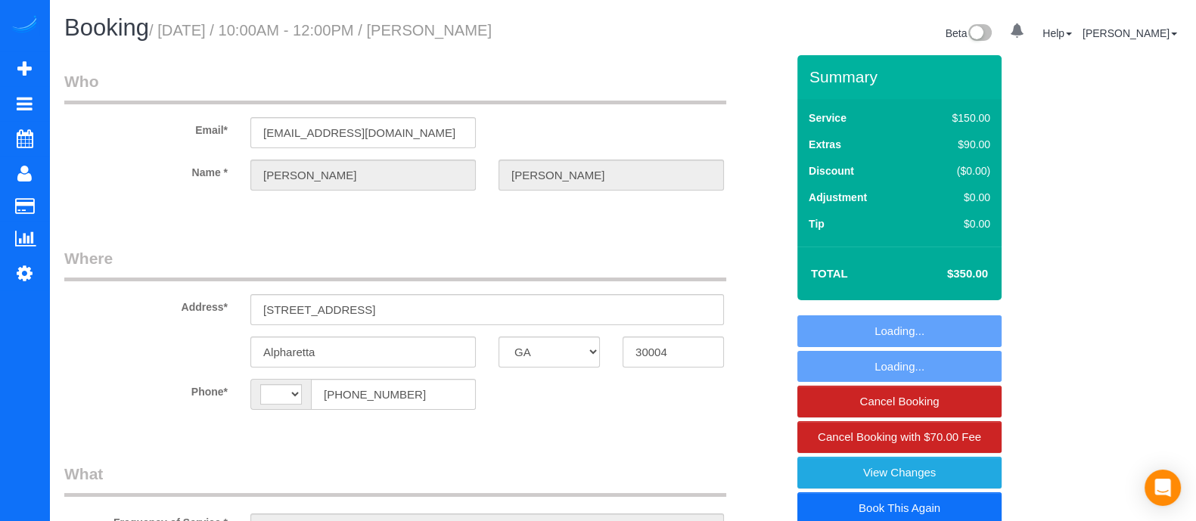
select select "object:682"
select select "spot1"
select select "4"
select select "object:760"
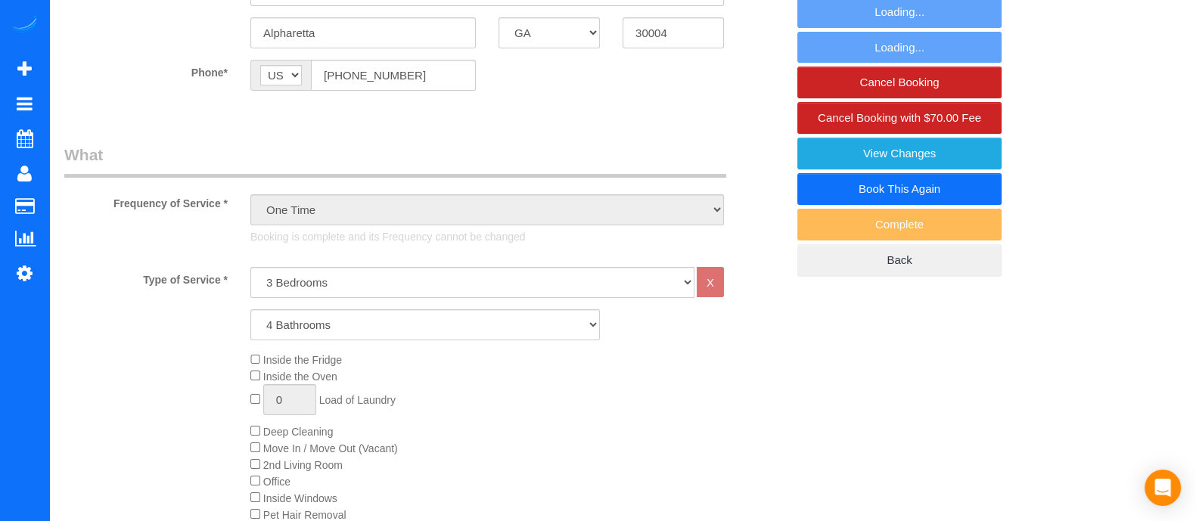
select select "4"
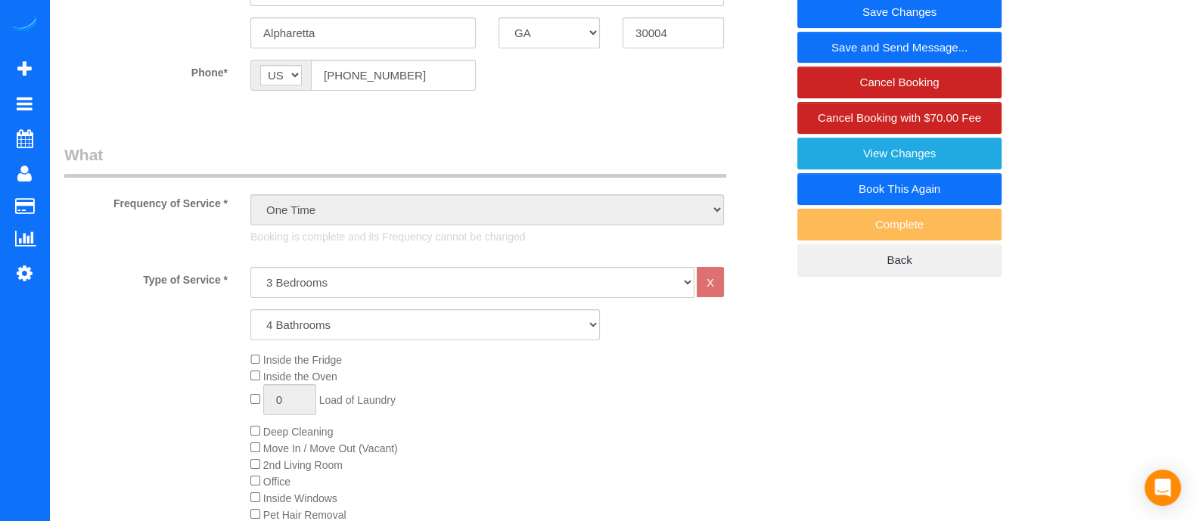
click at [920, 186] on link "Book This Again" at bounding box center [899, 189] width 204 height 32
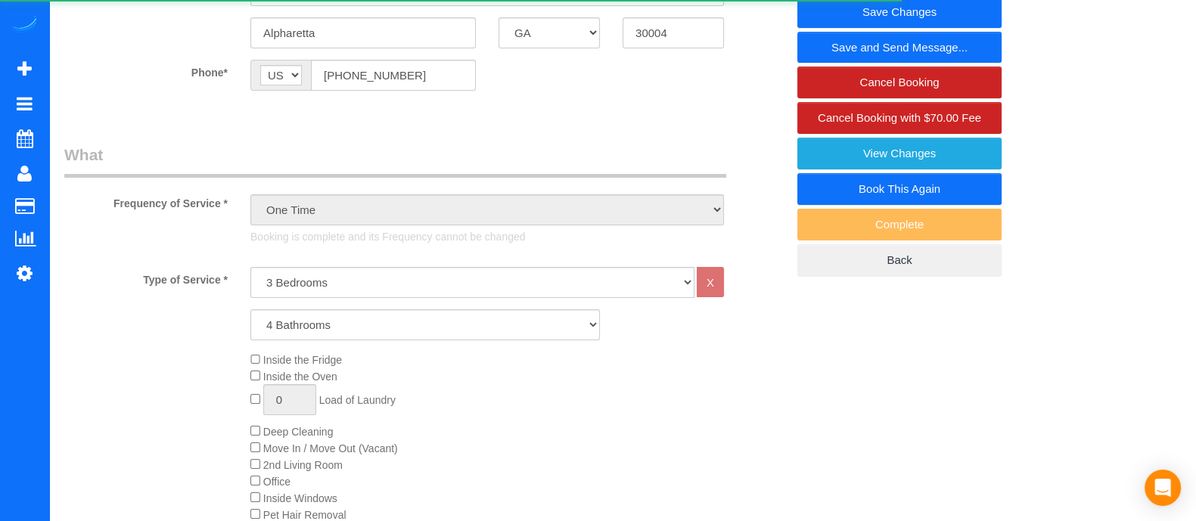
select select "GA"
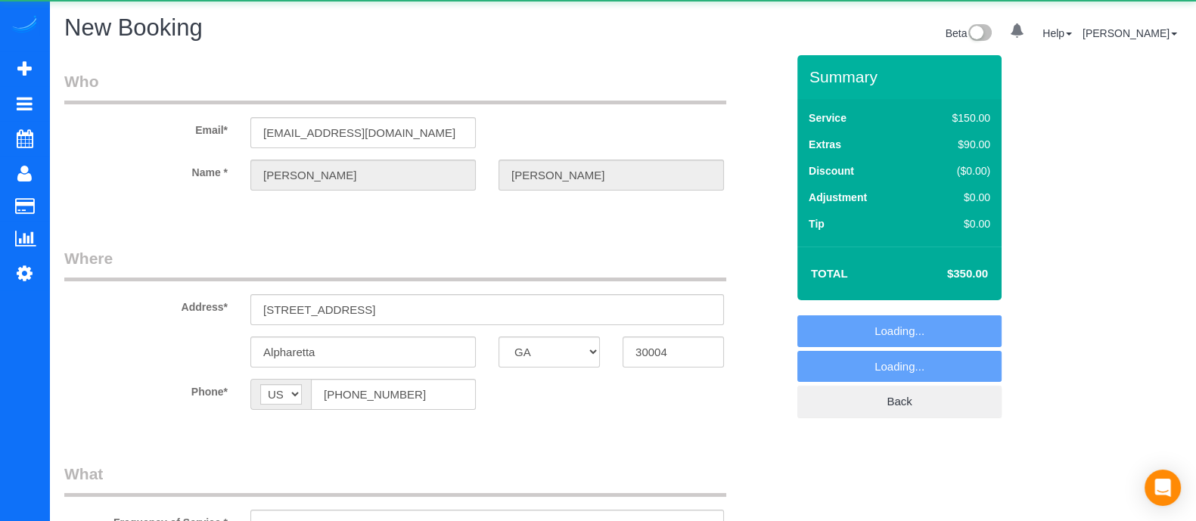
select select "string:fspay-1276be49-360d-45f2-9ff1-f40d5b91c0f0"
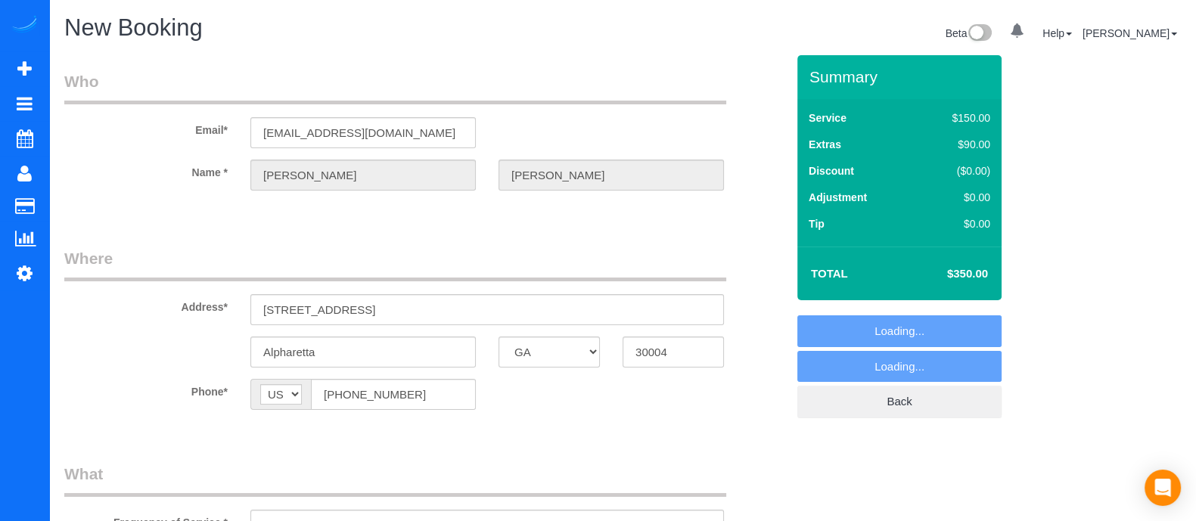
select select "number:3"
select select "number:6"
select select "object:1115"
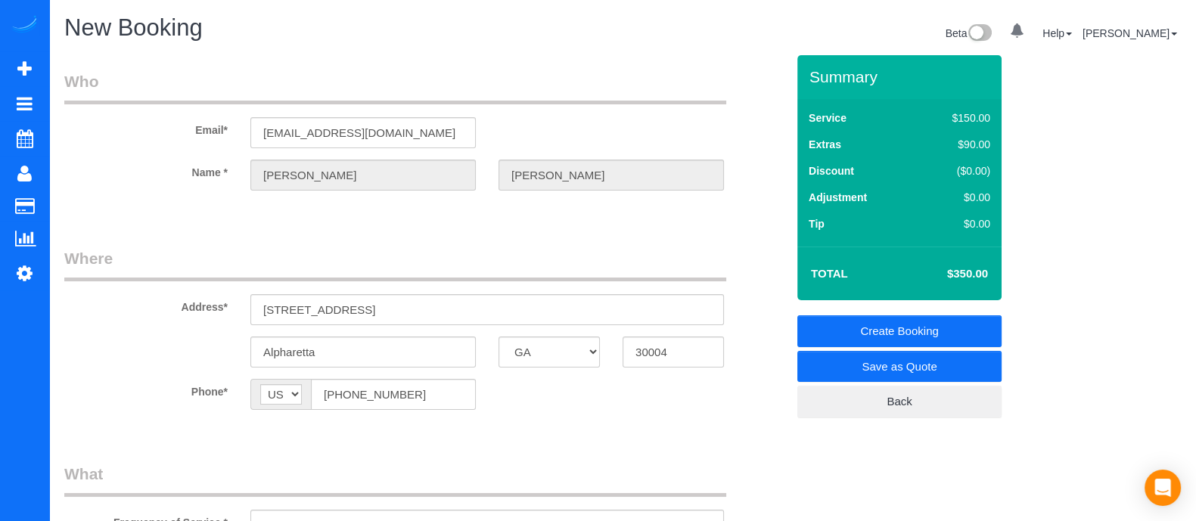
select select "4"
select select "object:1193"
select select "4"
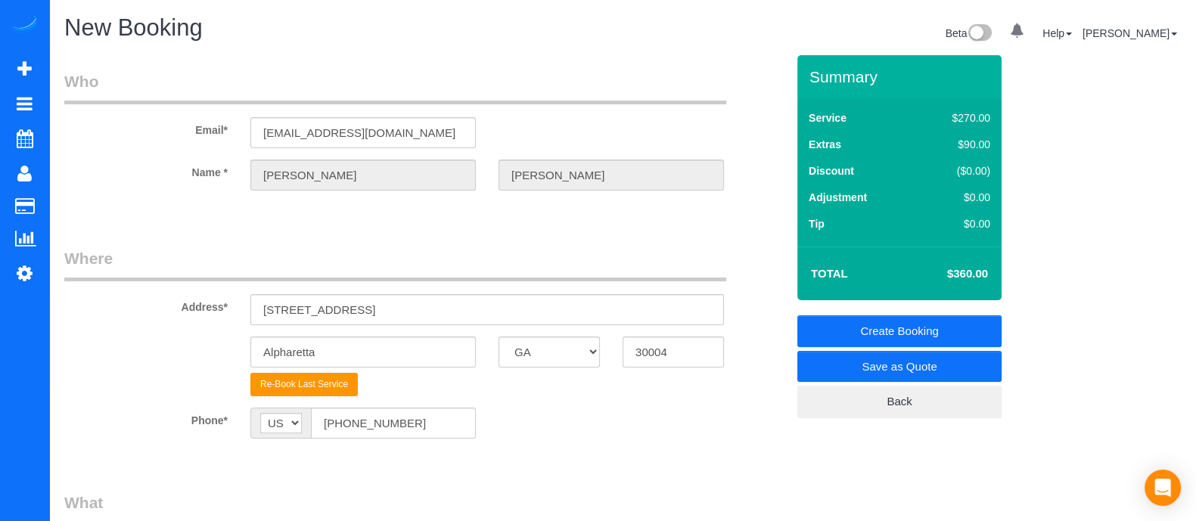
scroll to position [329, 0]
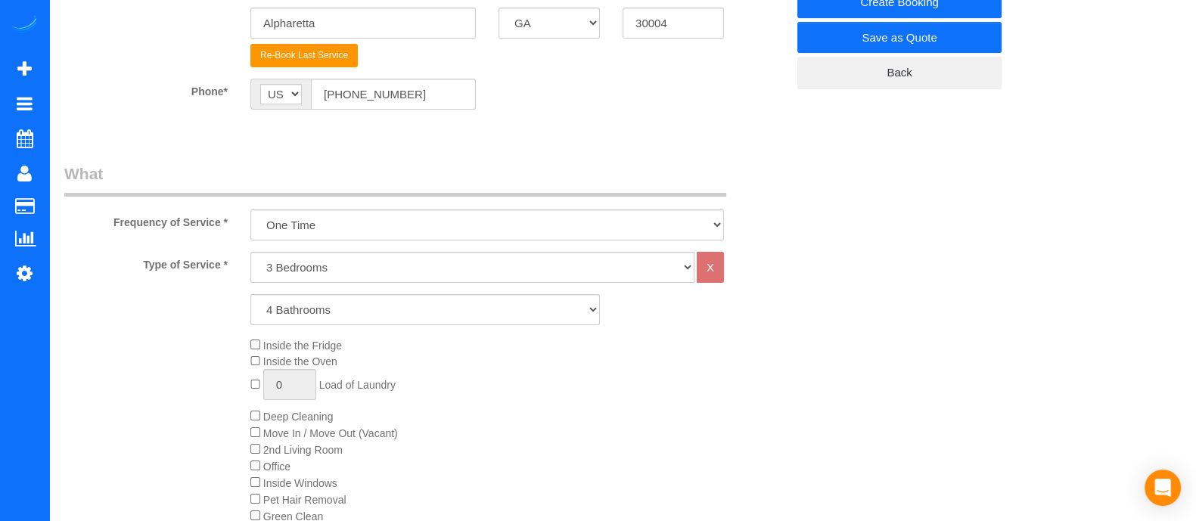
click at [558, 206] on div "Frequency of Service * One Time Every week (20% Off) - 20.00% (0% for the First…" at bounding box center [425, 202] width 744 height 78
click at [501, 219] on select "One Time Every week (20% Off) - 20.00% (0% for the First Booking) Every 2 weeks…" at bounding box center [486, 224] width 473 height 31
select select "object:1196"
click at [250, 209] on select "One Time Every week (20% Off) - 20.00% (0% for the First Booking) Every 2 weeks…" at bounding box center [486, 224] width 473 height 31
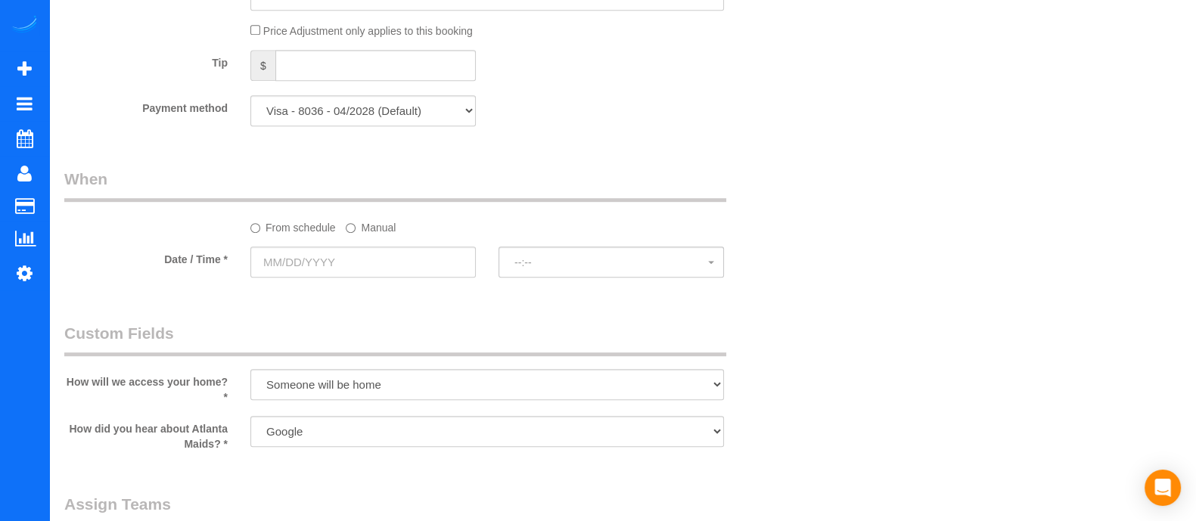
scroll to position [1099, 0]
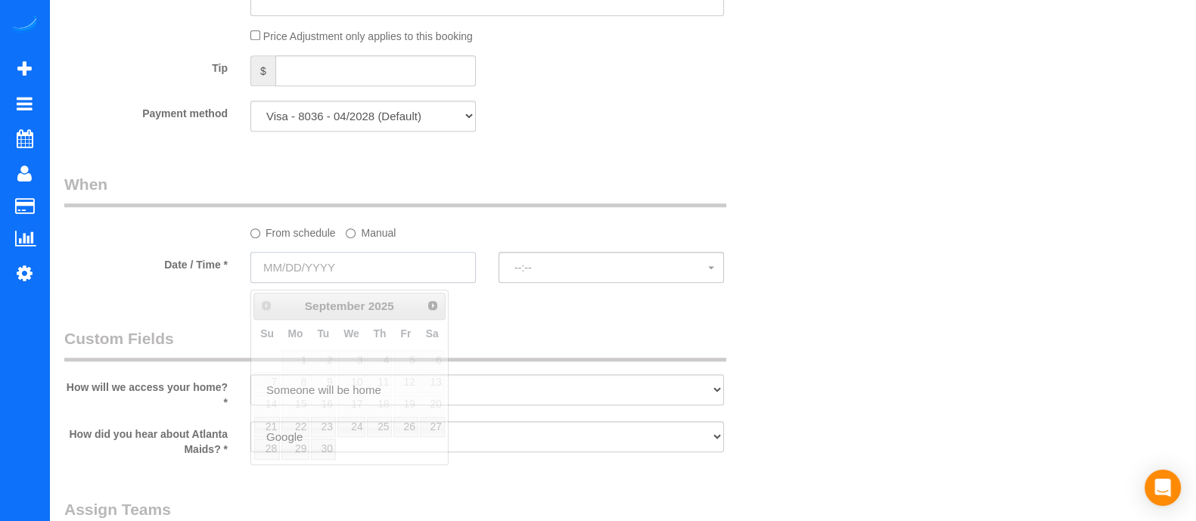
click at [425, 266] on input "text" at bounding box center [362, 267] width 225 height 31
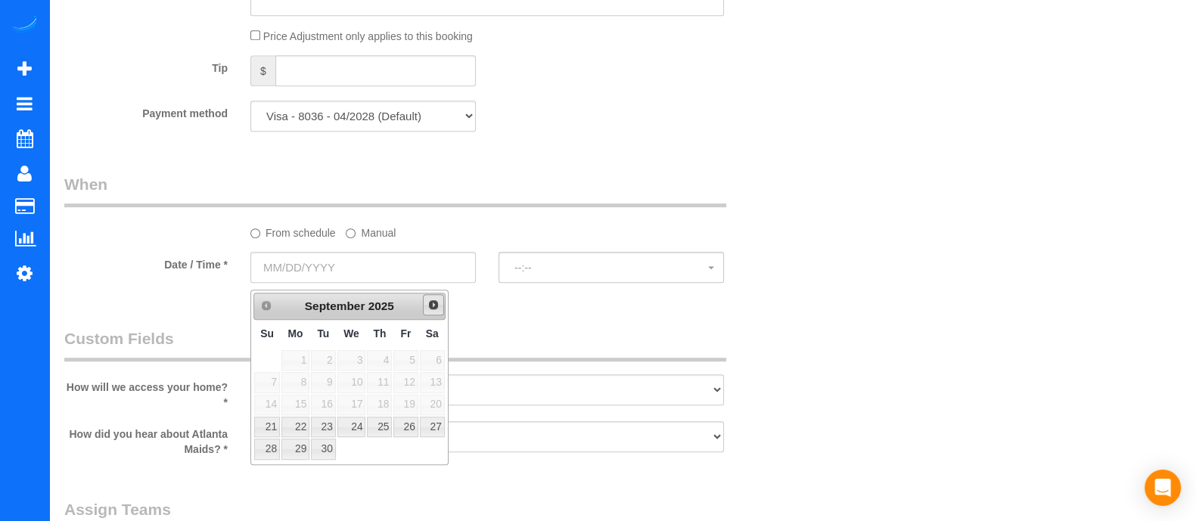
click at [435, 300] on span "Next" at bounding box center [433, 305] width 12 height 12
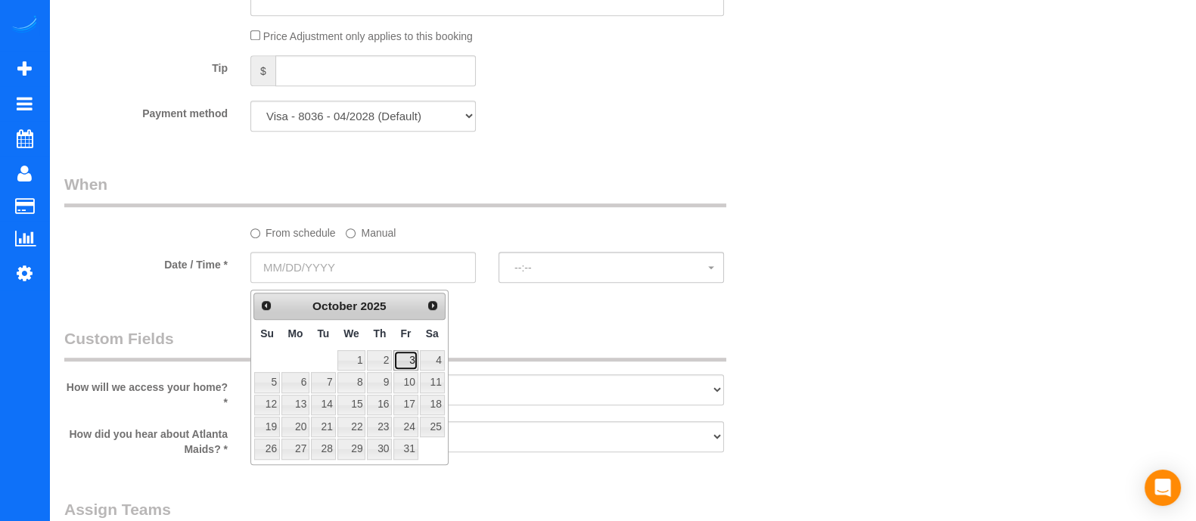
click at [405, 361] on link "3" at bounding box center [405, 360] width 24 height 20
type input "10/03/2025"
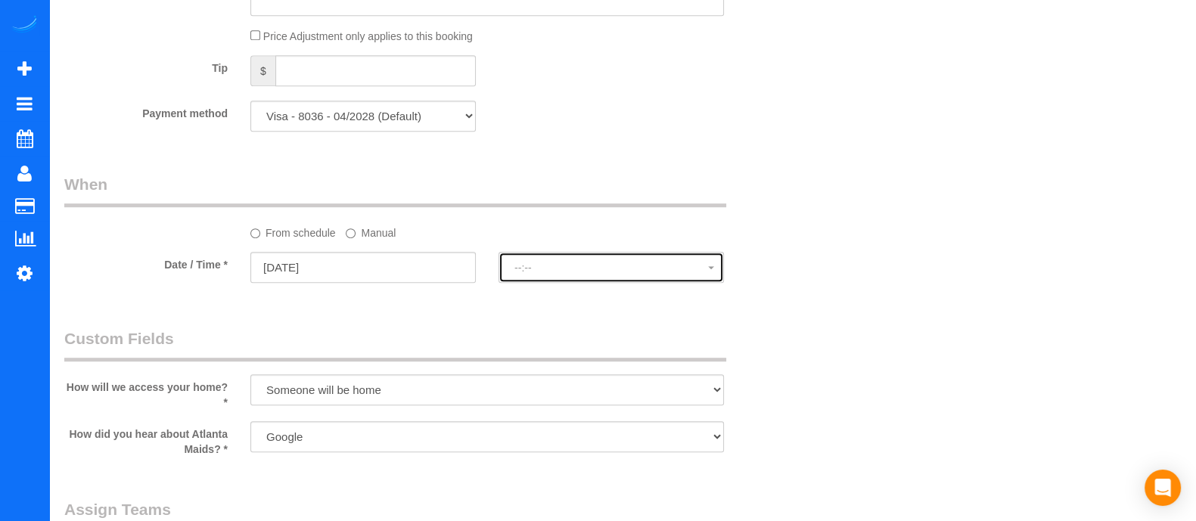
click at [571, 269] on span "--:--" at bounding box center [611, 268] width 194 height 12
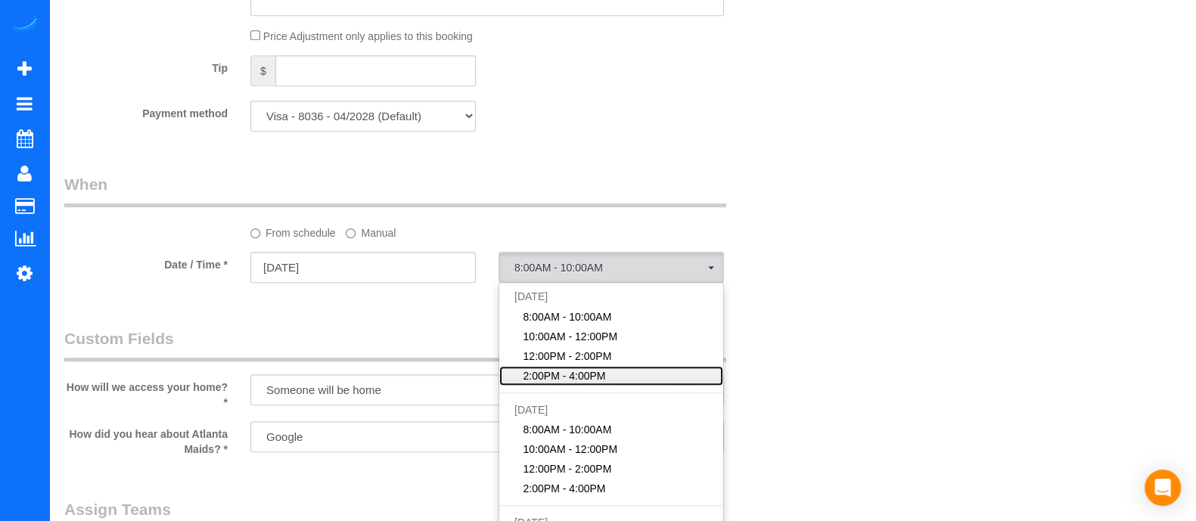
click at [547, 375] on span "2:00PM - 4:00PM" at bounding box center [564, 375] width 82 height 15
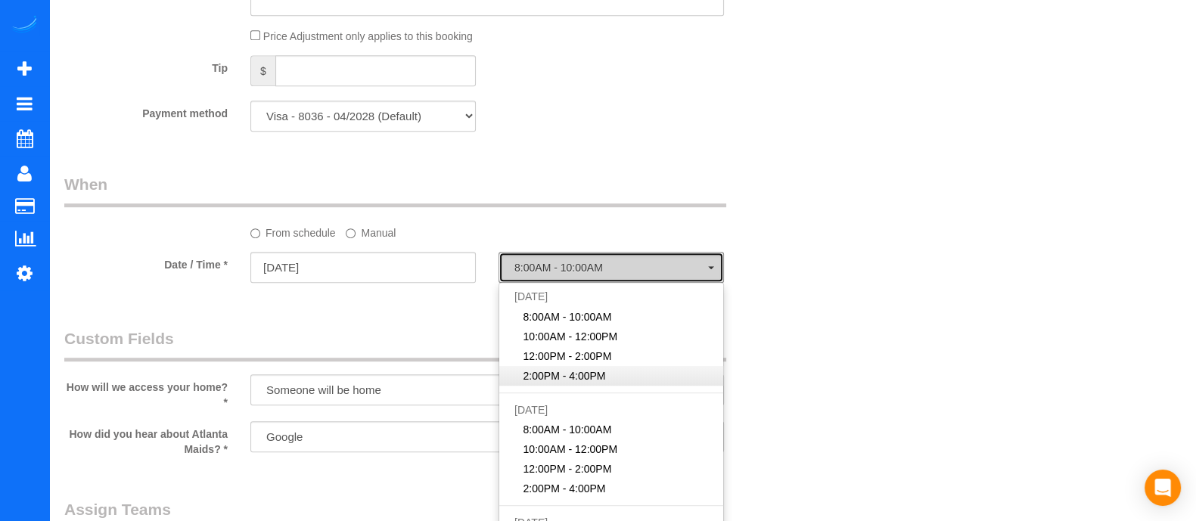
select select "spot14"
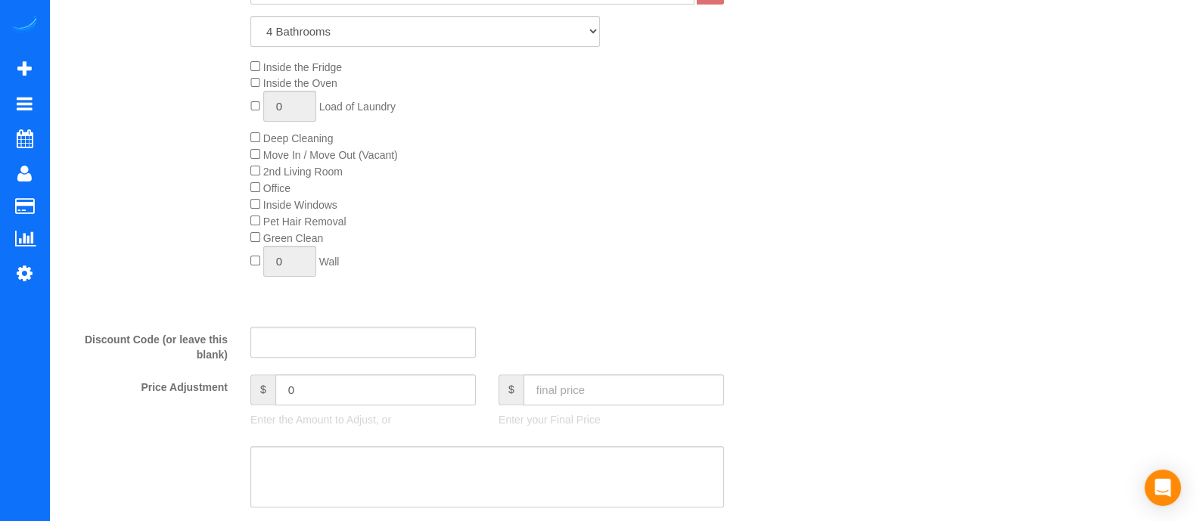
scroll to position [0, 0]
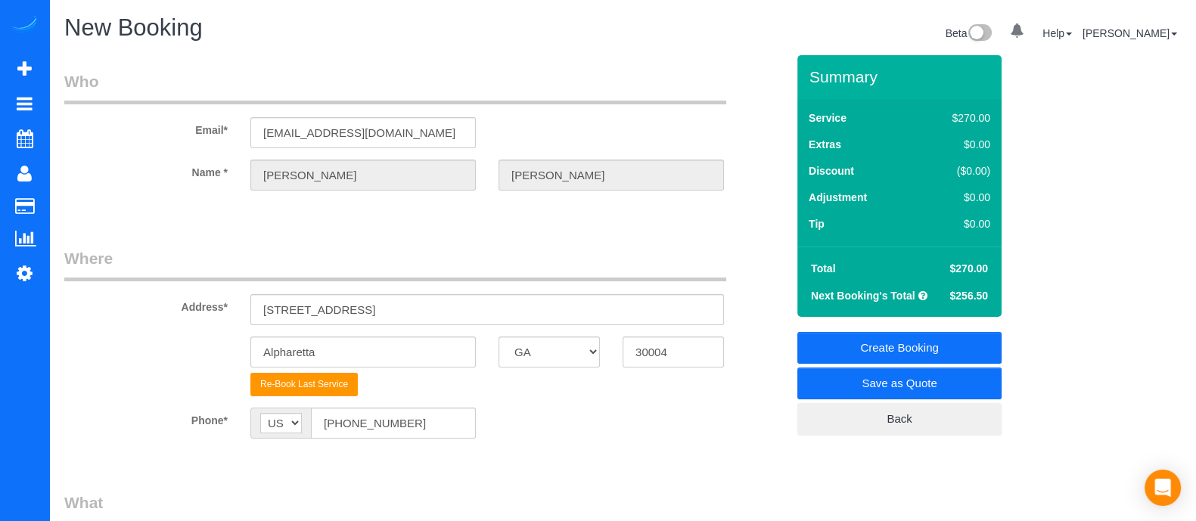
click at [889, 347] on link "Create Booking" at bounding box center [899, 348] width 204 height 32
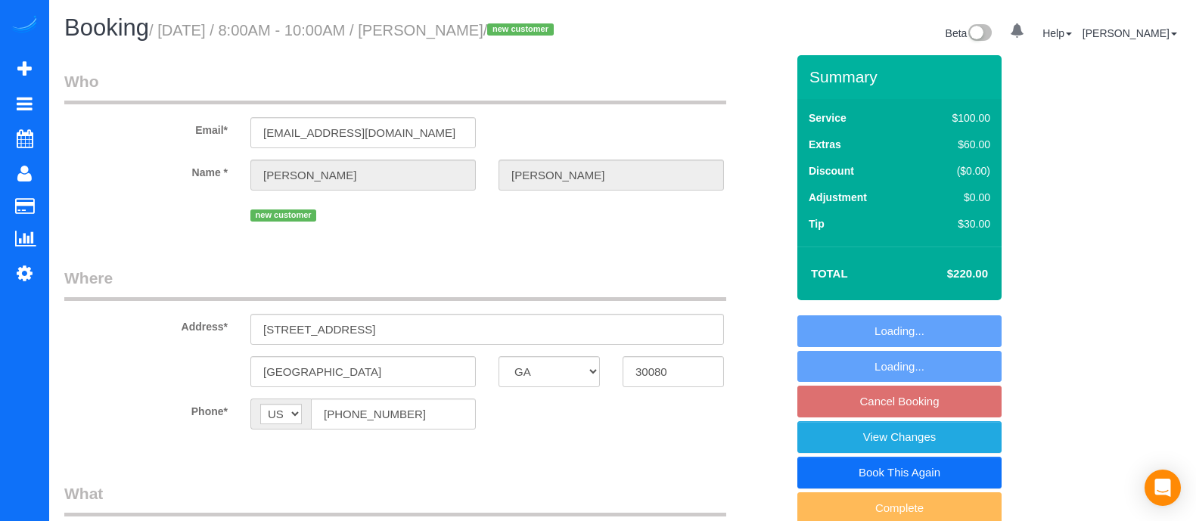
select select "GA"
select select "spot1"
select select "number:3"
select select "number:6"
select select "object:678"
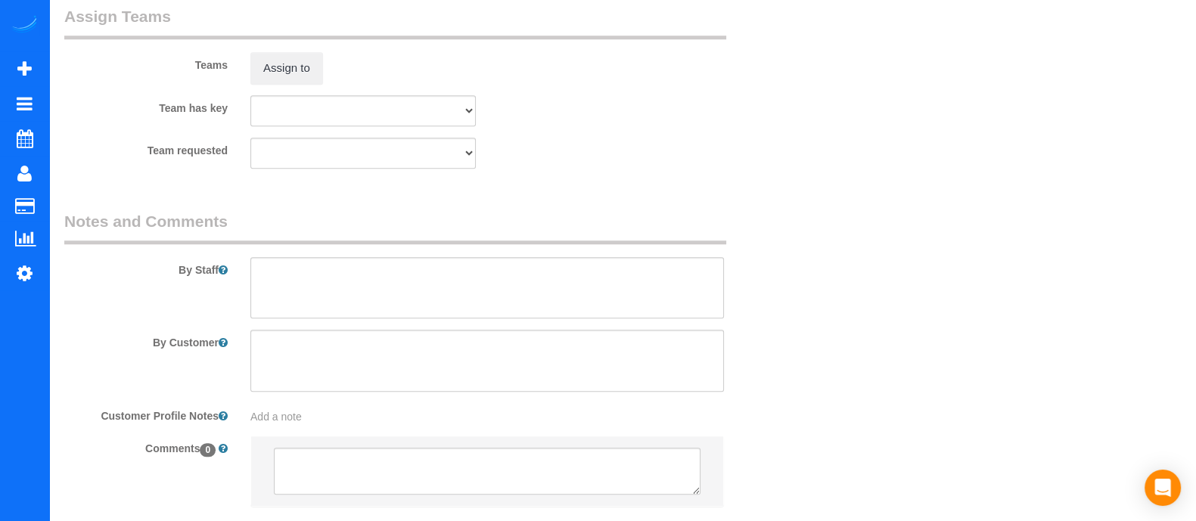
scroll to position [1702, 0]
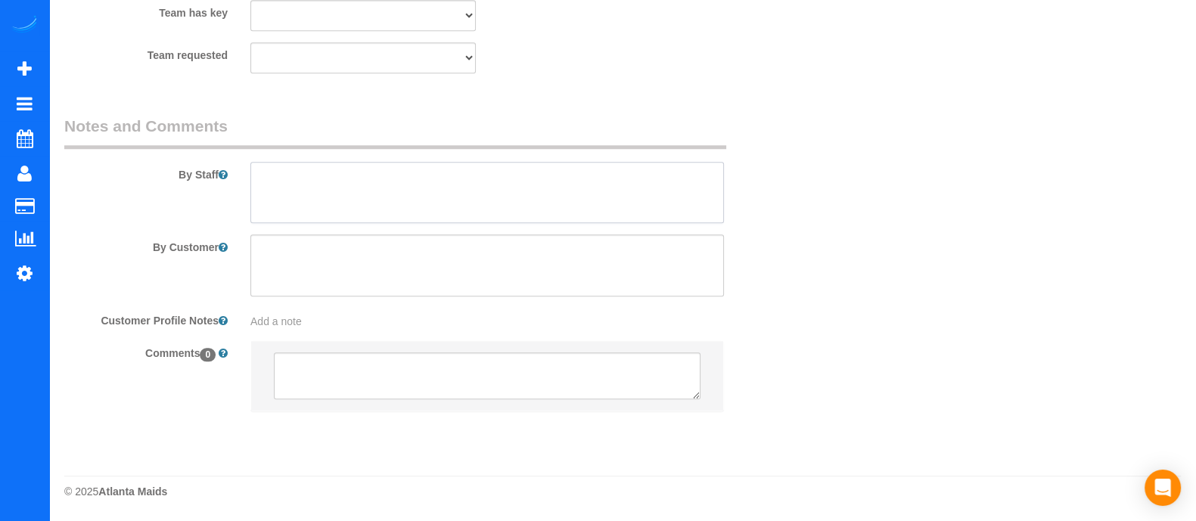
paste textarea "1 bedroom and 1 bathroom living room, play room and the stairway"
click at [477, 170] on textarea at bounding box center [486, 193] width 473 height 62
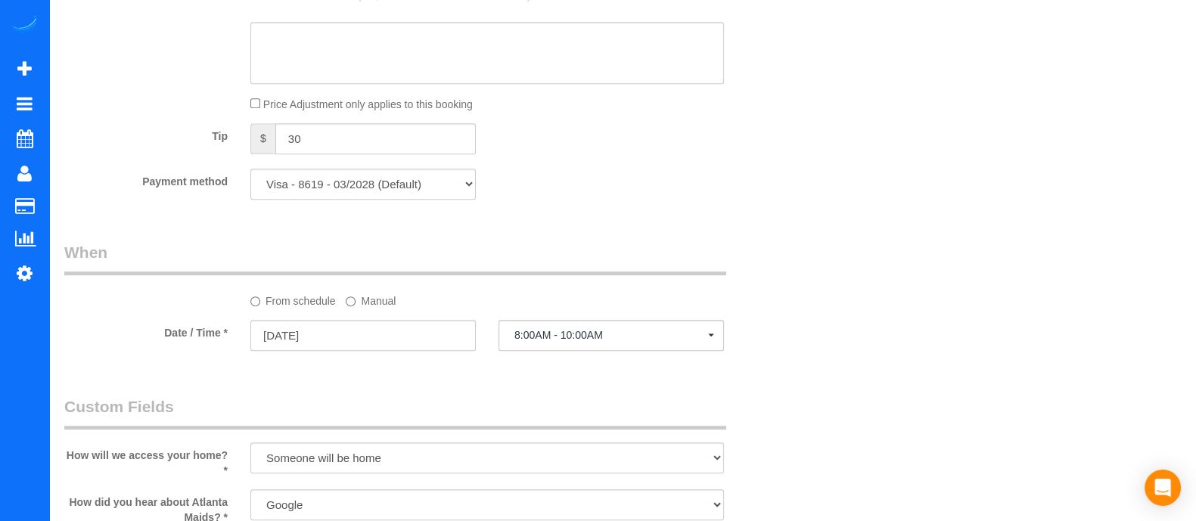
scroll to position [1025, 0]
type textarea "1 bedroom and 1 bathroom living room, play room and the stairway"
click at [365, 349] on input "[DATE]" at bounding box center [362, 333] width 225 height 31
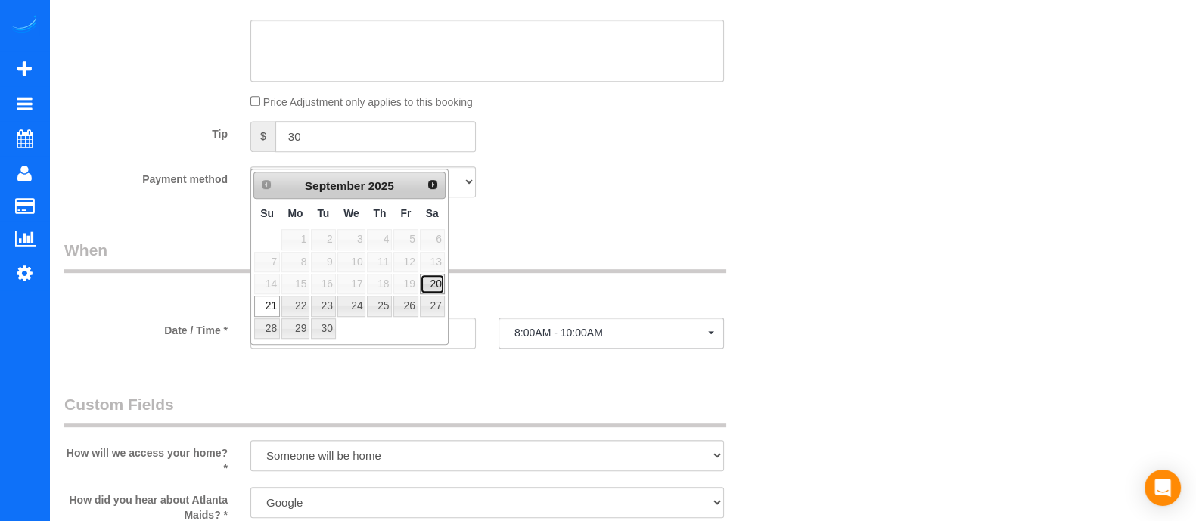
click at [431, 282] on link "20" at bounding box center [432, 284] width 25 height 20
type input "[DATE]"
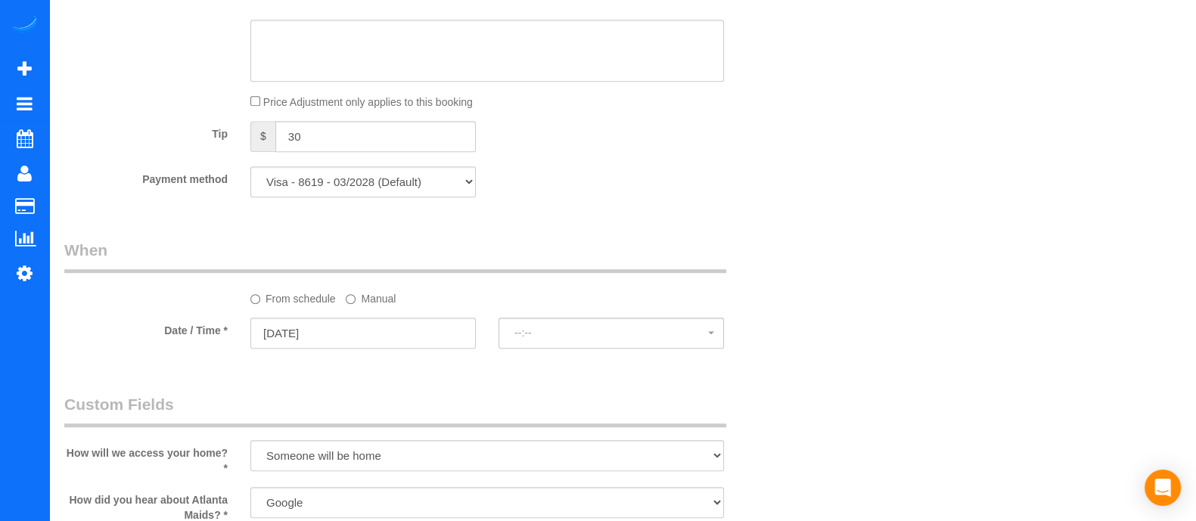
scroll to position [1538, 0]
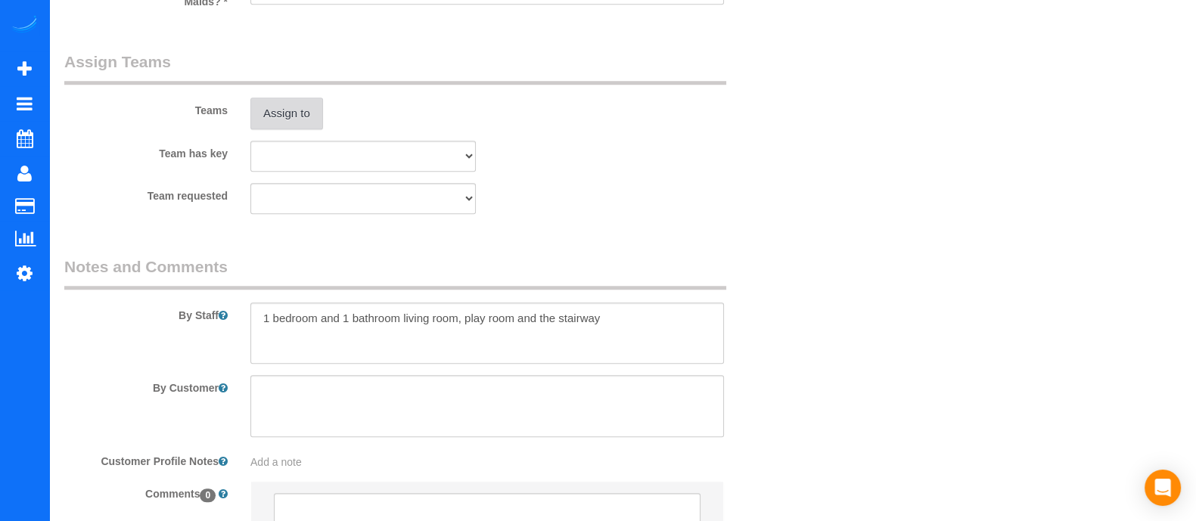
select select "spot20"
click at [285, 129] on button "Assign to" at bounding box center [286, 114] width 73 height 32
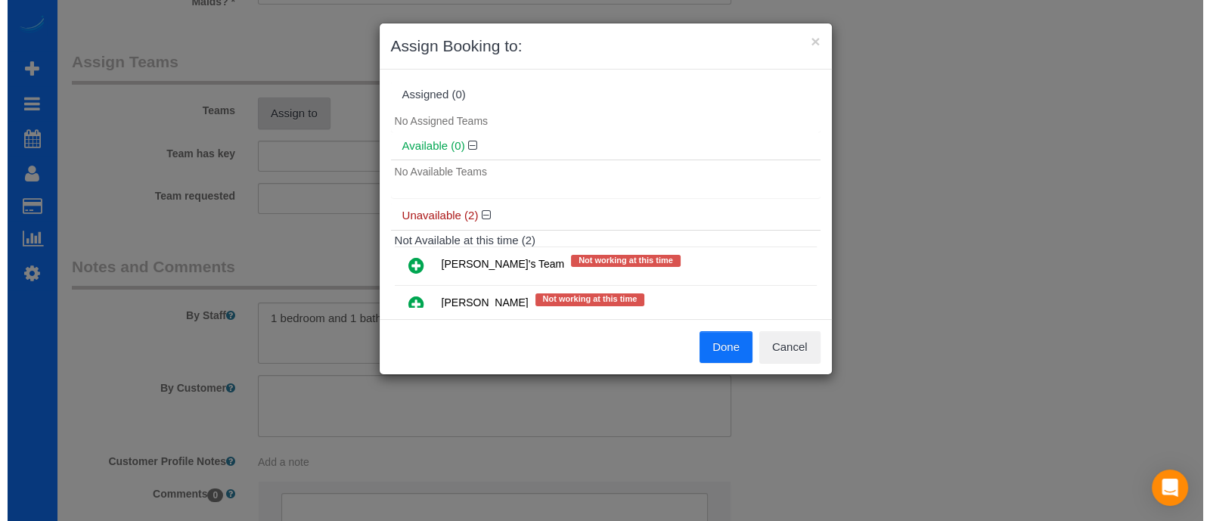
scroll to position [1519, 0]
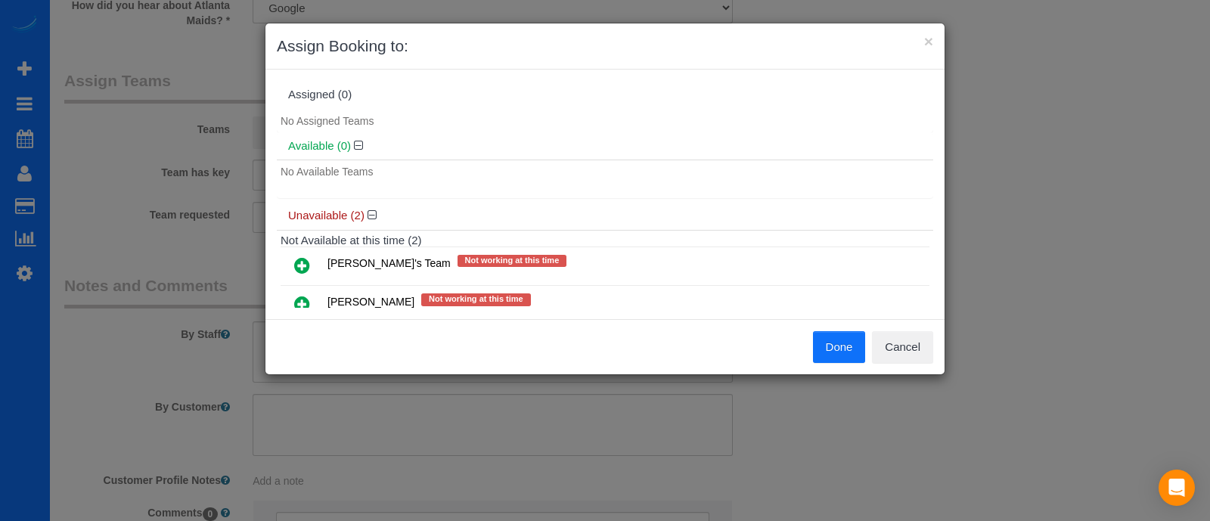
click at [305, 268] on icon at bounding box center [302, 265] width 16 height 18
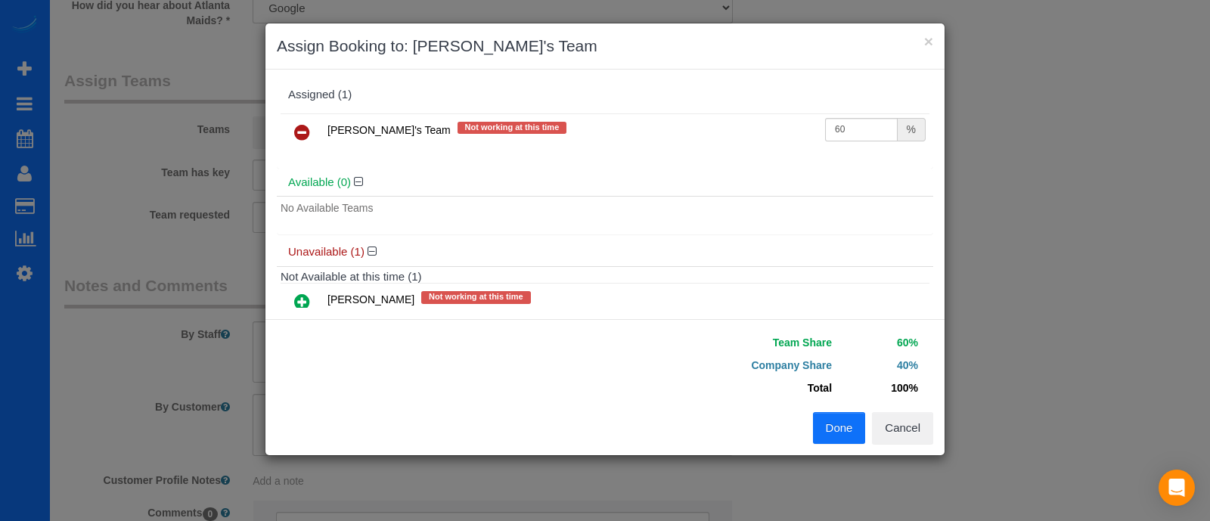
click at [833, 426] on button "Done" at bounding box center [839, 428] width 53 height 32
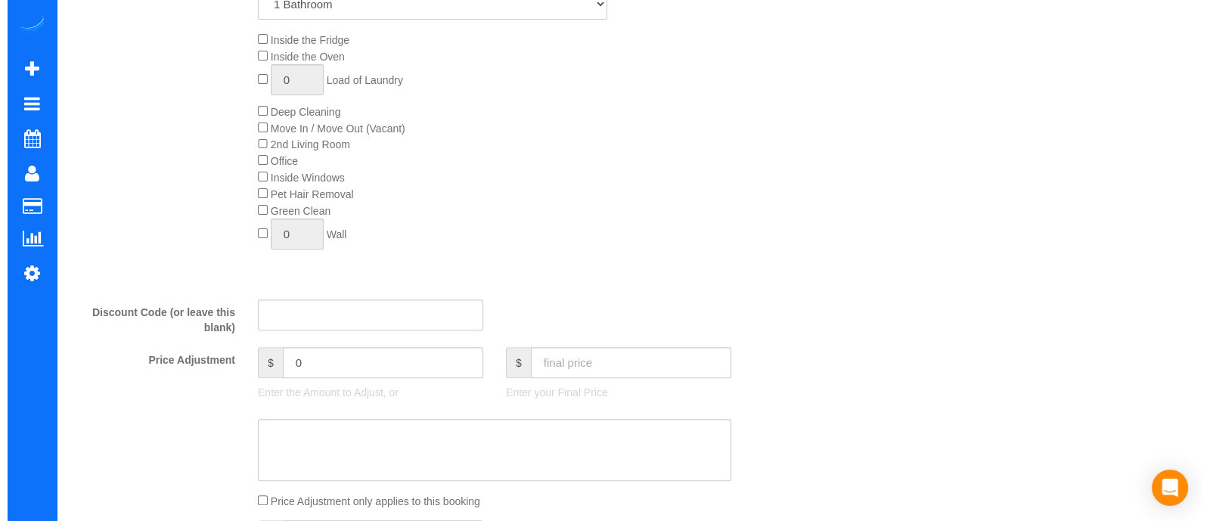
scroll to position [0, 0]
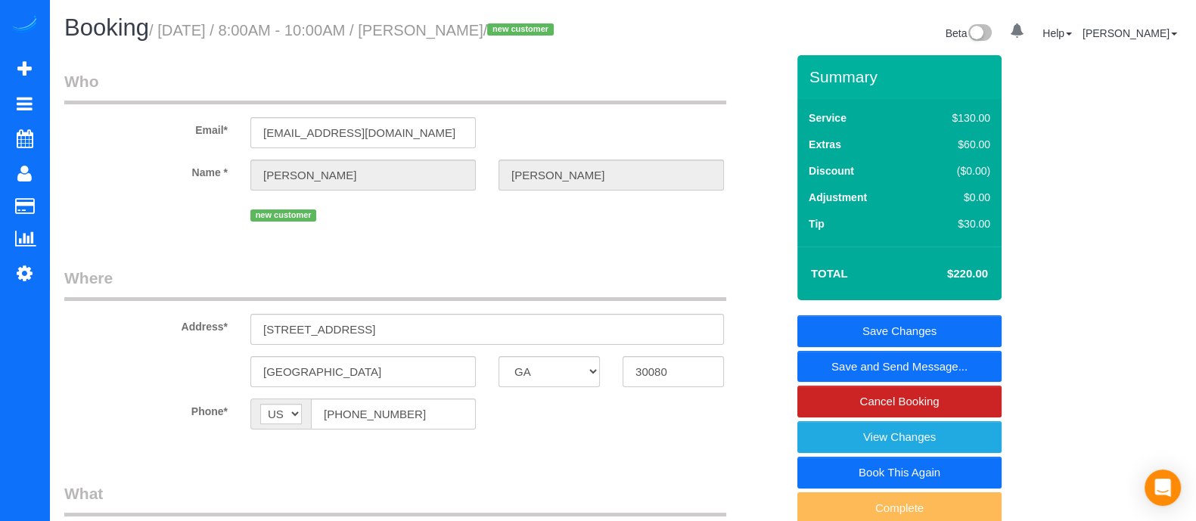
click at [856, 380] on link "Save and Send Message..." at bounding box center [899, 367] width 204 height 32
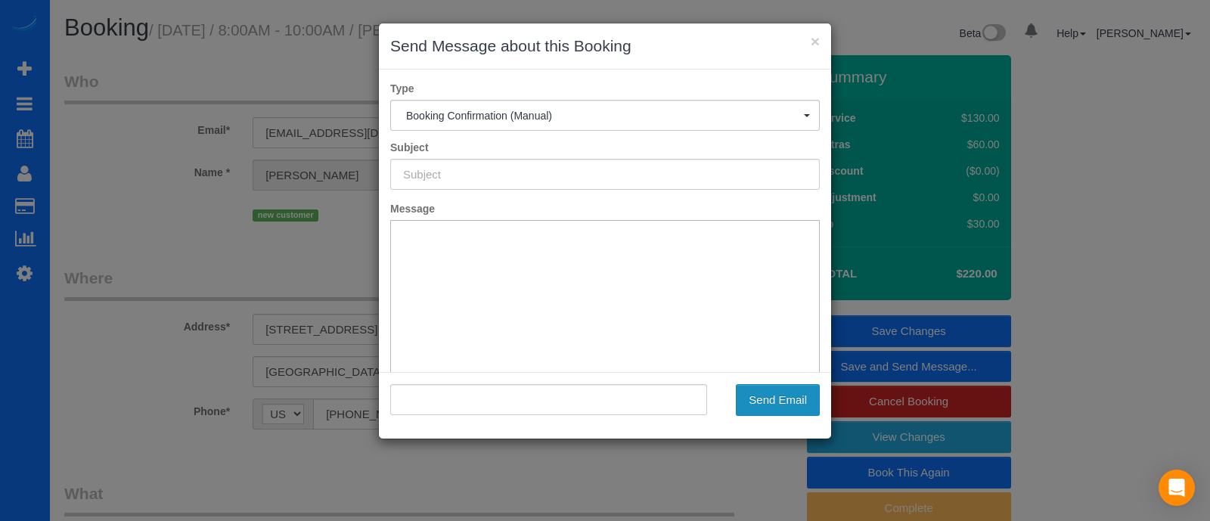
type input "Booking Confirmed!"
type input ""[PERSON_NAME]" <[EMAIL_ADDRESS][DOMAIN_NAME]>"
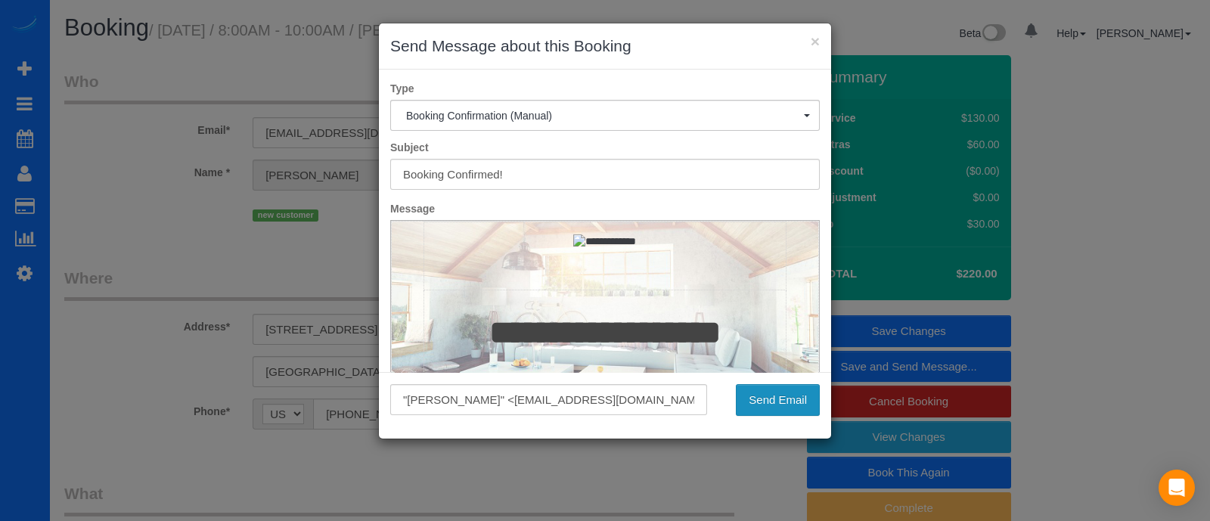
click at [785, 399] on button "Send Email" at bounding box center [778, 400] width 84 height 32
